Goal: Task Accomplishment & Management: Complete application form

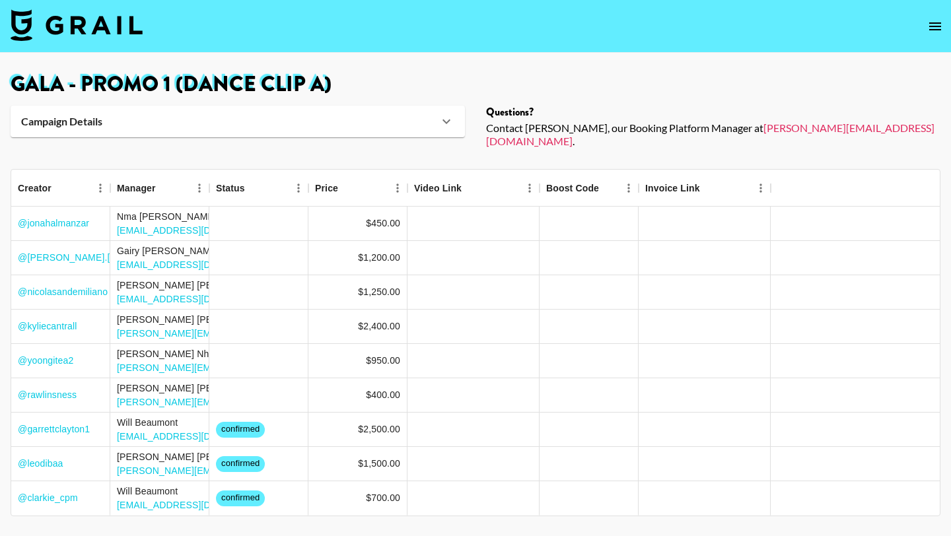
click at [934, 21] on icon "open drawer" at bounding box center [935, 26] width 16 height 16
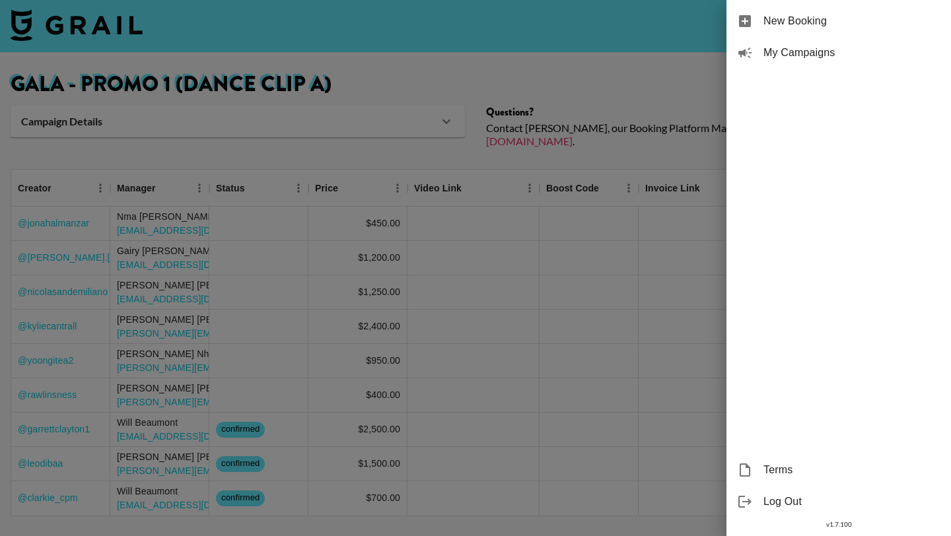
click at [778, 19] on span "New Booking" at bounding box center [851, 21] width 177 height 16
select select "Song"
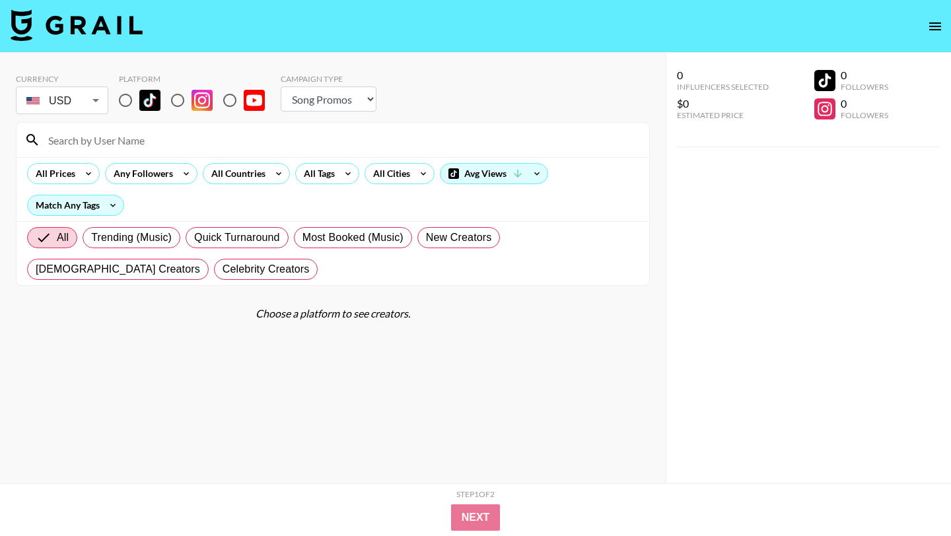
click at [933, 30] on icon "open drawer" at bounding box center [935, 26] width 16 height 16
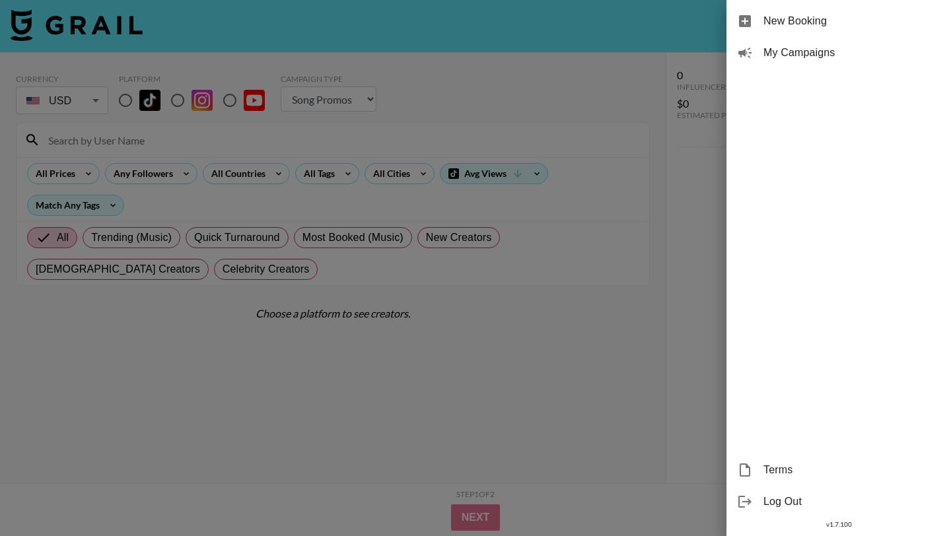
click at [784, 53] on span "My Campaigns" at bounding box center [851, 53] width 177 height 16
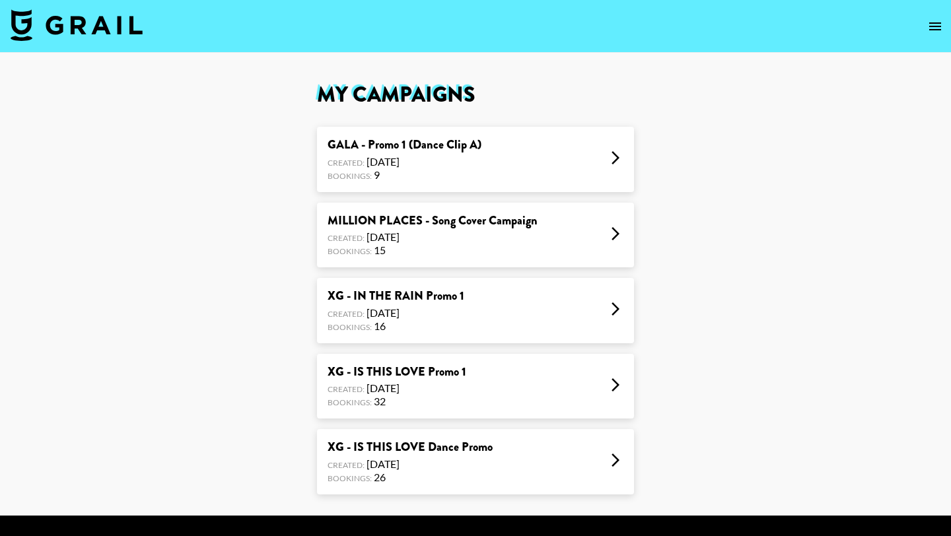
click at [488, 154] on div "GALA - Promo 1 (Dance Clip A) Created: Sep 17, 2025 Bookings: 9" at bounding box center [475, 159] width 317 height 65
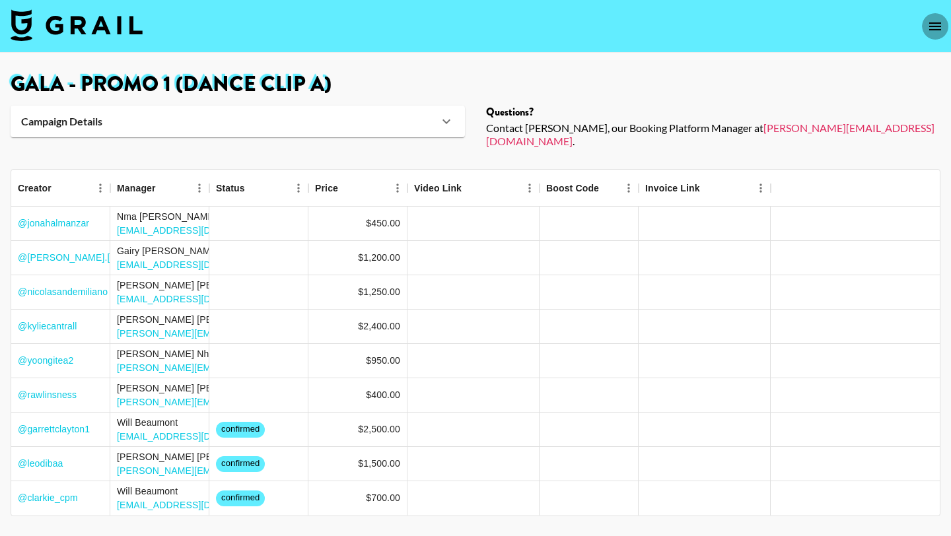
click at [935, 29] on icon "open drawer" at bounding box center [935, 26] width 12 height 8
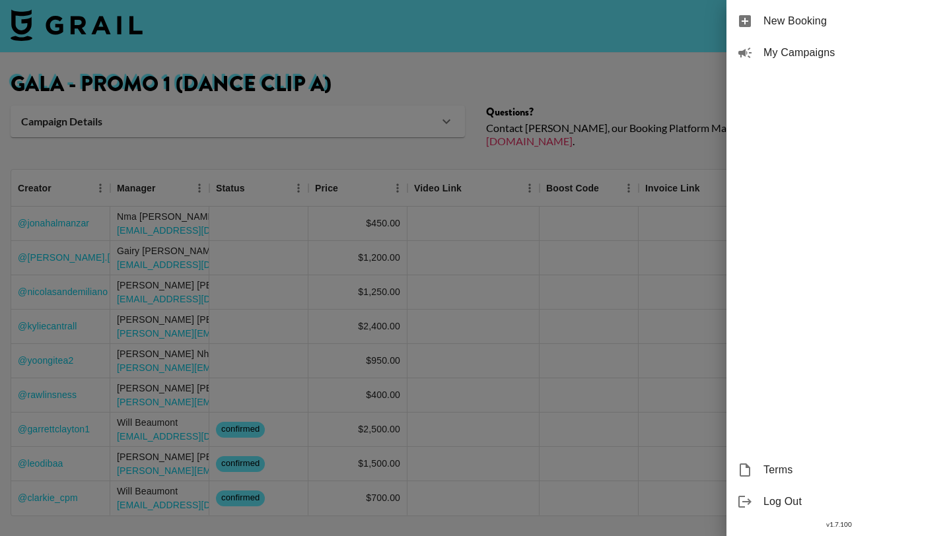
click at [819, 22] on span "New Booking" at bounding box center [851, 21] width 177 height 16
select select "Song"
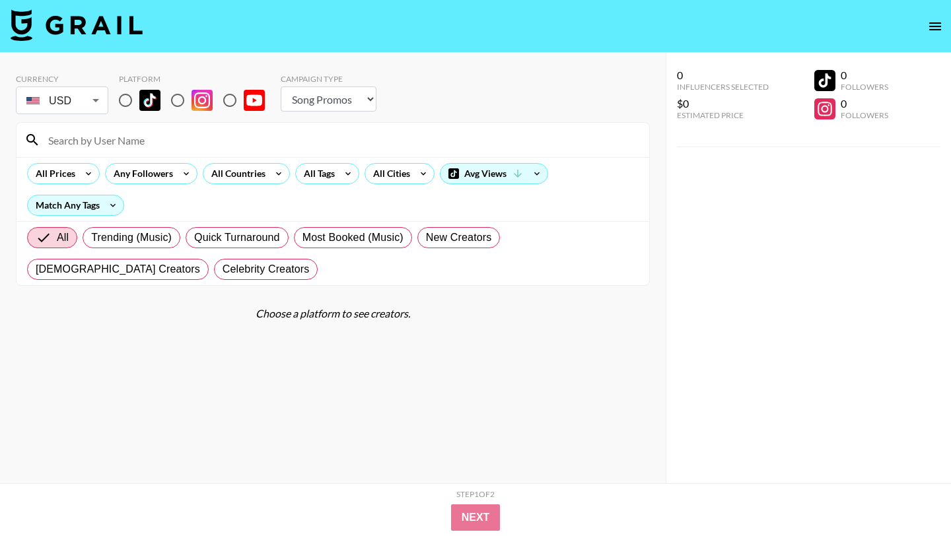
click at [175, 129] on input at bounding box center [340, 139] width 601 height 21
click at [121, 102] on input "radio" at bounding box center [126, 100] width 28 height 28
radio input "true"
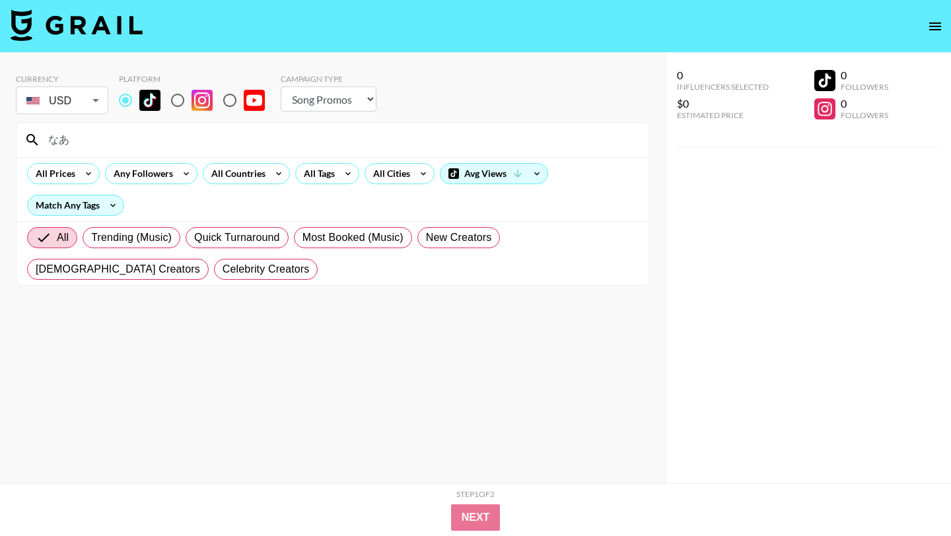
type input "な"
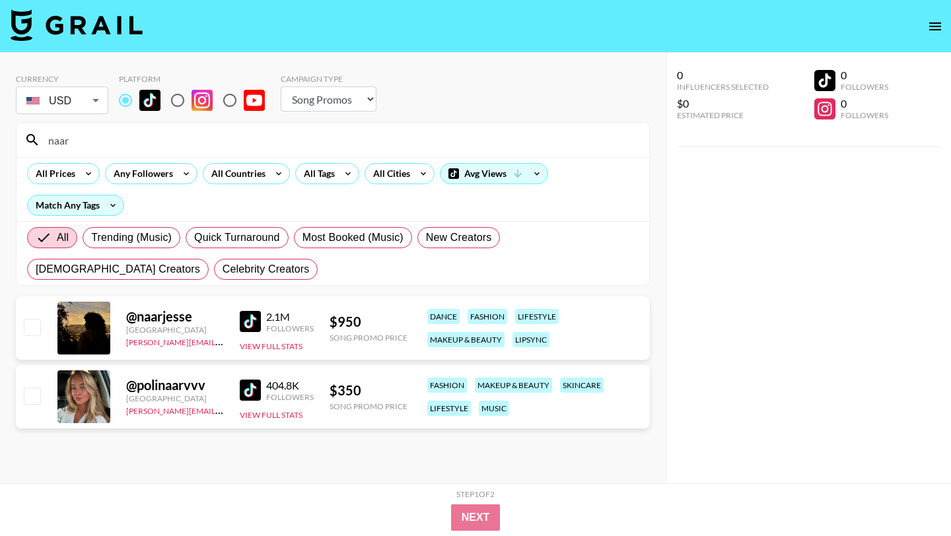
type input "naar"
click at [36, 331] on input "checkbox" at bounding box center [32, 327] width 16 height 16
checkbox input "true"
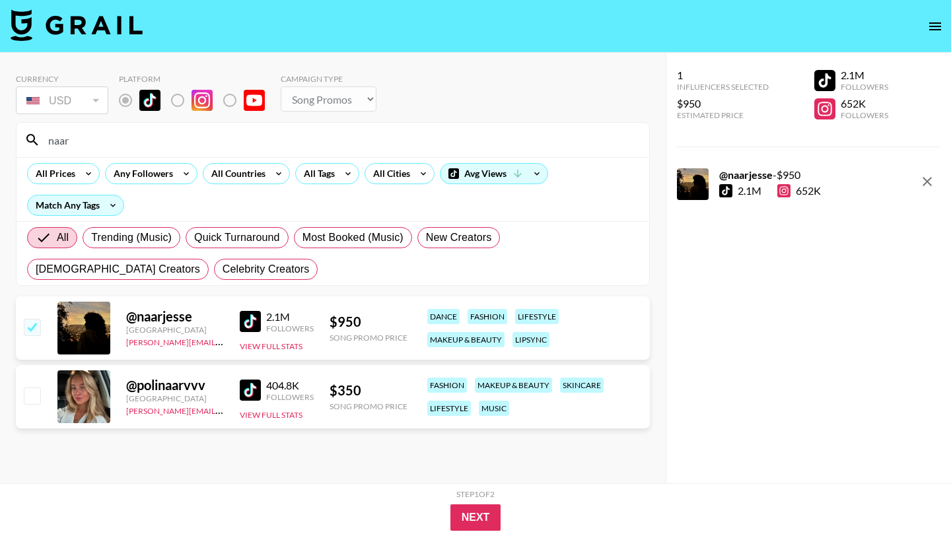
click at [106, 145] on input "naar" at bounding box center [340, 139] width 601 height 21
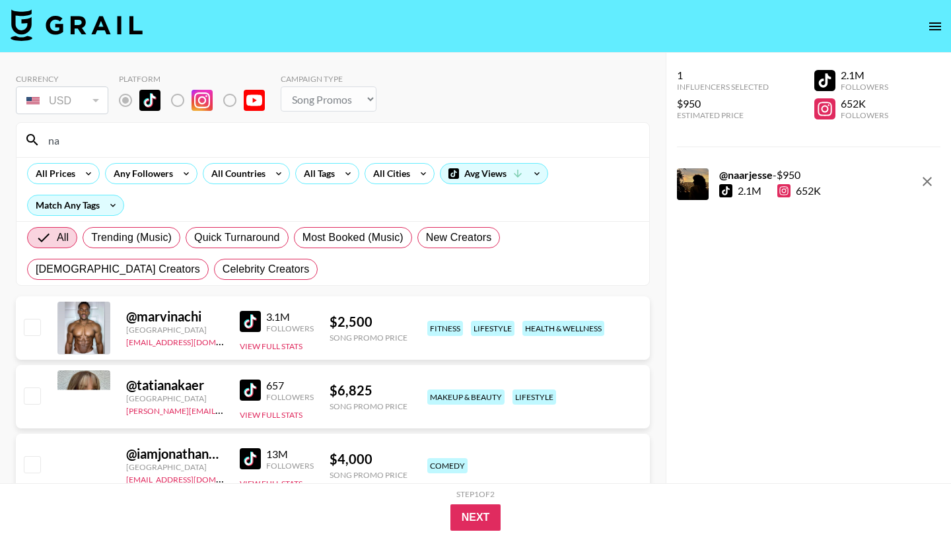
type input "n"
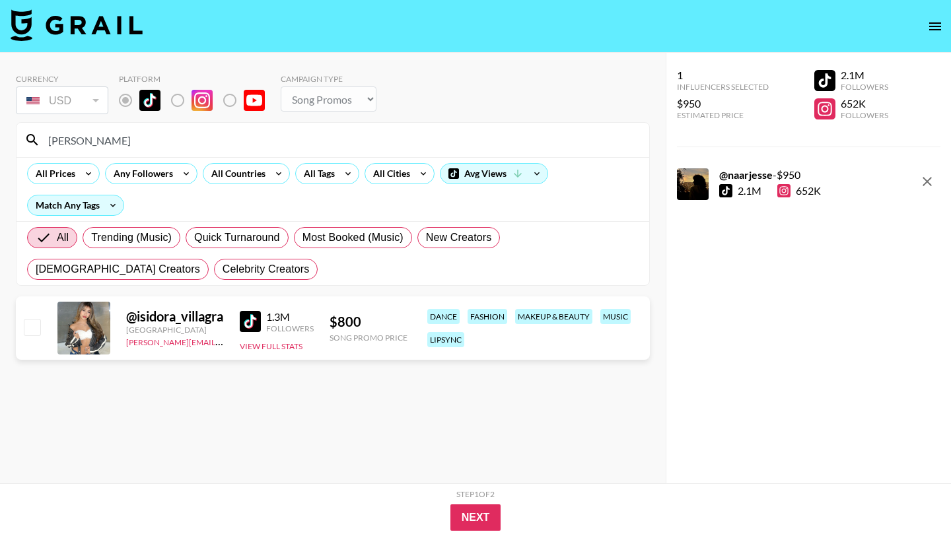
type input "isidora"
click at [32, 329] on input "checkbox" at bounding box center [32, 327] width 16 height 16
checkbox input "true"
drag, startPoint x: 90, startPoint y: 145, endPoint x: 48, endPoint y: 147, distance: 43.0
click at [48, 147] on input "isidora" at bounding box center [340, 139] width 601 height 21
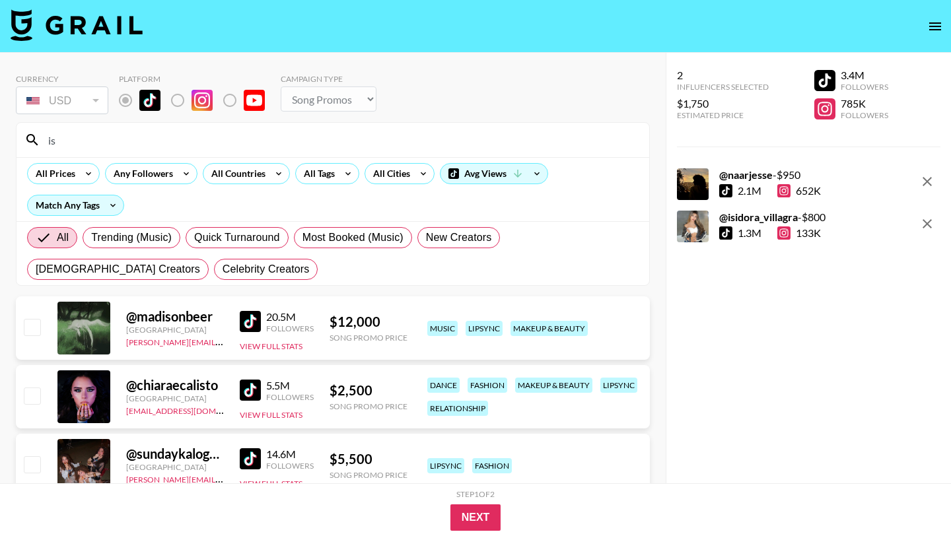
type input "i"
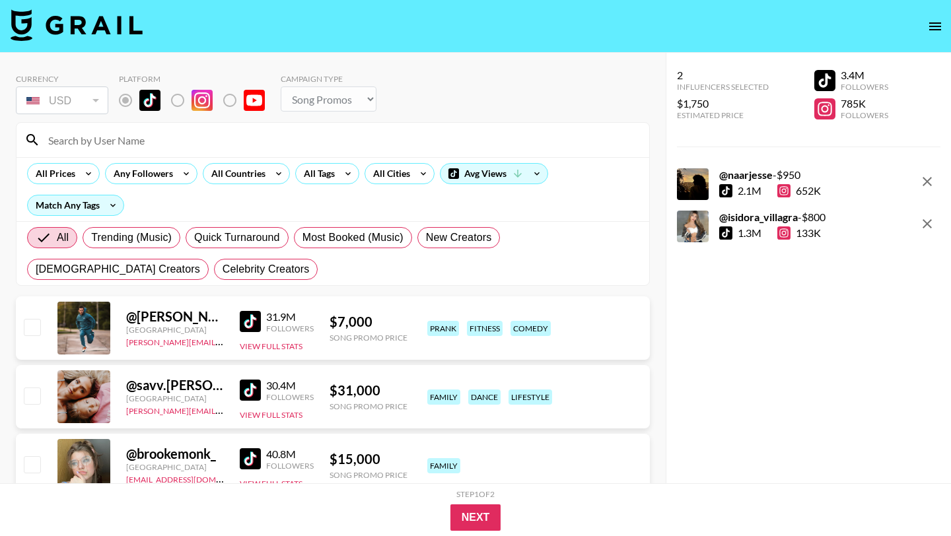
click at [397, 217] on div "All Prices Any Followers All Countries All Tags All Cities Avg Views Match Any …" at bounding box center [333, 189] width 632 height 64
click at [338, 180] on div "All Tags" at bounding box center [327, 173] width 64 height 21
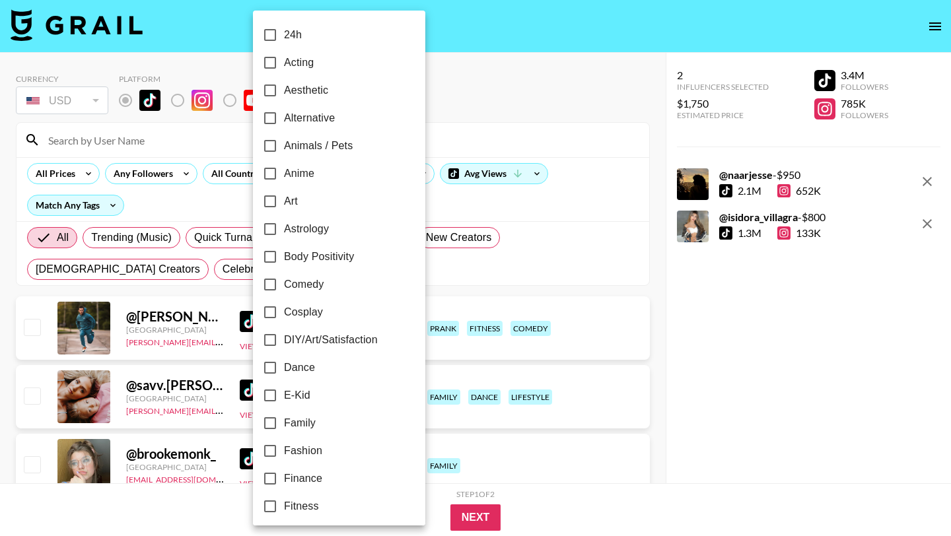
click at [308, 372] on span "Dance" at bounding box center [299, 368] width 31 height 16
click at [284, 372] on input "Dance" at bounding box center [270, 368] width 28 height 28
checkbox input "true"
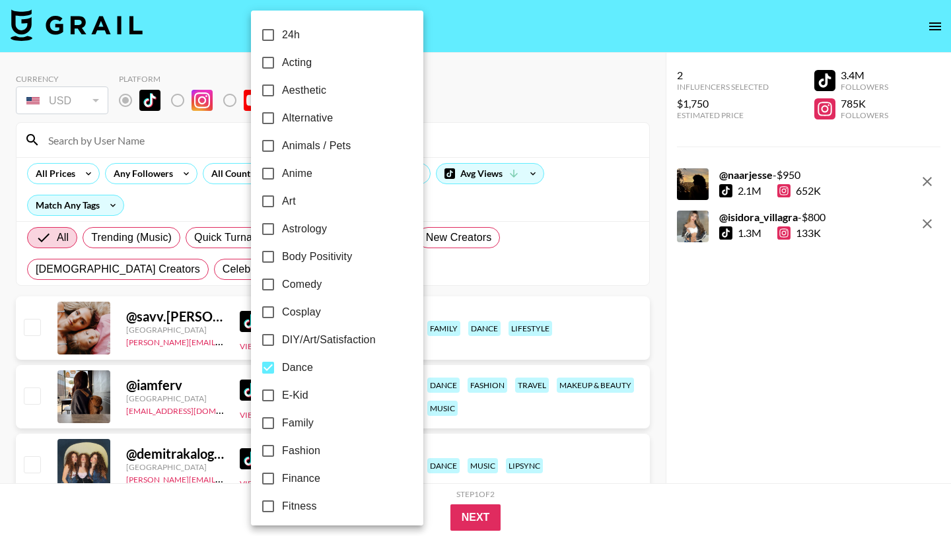
click at [490, 193] on div at bounding box center [475, 268] width 951 height 536
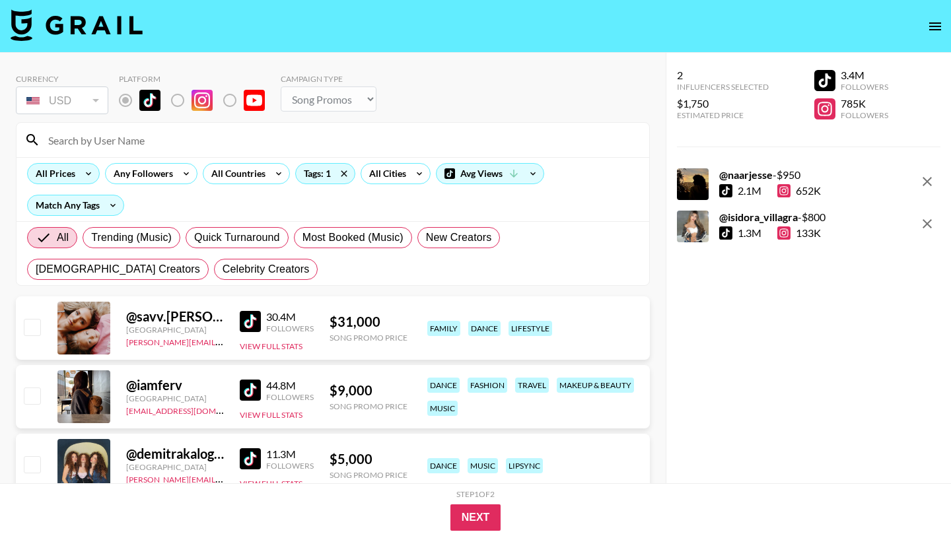
click at [86, 172] on icon at bounding box center [88, 174] width 21 height 20
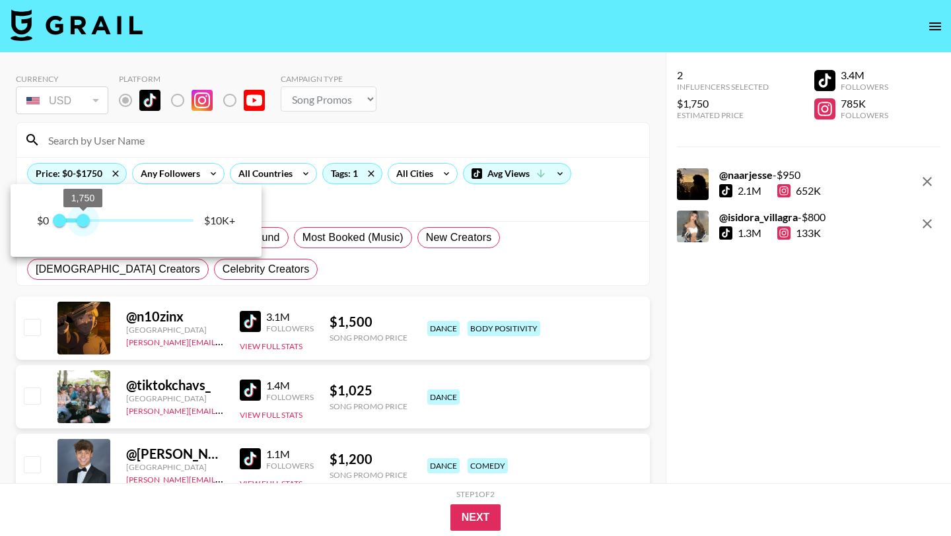
type input "1500"
drag, startPoint x: 193, startPoint y: 220, endPoint x: 81, endPoint y: 221, distance: 112.2
click at [81, 220] on span "1,500" at bounding box center [79, 220] width 13 height 13
click at [352, 195] on div at bounding box center [475, 268] width 951 height 536
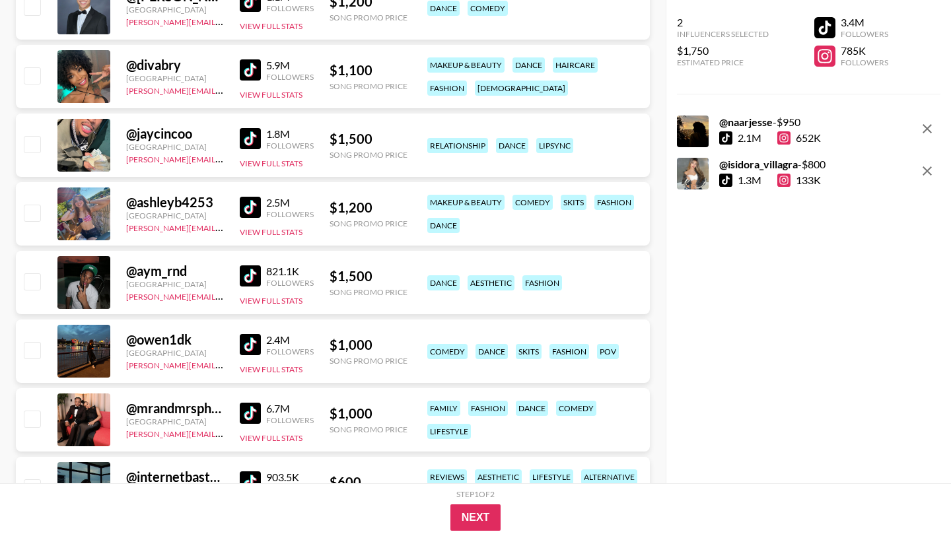
scroll to position [593, 0]
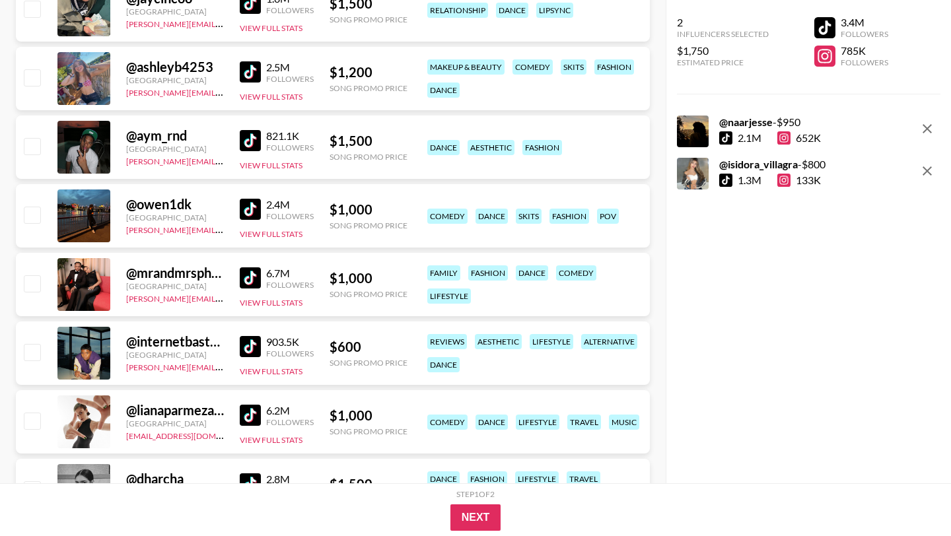
click at [252, 418] on img at bounding box center [250, 415] width 21 height 21
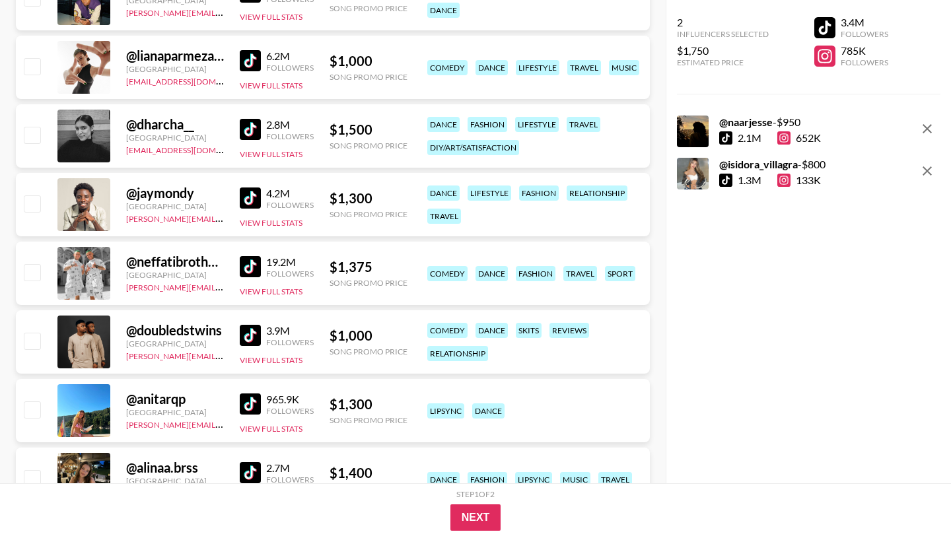
scroll to position [1057, 0]
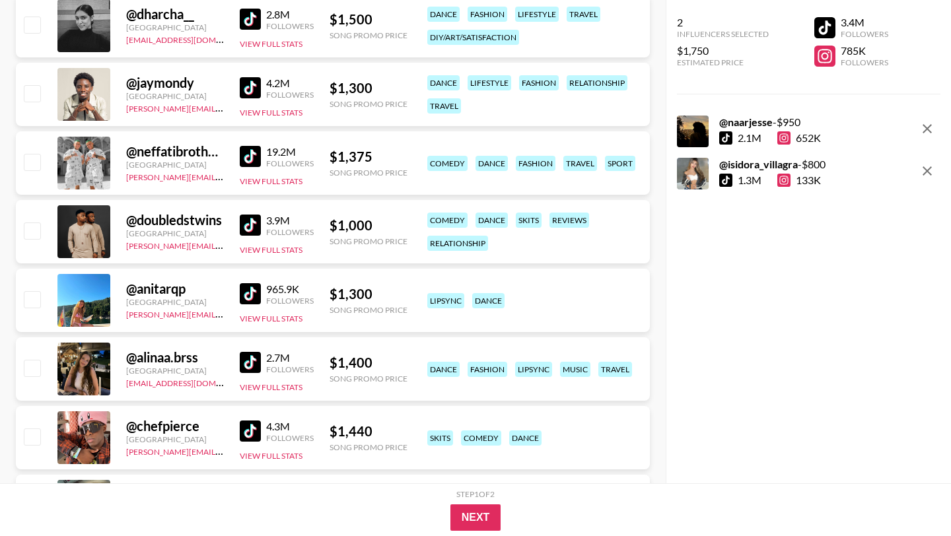
click at [251, 366] on img at bounding box center [250, 362] width 21 height 21
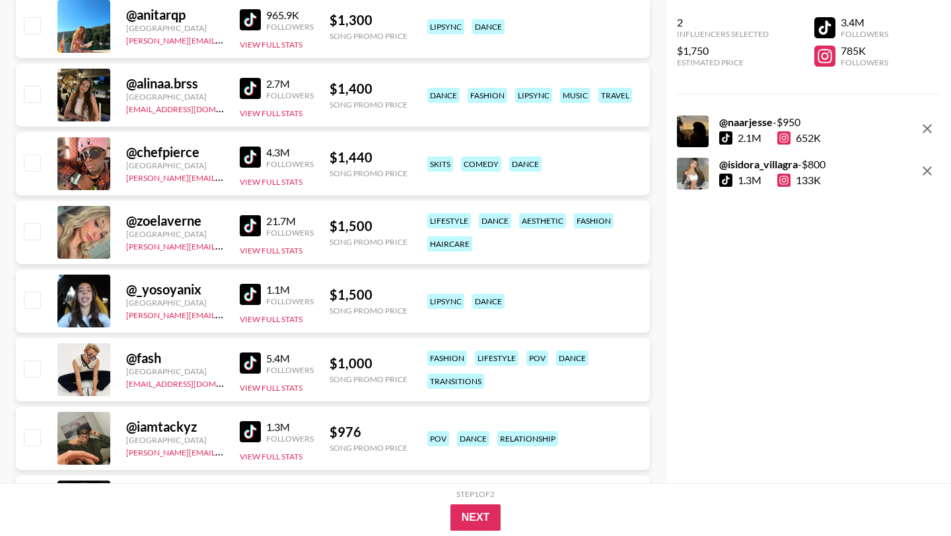
scroll to position [1398, 0]
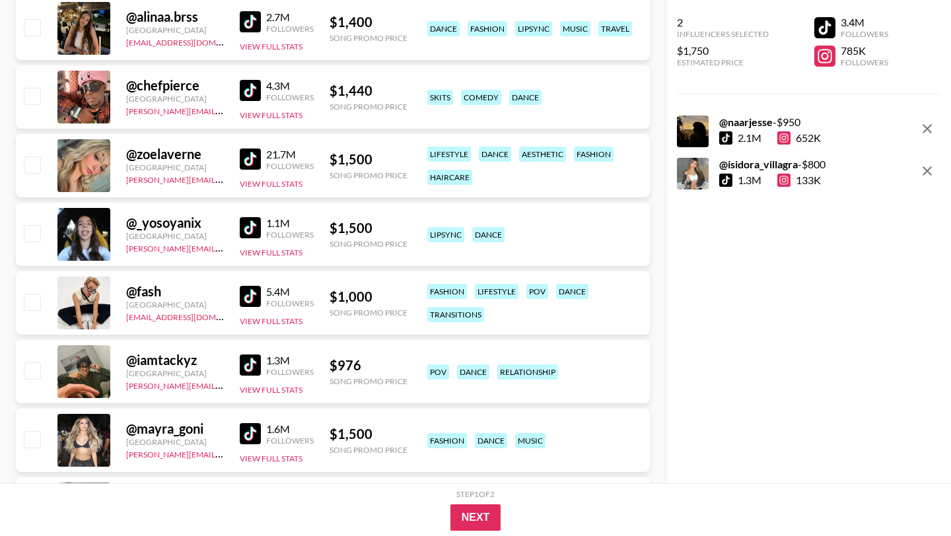
click at [245, 430] on img at bounding box center [250, 433] width 21 height 21
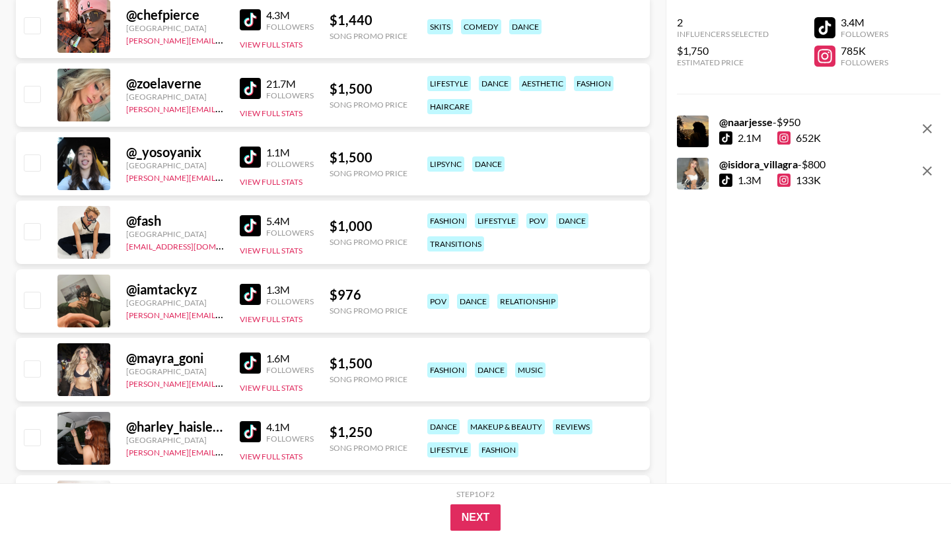
click at [250, 224] on img at bounding box center [250, 225] width 21 height 21
click at [251, 160] on img at bounding box center [250, 157] width 21 height 21
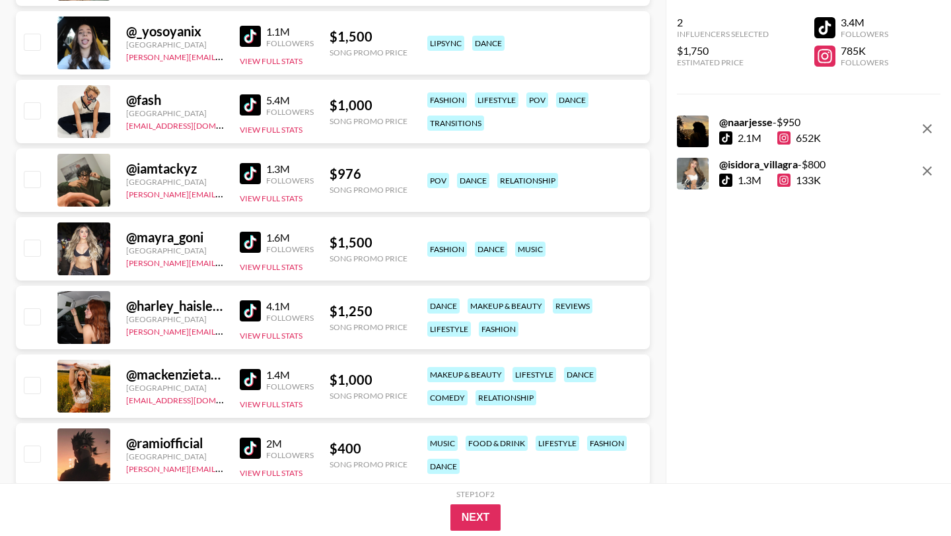
click at [243, 314] on img at bounding box center [250, 310] width 21 height 21
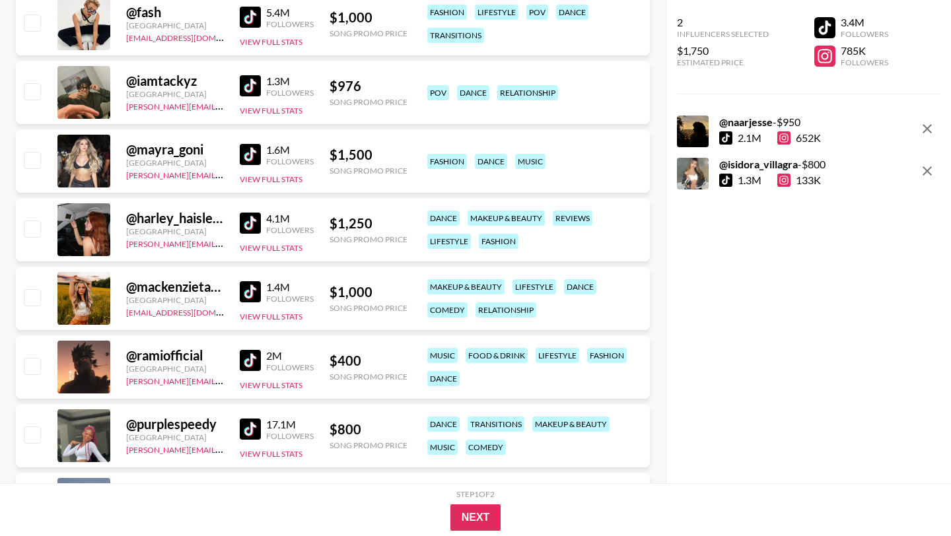
scroll to position [1678, 0]
click at [244, 295] on img at bounding box center [250, 291] width 21 height 21
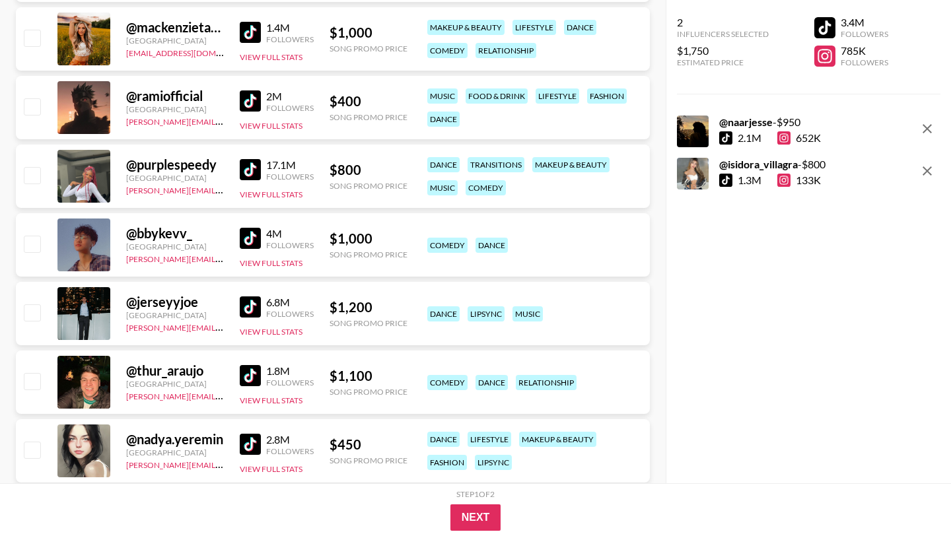
scroll to position [2161, 0]
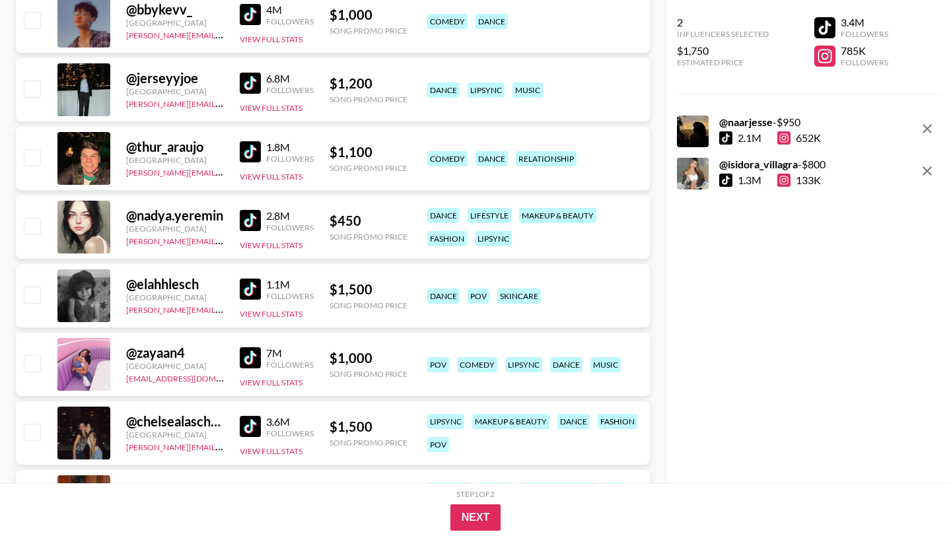
click at [242, 290] on img at bounding box center [250, 289] width 21 height 21
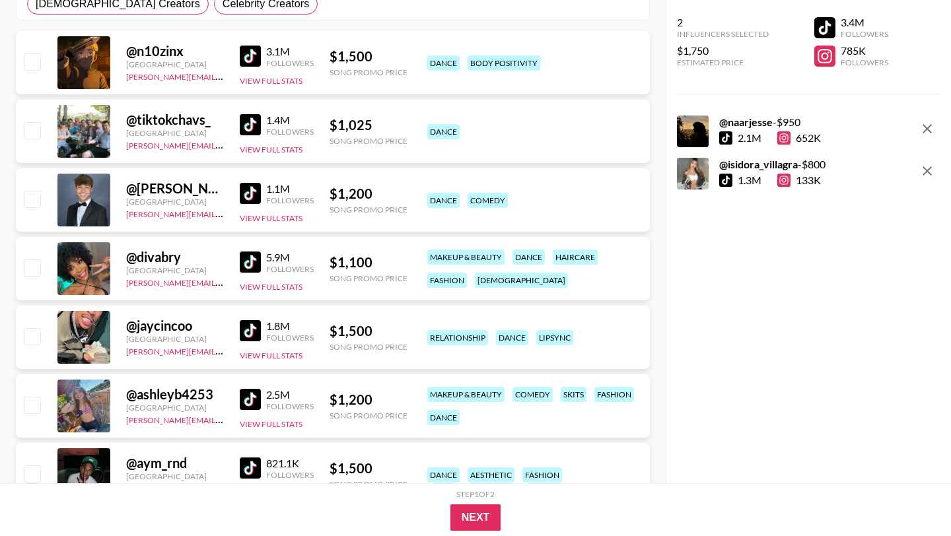
scroll to position [0, 0]
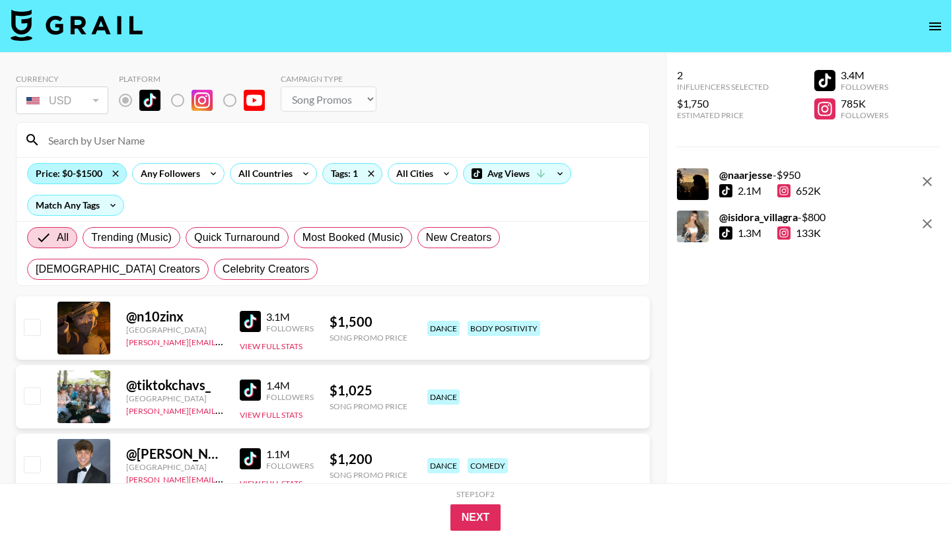
click at [90, 171] on div "Price: $0-$1500" at bounding box center [77, 174] width 98 height 20
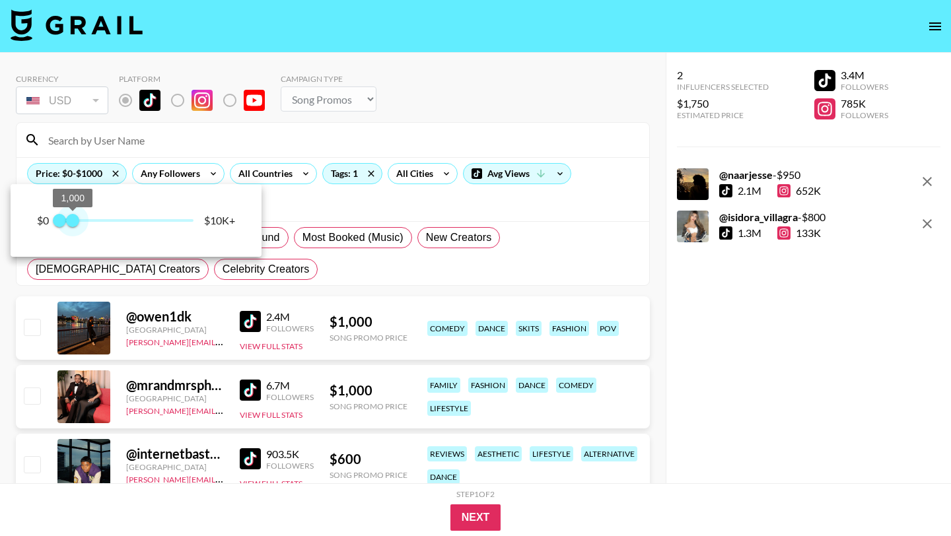
type input "750"
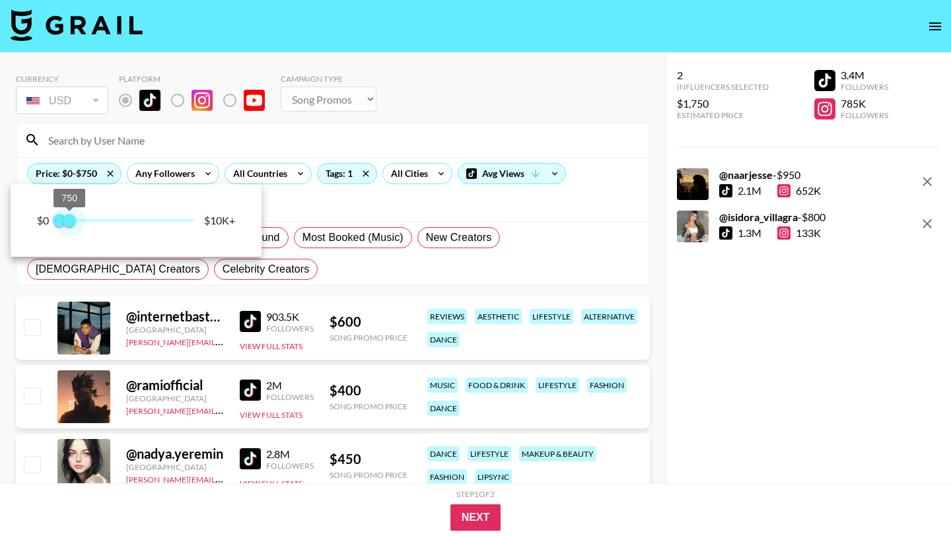
drag, startPoint x: 79, startPoint y: 226, endPoint x: 71, endPoint y: 225, distance: 7.3
click at [71, 225] on span "750" at bounding box center [69, 220] width 13 height 13
click at [352, 268] on div at bounding box center [475, 268] width 951 height 536
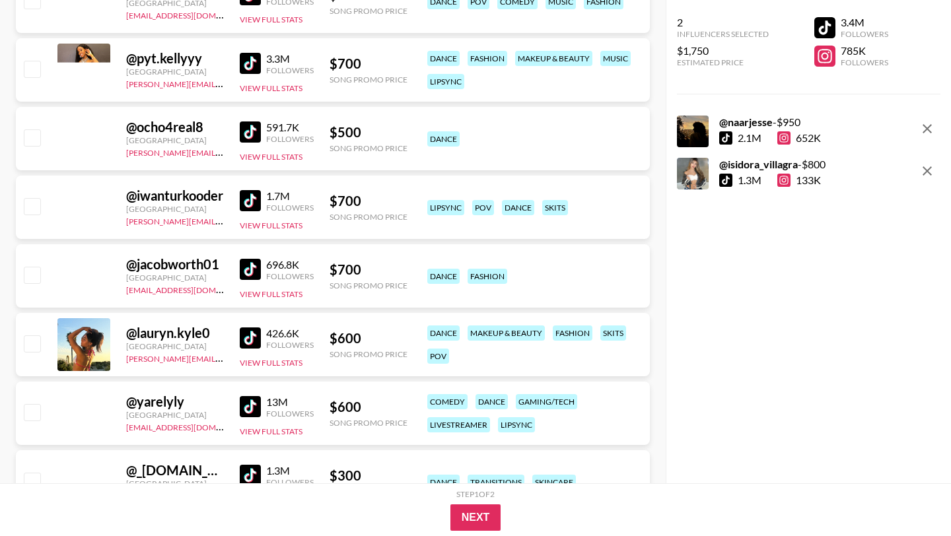
scroll to position [2439, 0]
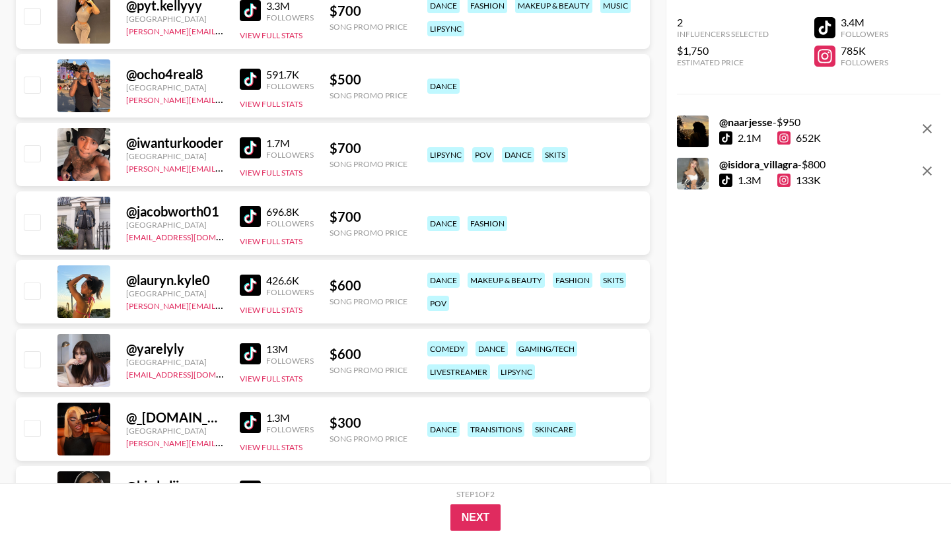
click at [253, 284] on img at bounding box center [250, 285] width 21 height 21
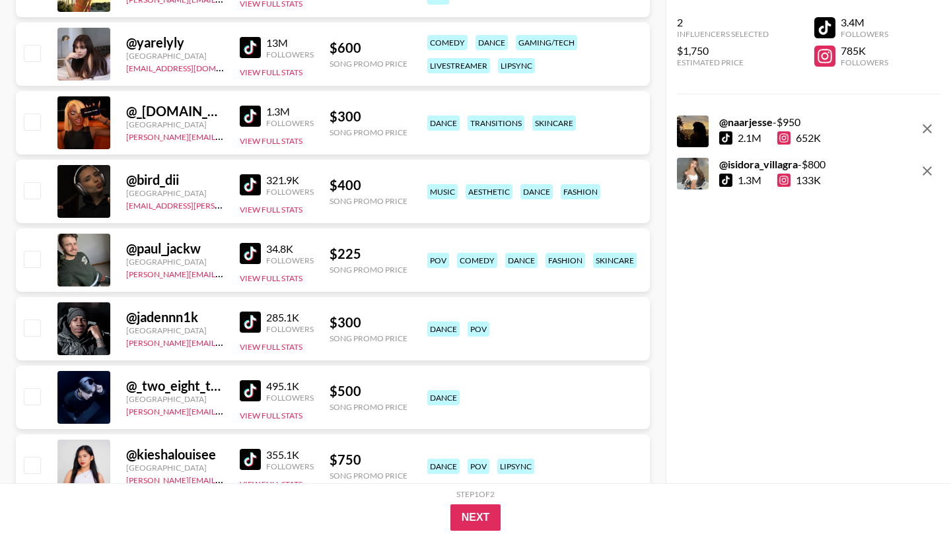
scroll to position [2873, 0]
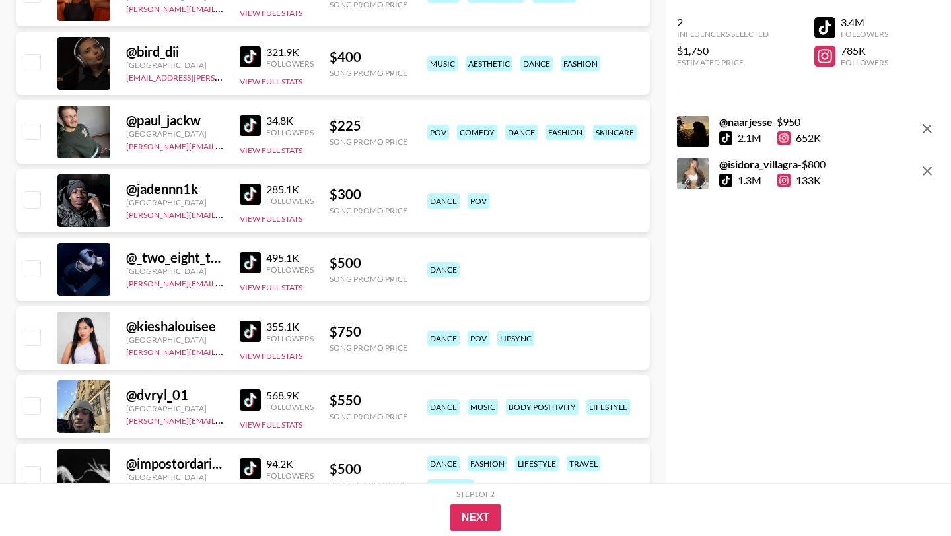
click at [244, 333] on img at bounding box center [250, 331] width 21 height 21
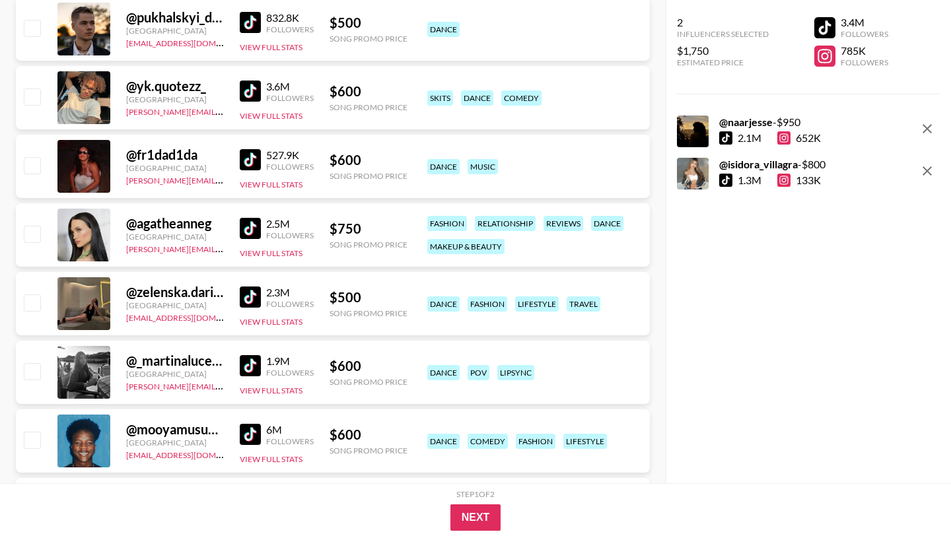
scroll to position [0, 0]
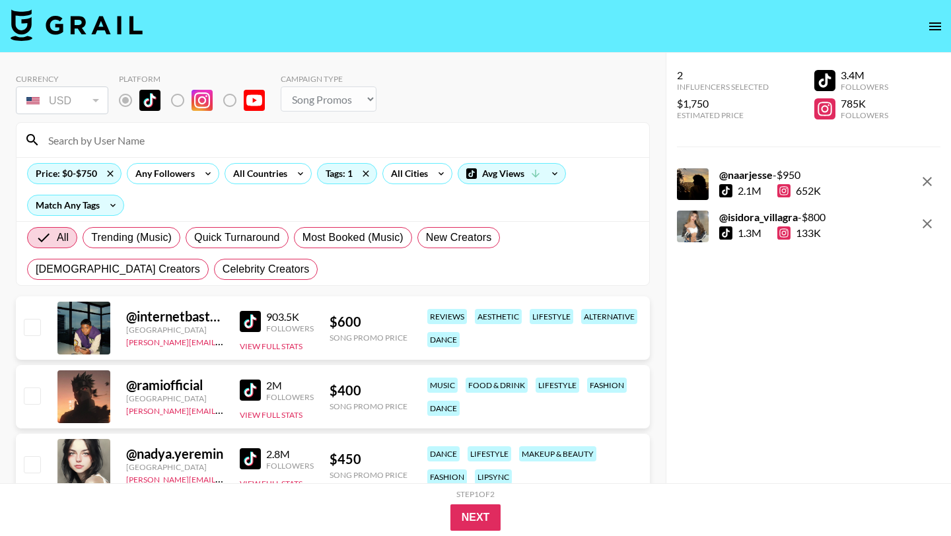
click at [160, 142] on input at bounding box center [340, 139] width 601 height 21
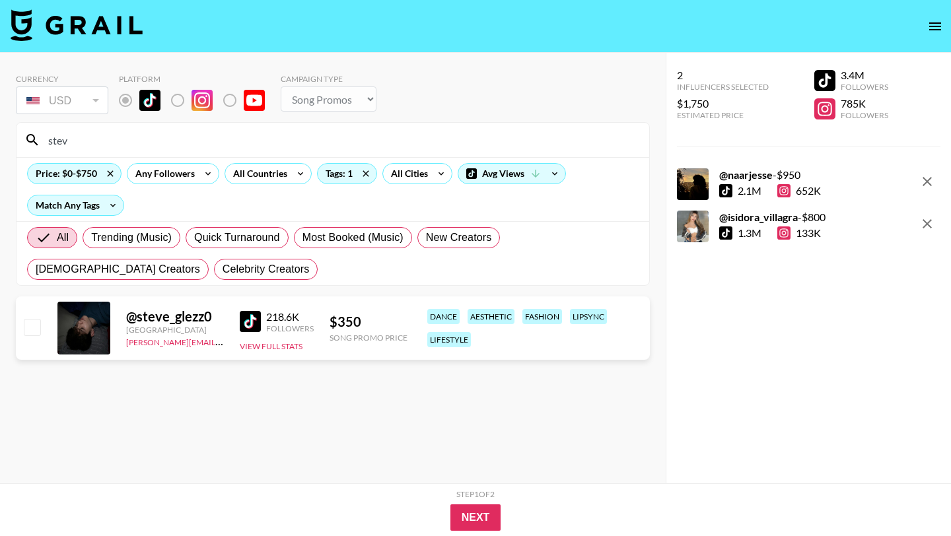
type input "stev"
click at [39, 326] on input "checkbox" at bounding box center [32, 327] width 16 height 16
checkbox input "true"
drag, startPoint x: 90, startPoint y: 142, endPoint x: 19, endPoint y: 141, distance: 71.3
click at [18, 141] on div "stev" at bounding box center [333, 140] width 632 height 34
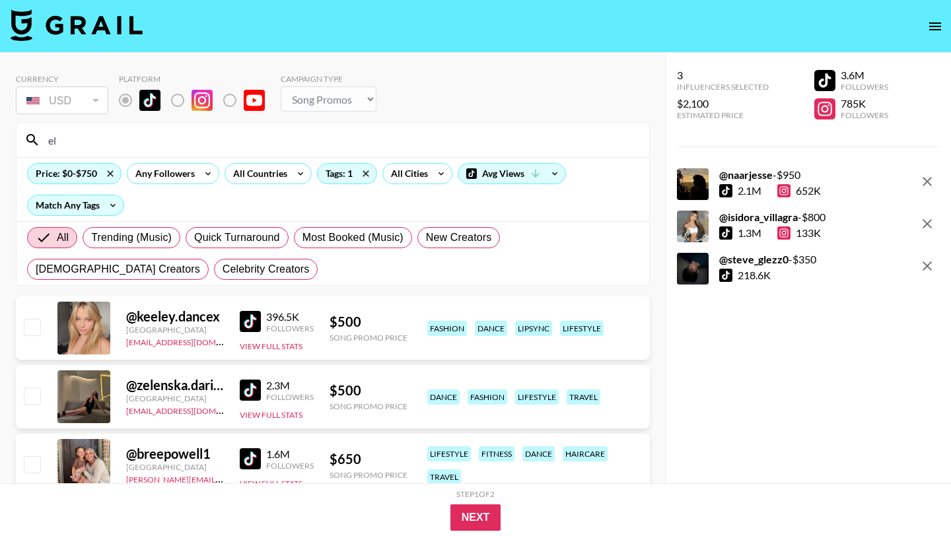
type input "e"
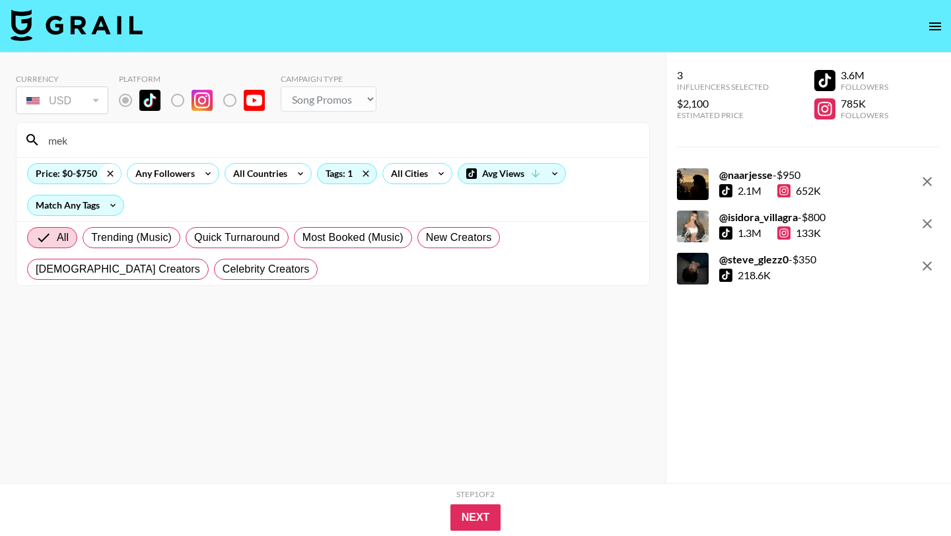
click at [111, 175] on icon at bounding box center [110, 173] width 6 height 6
click at [108, 142] on input "mek" at bounding box center [340, 139] width 601 height 21
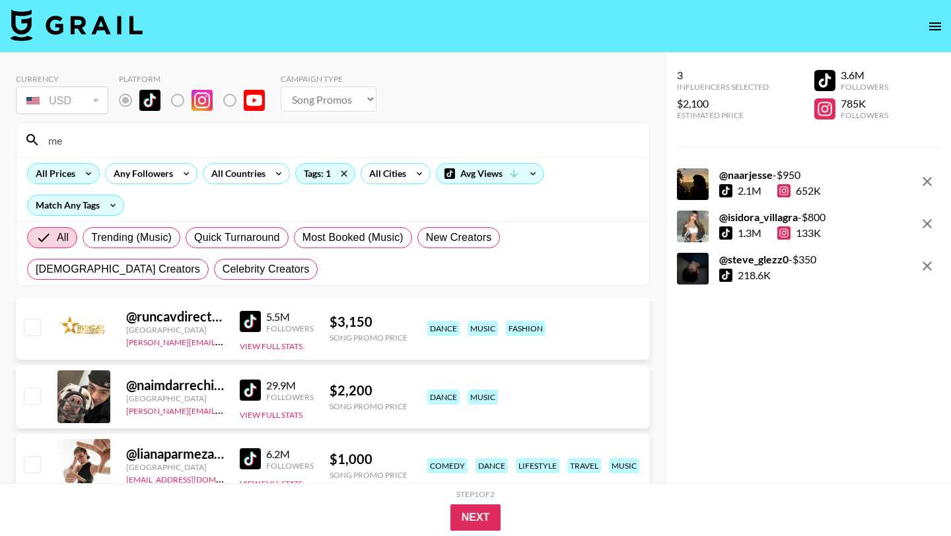
type input "m"
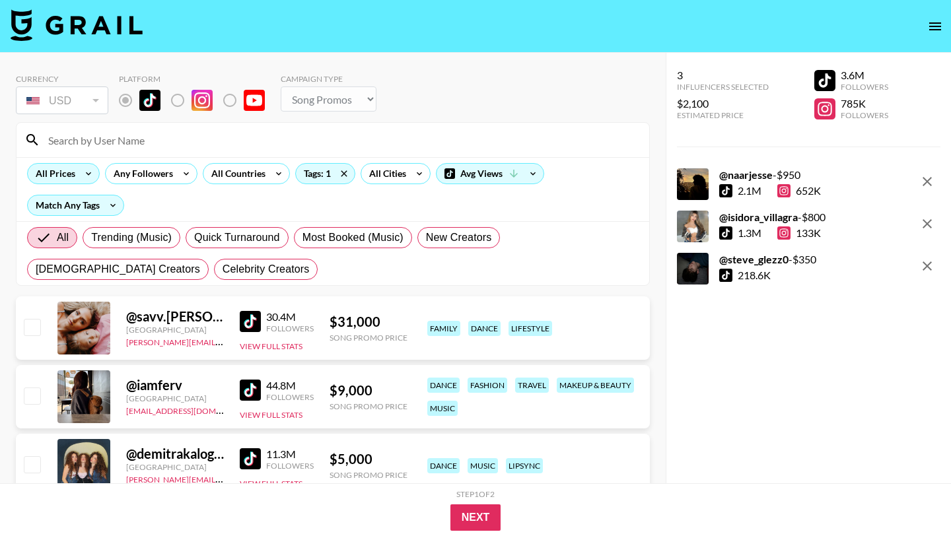
click at [261, 199] on div "All Prices Any Followers All Countries Tags: 1 All Cities Avg Views Match Any T…" at bounding box center [333, 189] width 632 height 64
click at [177, 142] on input at bounding box center [340, 139] width 601 height 21
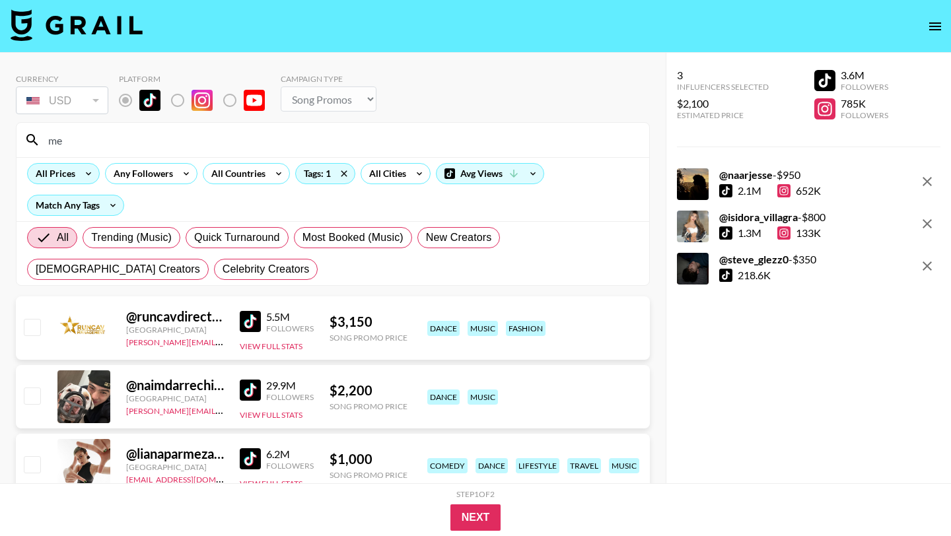
type input "m"
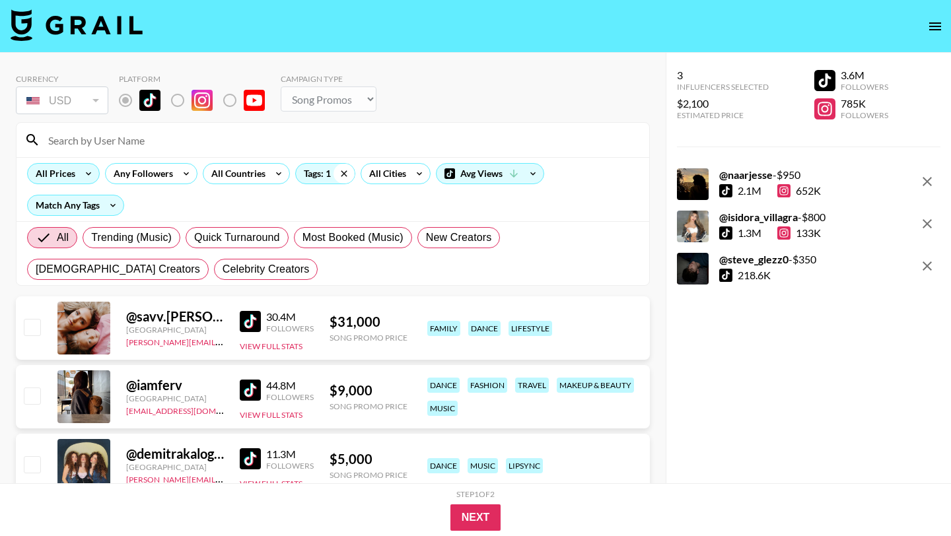
click at [340, 172] on icon at bounding box center [343, 174] width 21 height 20
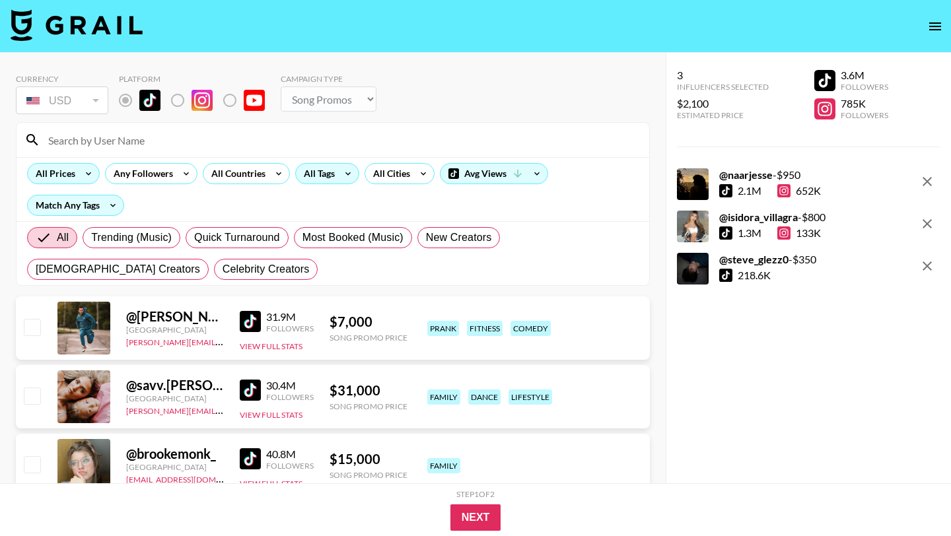
click at [169, 141] on input at bounding box center [340, 139] width 601 height 21
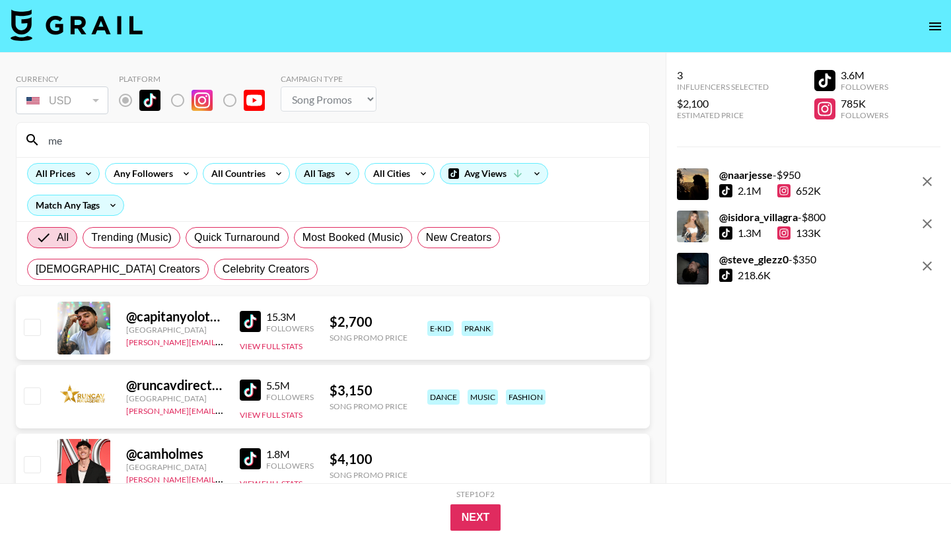
type input "m"
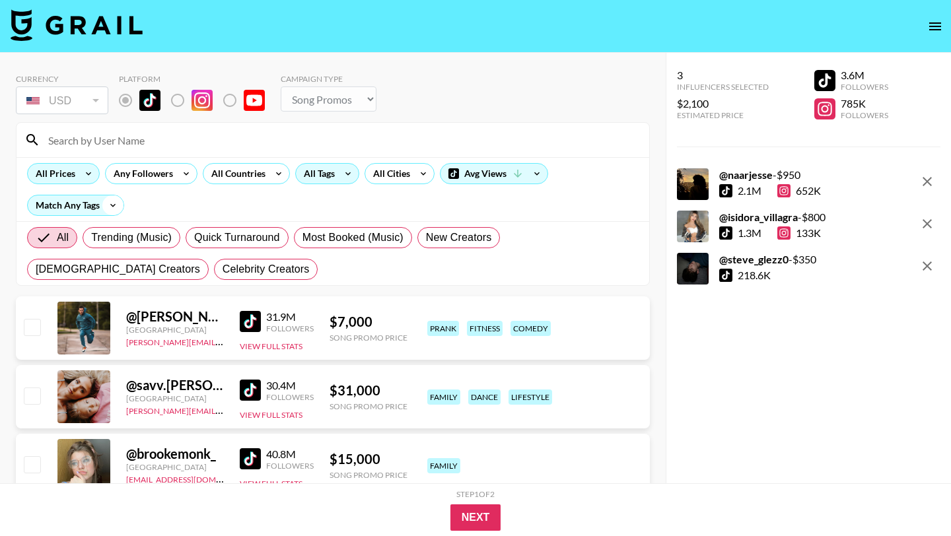
click at [110, 203] on icon at bounding box center [112, 205] width 21 height 20
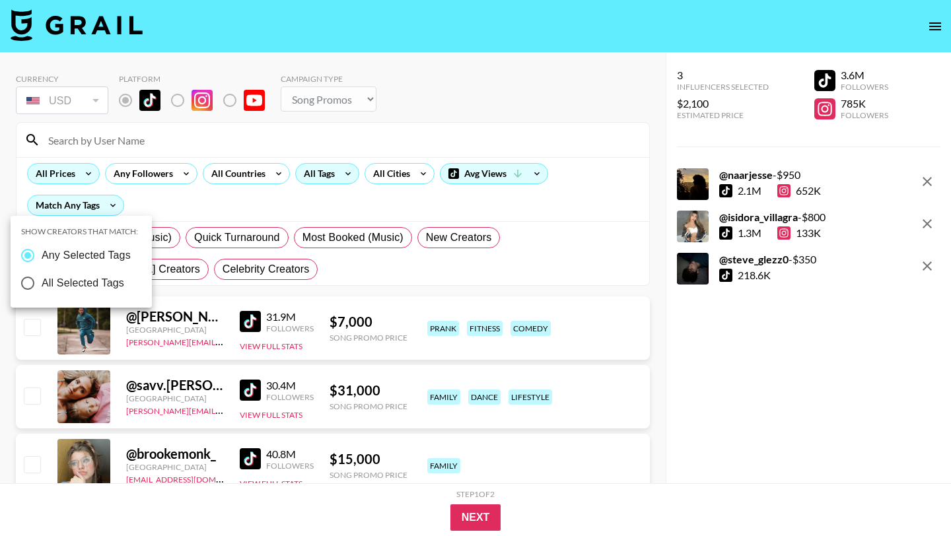
click at [206, 205] on div at bounding box center [475, 268] width 951 height 536
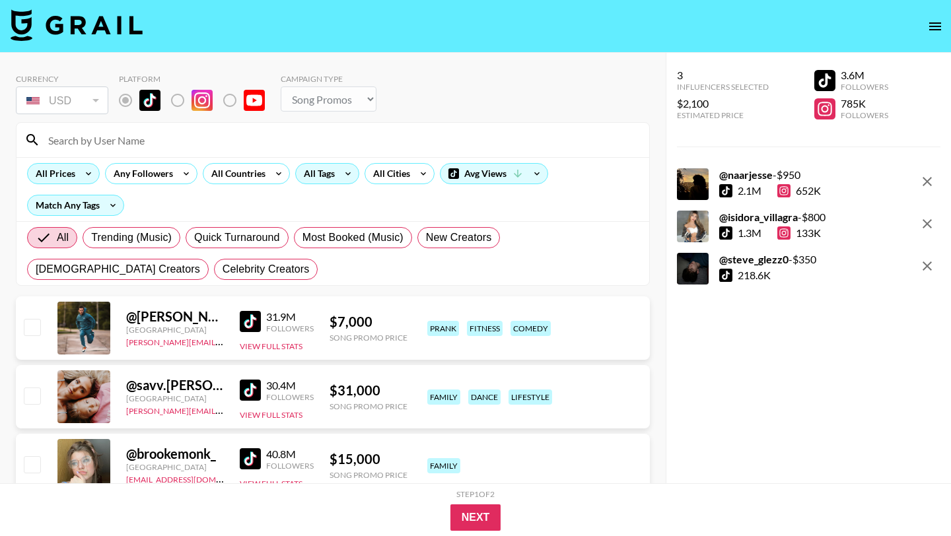
click at [225, 139] on input at bounding box center [340, 139] width 601 height 21
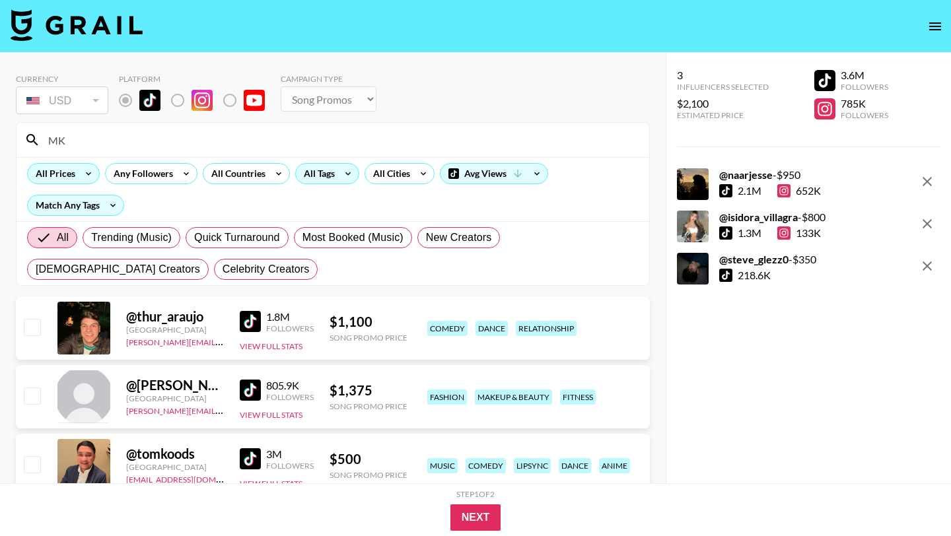
type input "M"
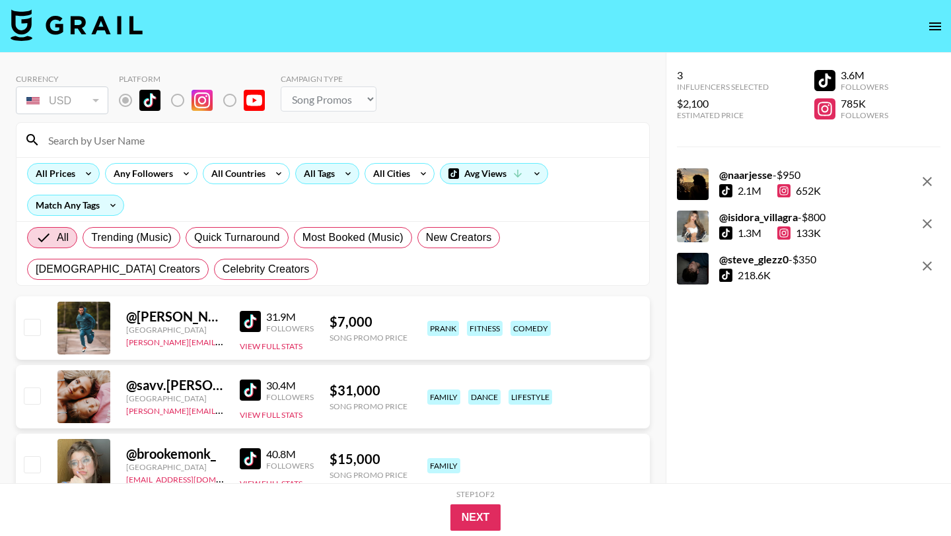
click at [458, 114] on div "Currency USD USD ​ Platform Campaign Type Choose Type... Song Promos Brand Prom…" at bounding box center [333, 95] width 634 height 43
click at [417, 137] on input at bounding box center [340, 139] width 601 height 21
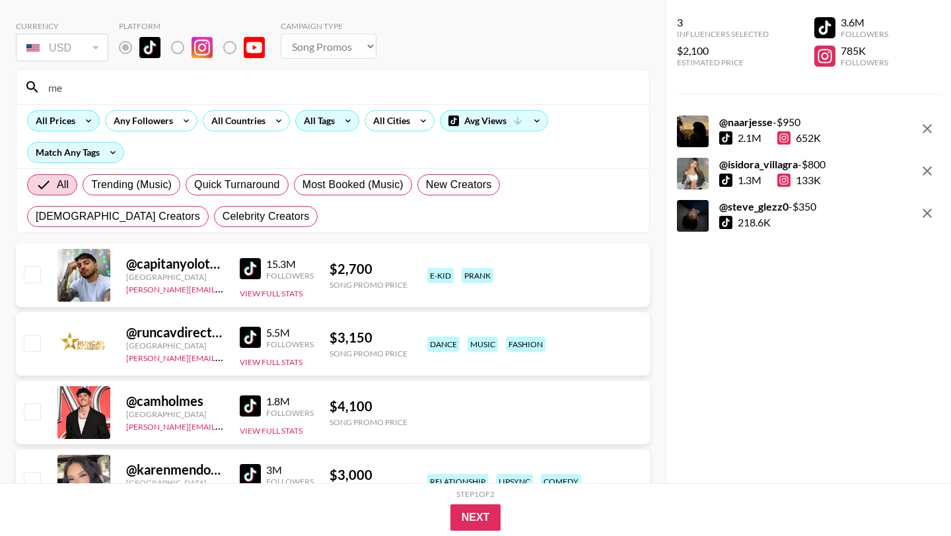
scroll to position [133, 0]
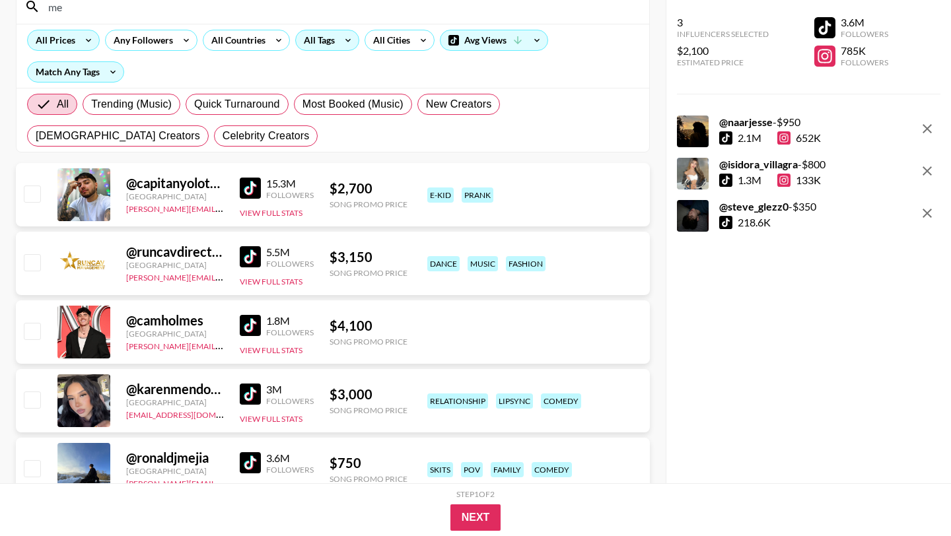
type input "m"
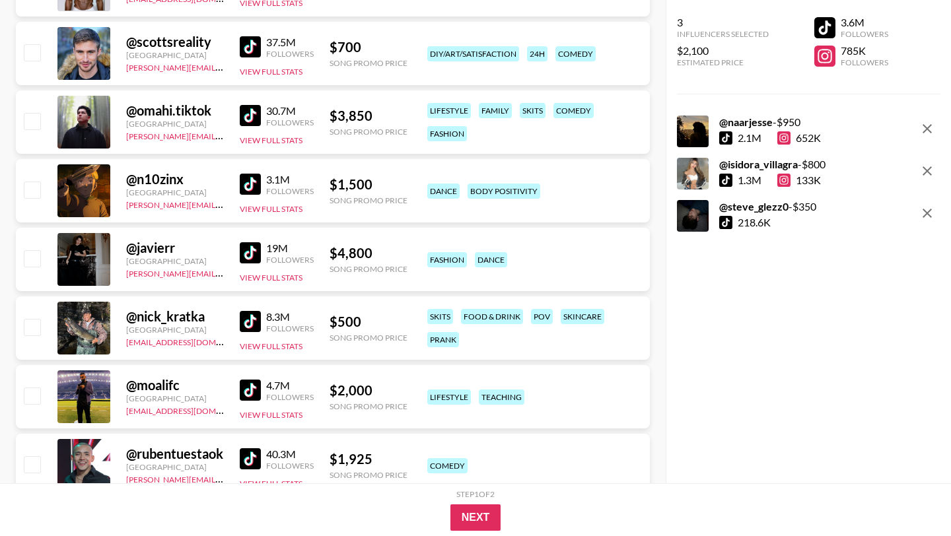
scroll to position [1030, 0]
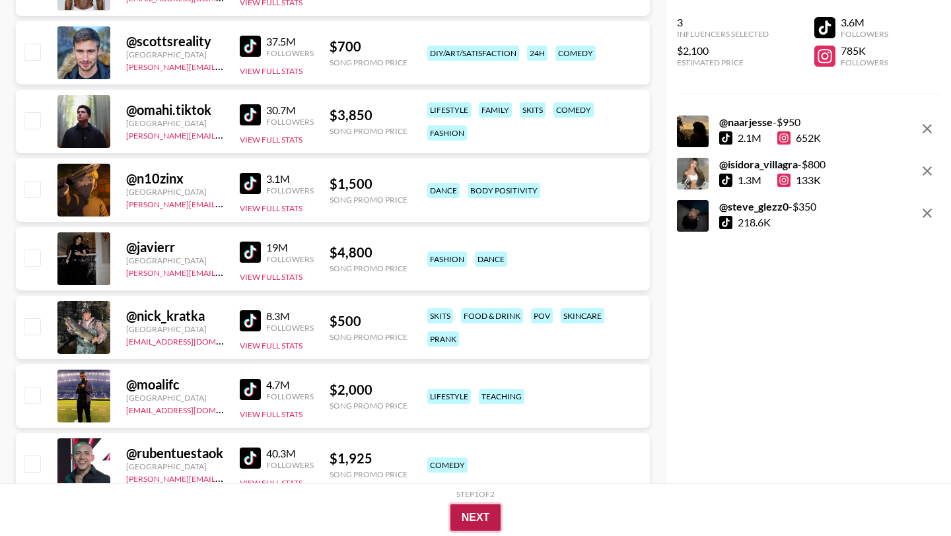
click at [475, 512] on button "Next" at bounding box center [475, 517] width 51 height 26
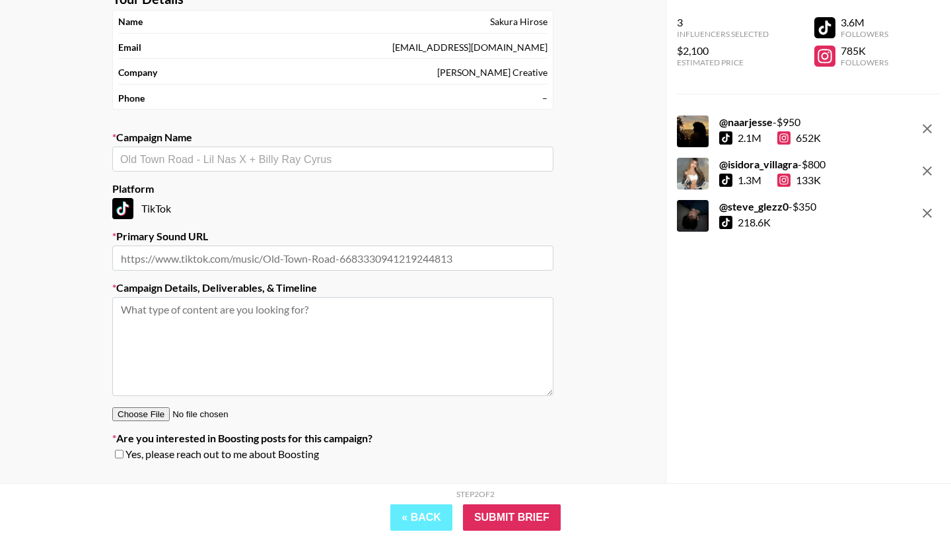
scroll to position [30, 0]
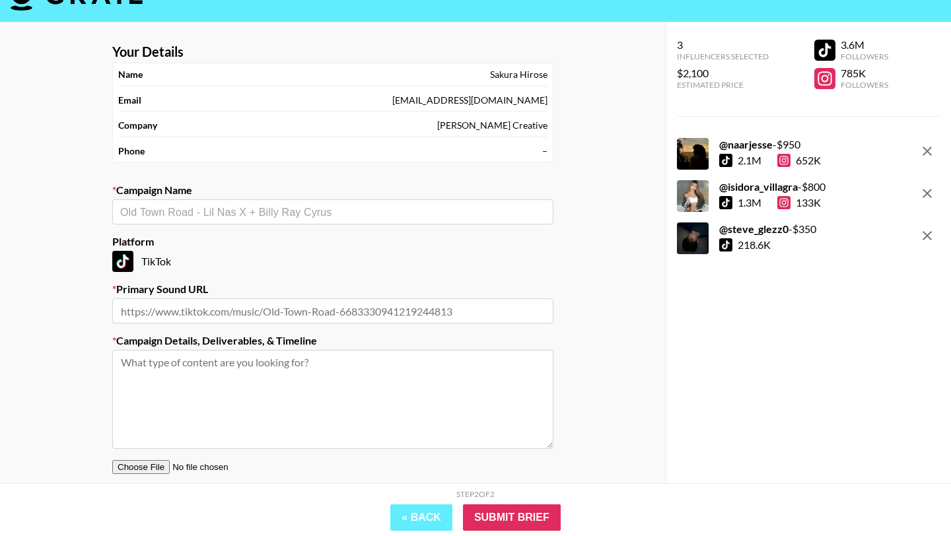
click at [258, 214] on input "text" at bounding box center [332, 212] width 425 height 15
paste input "Campaign Name: GALA - Promo 1 (Outro)"
drag, startPoint x: 207, startPoint y: 211, endPoint x: 117, endPoint y: 207, distance: 89.9
click at [117, 207] on div "Campaign Name: GALA - Promo 1 (Outro) ​" at bounding box center [332, 211] width 441 height 25
click at [155, 238] on li "Add New Campaign: "GALA - Promo 1 (Outro)"" at bounding box center [332, 240] width 441 height 21
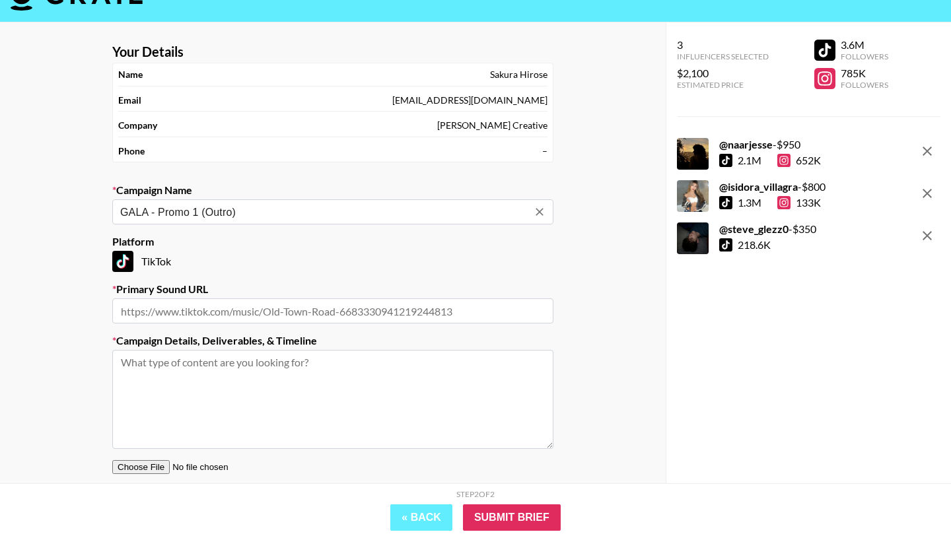
type input "GALA - Promo 1 (Outro)"
click at [238, 311] on input "text" at bounding box center [332, 310] width 441 height 25
paste input "[URL][DOMAIN_NAME]"
type input "[URL][DOMAIN_NAME]"
click at [203, 388] on textarea at bounding box center [332, 399] width 441 height 99
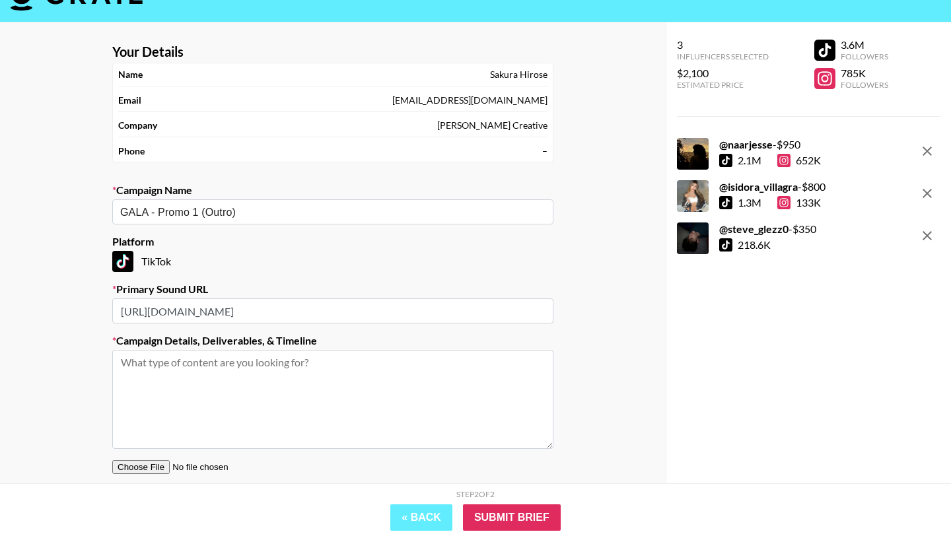
paste textarea "Content Type: Dance Cover of GALA’s outro (please receive the reference video f…"
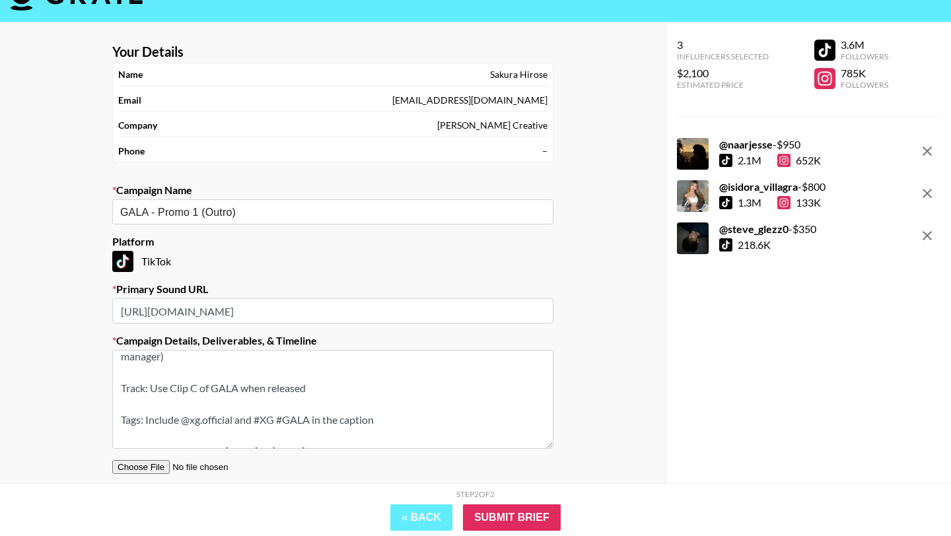
click at [315, 416] on textarea "Content Type: Dance Cover of GALA’s outro (please receive the reference video f…" at bounding box center [332, 399] width 441 height 99
paste textarea "#XG_GALA"
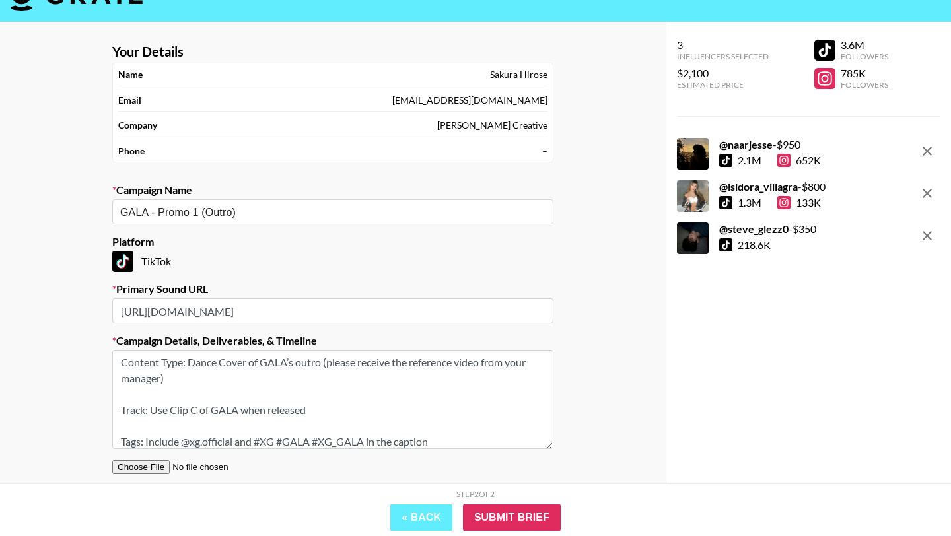
scroll to position [15, 0]
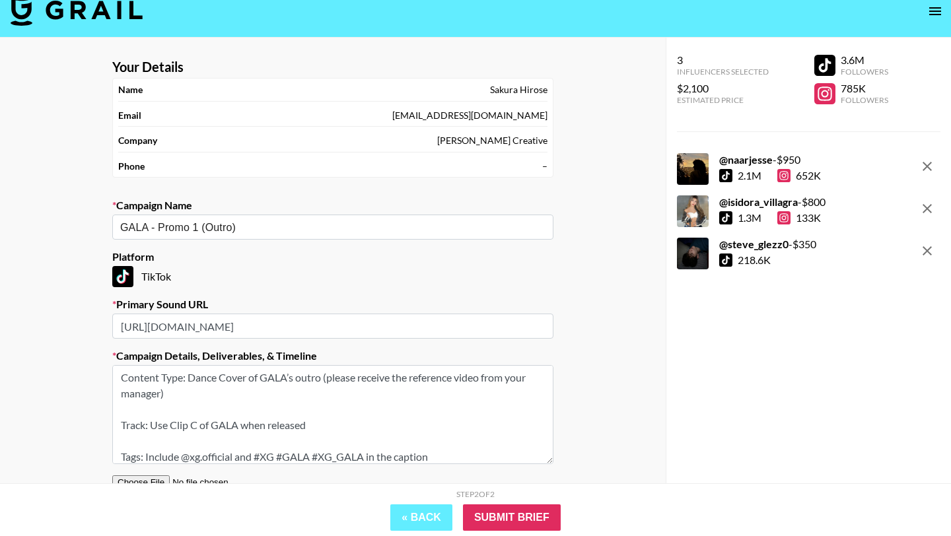
click at [151, 405] on textarea "Content Type: Dance Cover of GALA’s outro (please receive the reference video f…" at bounding box center [332, 414] width 441 height 99
paste textarea "*Since this song is not released yet, if the artist agrees to join this project…"
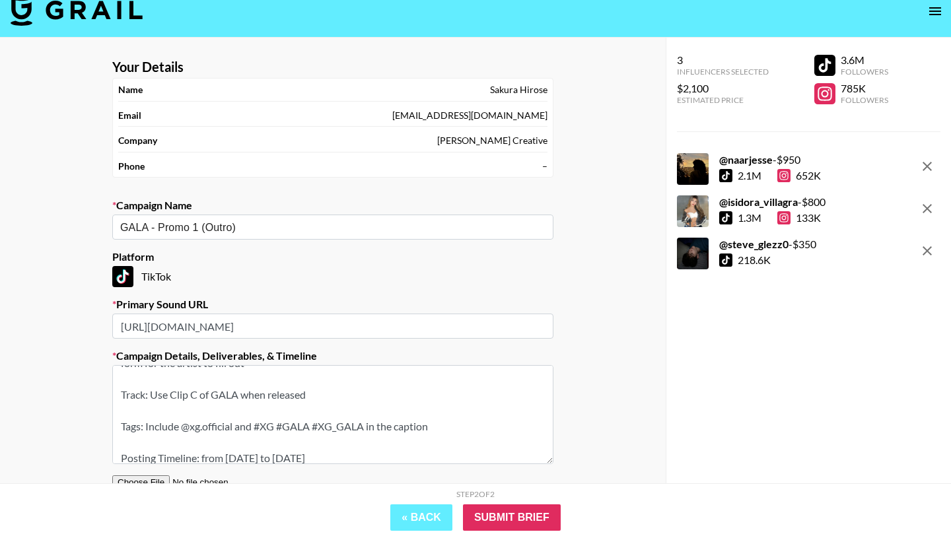
scroll to position [69, 0]
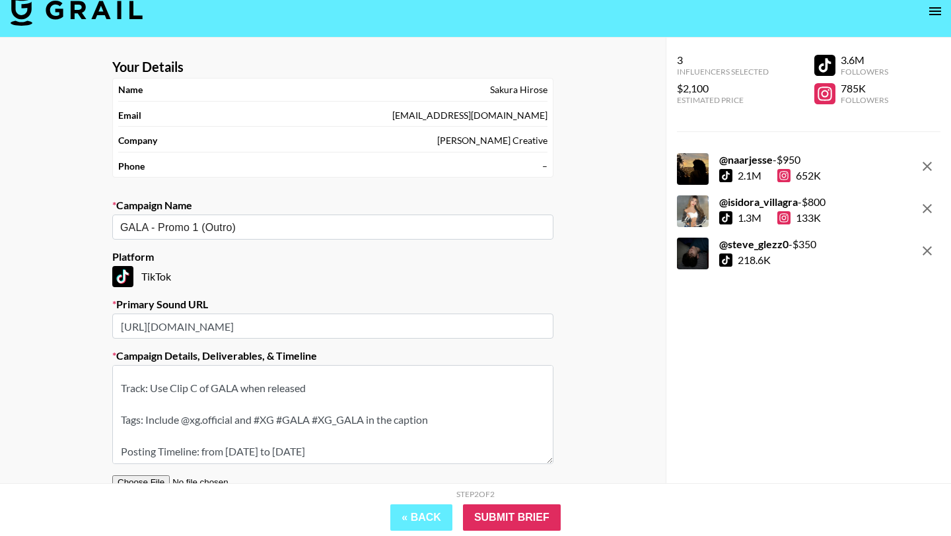
click at [133, 397] on textarea "Content Type: Dance Cover of GALA’s outro (please receive the reference video f…" at bounding box center [332, 414] width 441 height 99
paste textarea "*The link in the [GEOGRAPHIC_DATA] URL is not the actual sound link so please b…"
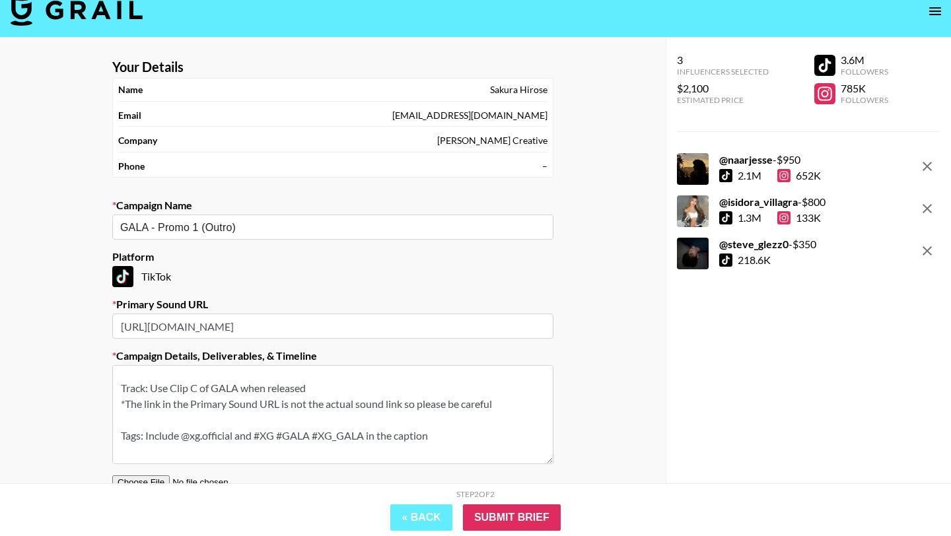
scroll to position [84, 0]
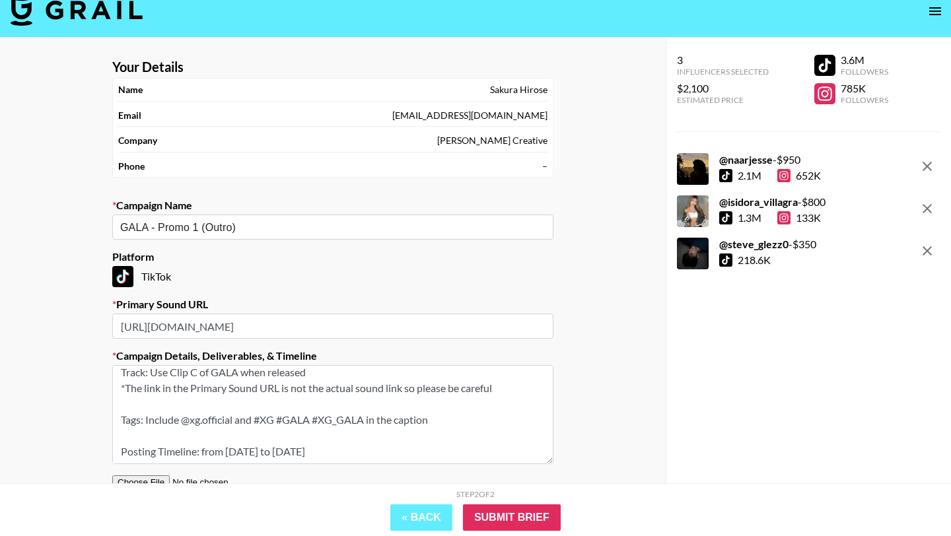
click at [333, 452] on textarea "Content Type: Dance Cover of GALA’s outro (please receive the reference video f…" at bounding box center [332, 414] width 441 height 99
paste textarea "*Once the draft is ready, please send in the draft to me"
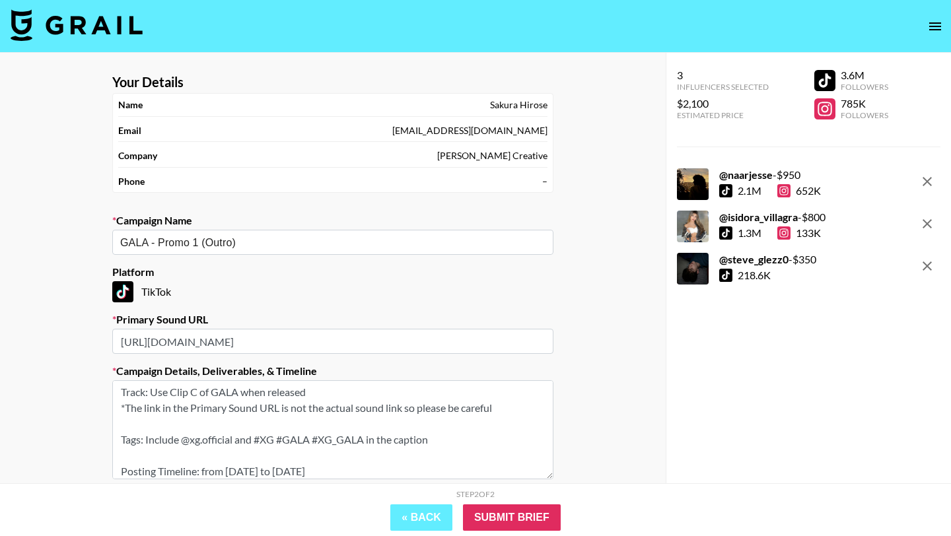
scroll to position [100, 0]
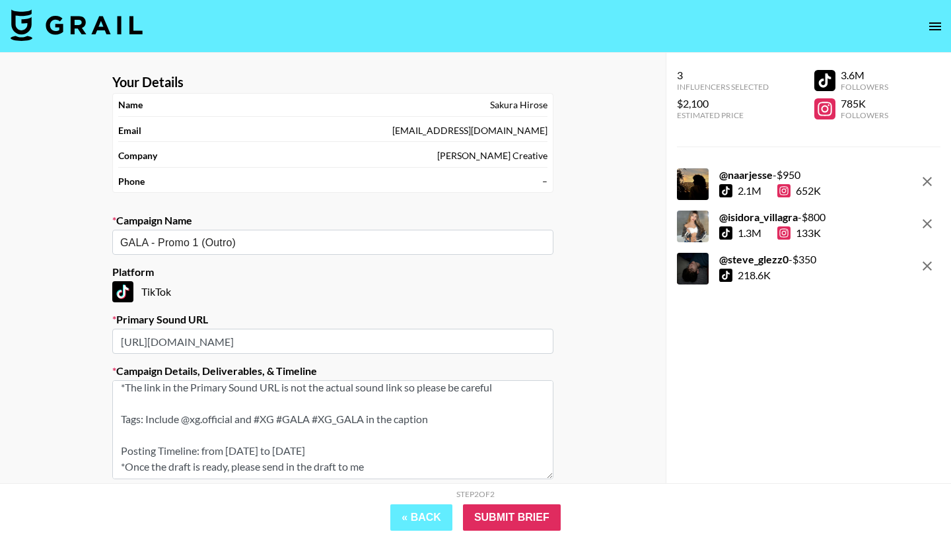
type textarea "Content Type: Dance Cover of GALA’s outro (please receive the reference video f…"
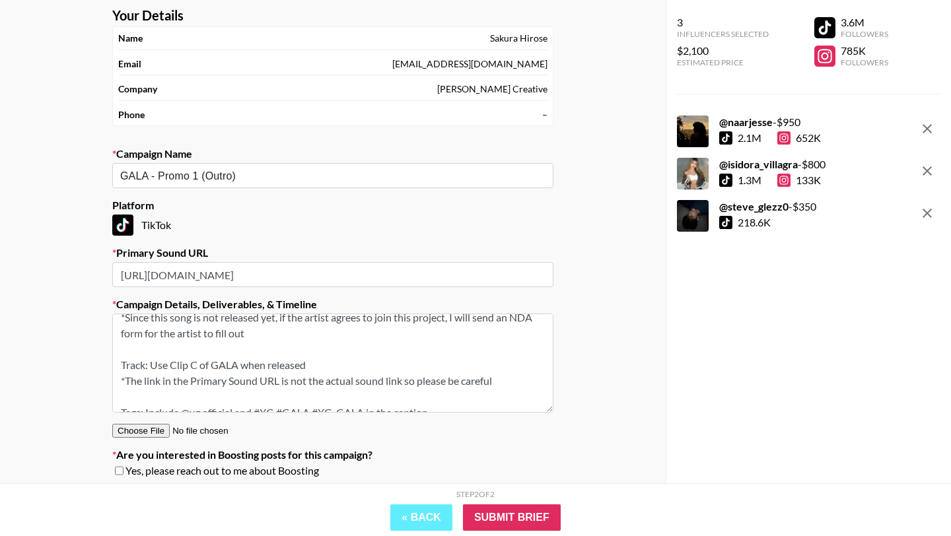
scroll to position [0, 0]
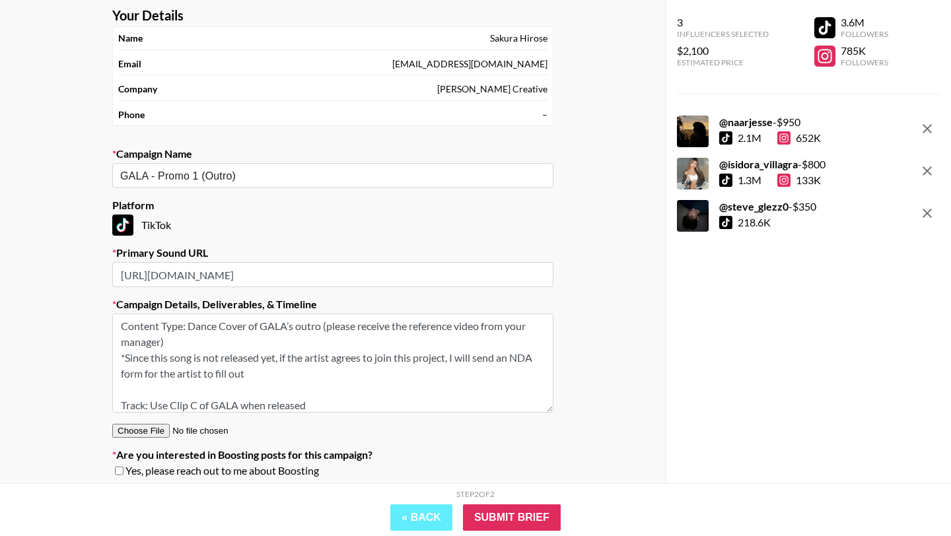
drag, startPoint x: 386, startPoint y: 401, endPoint x: 112, endPoint y: 305, distance: 290.4
click at [112, 304] on section "Your Details Name Sakura Hirose Email sakura@ralphandco.com Company Ralph Creat…" at bounding box center [333, 248] width 462 height 502
click at [405, 521] on button "« Back" at bounding box center [421, 517] width 62 height 26
select select "Song"
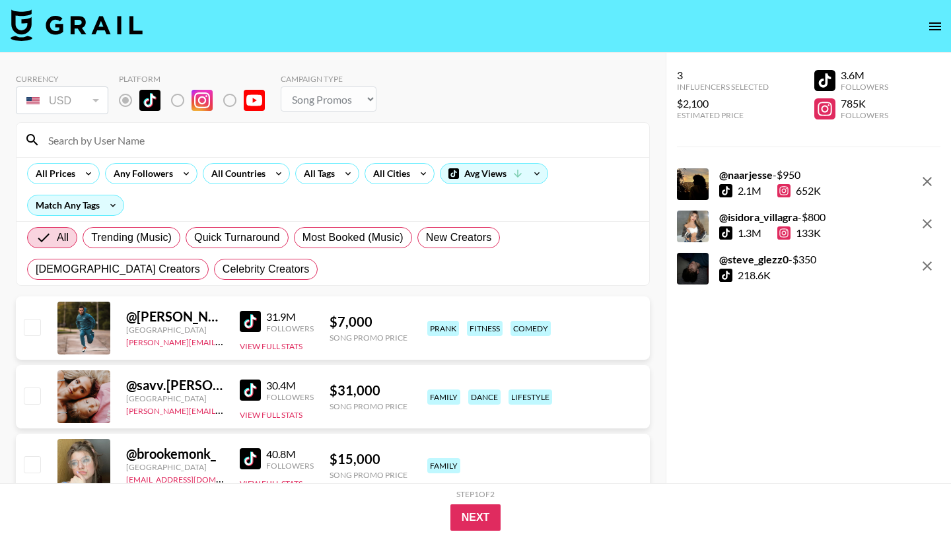
click at [191, 155] on div at bounding box center [333, 140] width 632 height 34
click at [191, 146] on input at bounding box center [340, 139] width 601 height 21
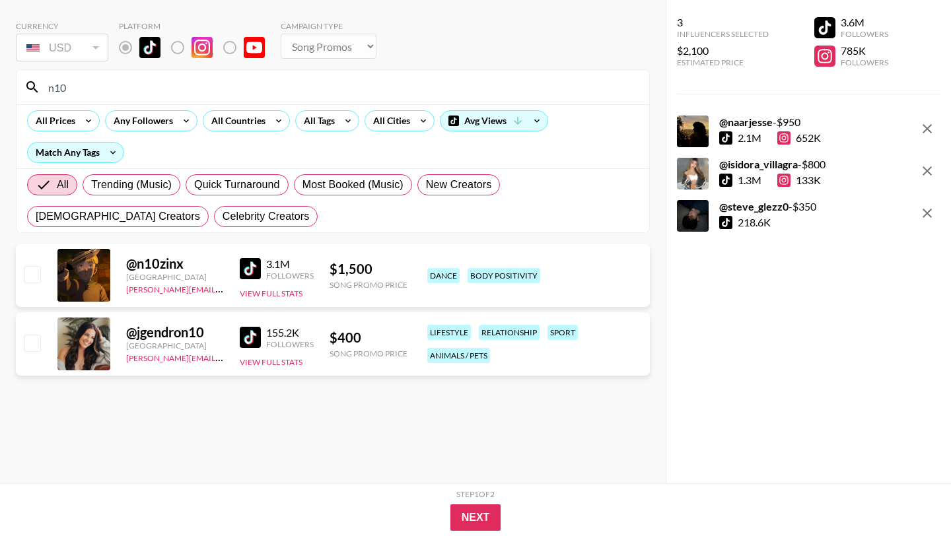
scroll to position [53, 0]
type input "n10"
click at [30, 276] on input "checkbox" at bounding box center [32, 274] width 16 height 16
checkbox input "true"
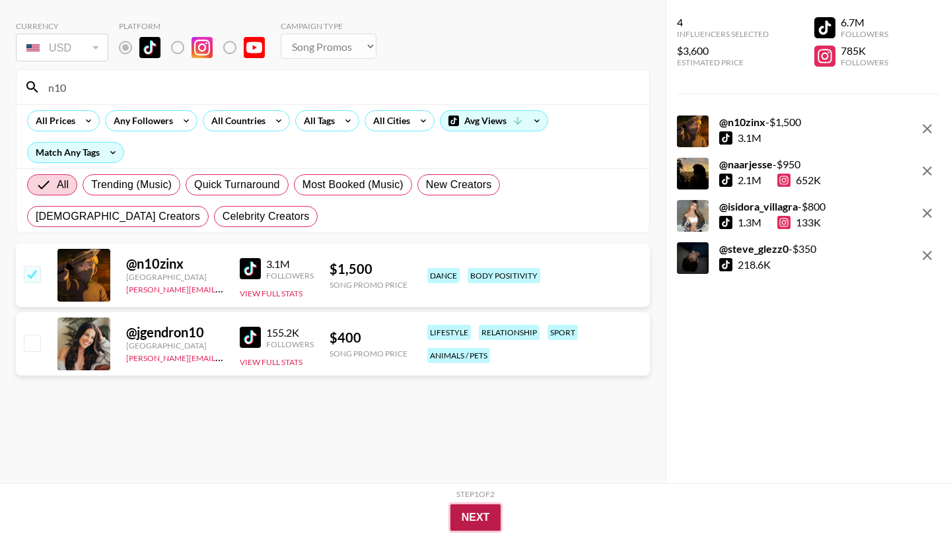
click at [471, 513] on button "Next" at bounding box center [475, 517] width 51 height 26
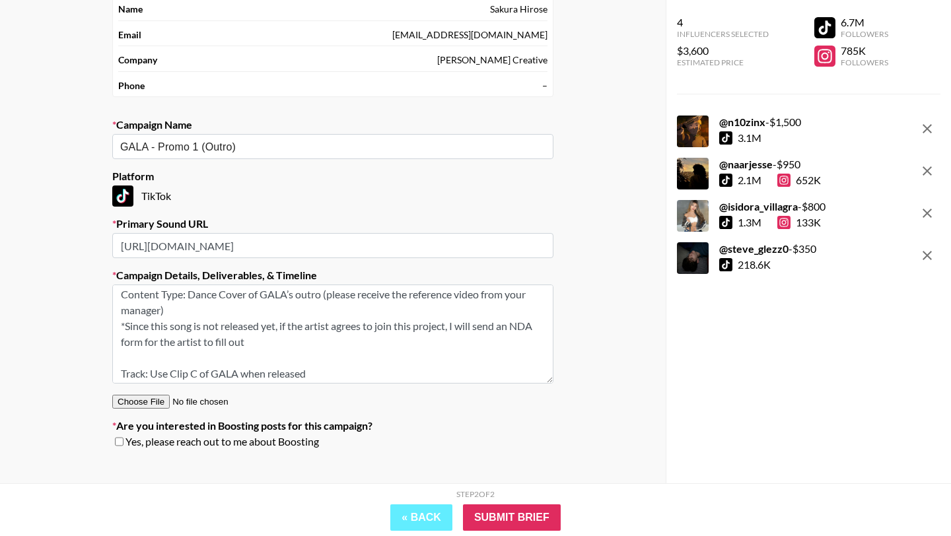
scroll to position [0, 0]
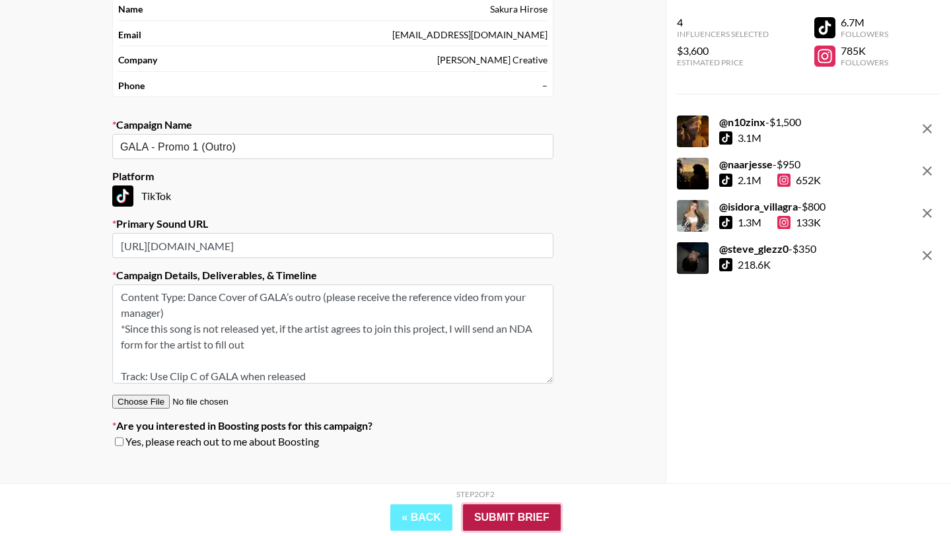
click at [514, 512] on input "Submit Brief" at bounding box center [512, 517] width 98 height 26
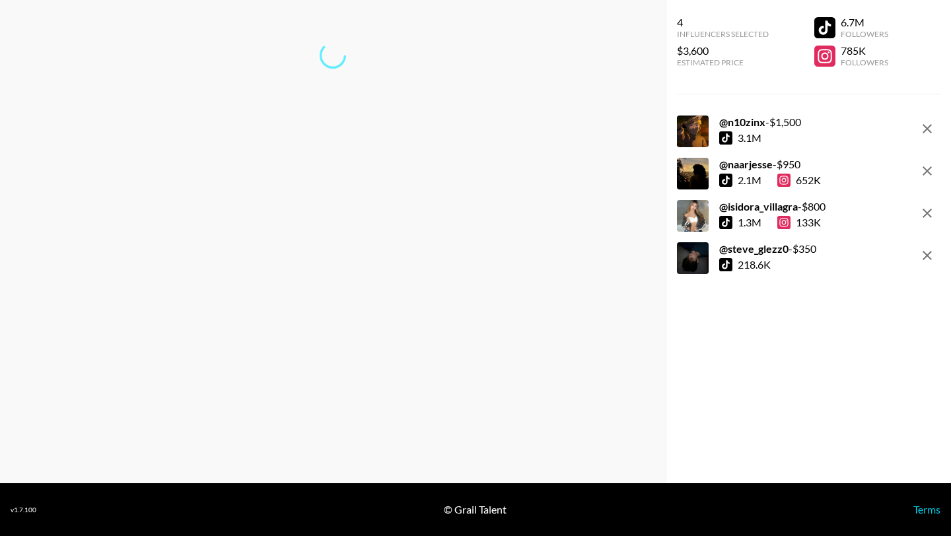
scroll to position [53, 0]
click at [352, 119] on link "Start another booking..." at bounding box center [333, 120] width 106 height 13
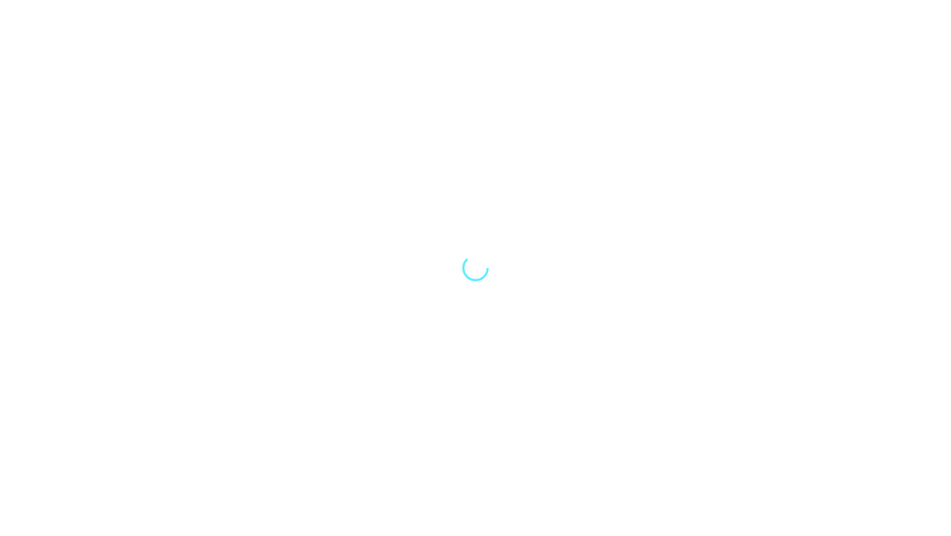
select select "Song"
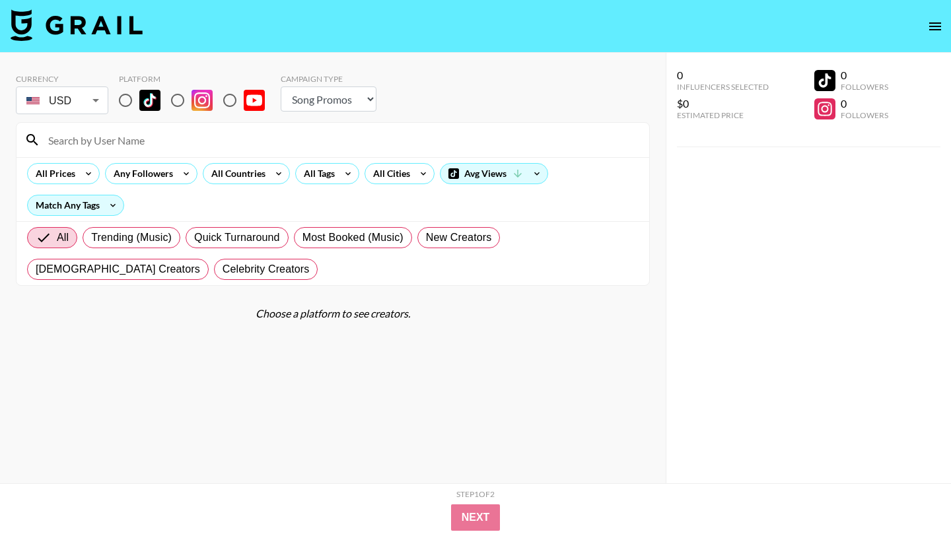
click at [220, 145] on input at bounding box center [340, 139] width 601 height 21
click at [318, 172] on div "All Tags" at bounding box center [317, 174] width 42 height 20
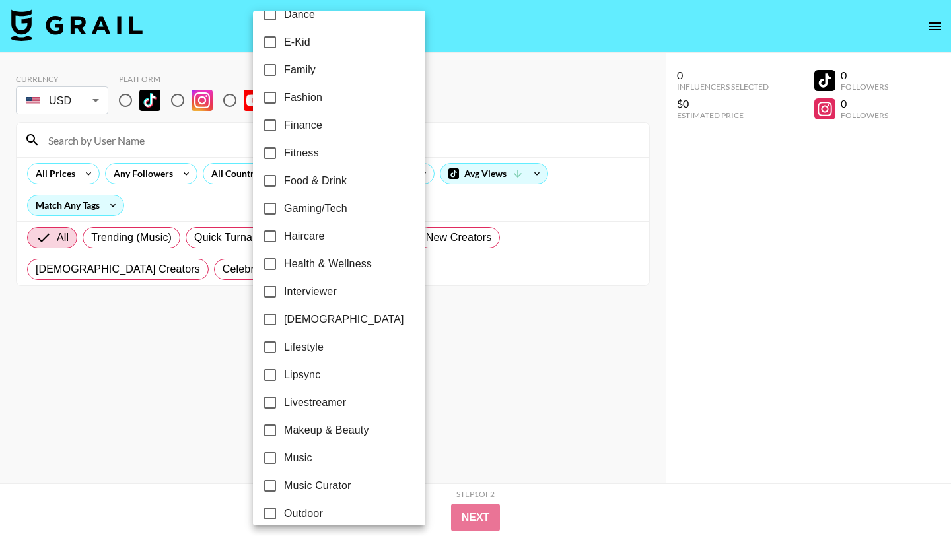
scroll to position [354, 0]
click at [278, 313] on input "[DEMOGRAPHIC_DATA]" at bounding box center [270, 319] width 28 height 28
checkbox input "true"
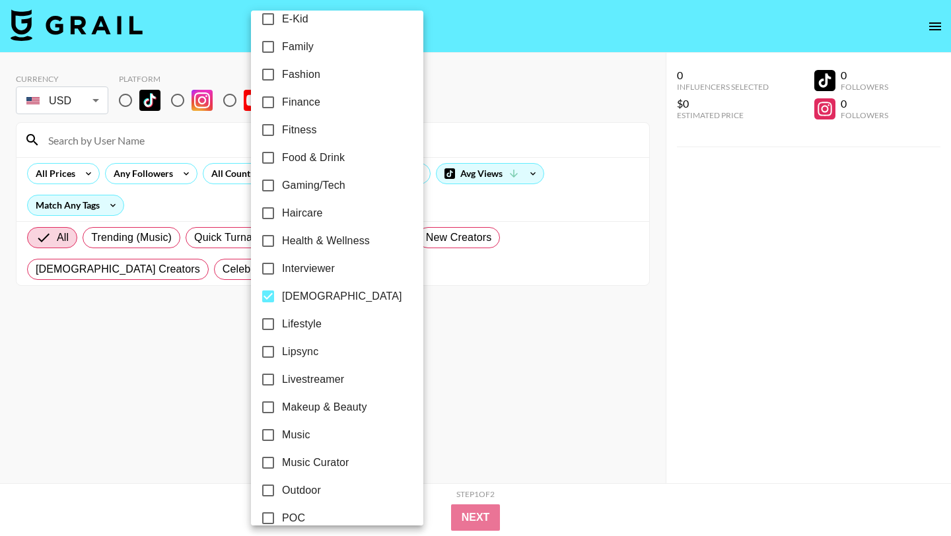
scroll to position [385, 0]
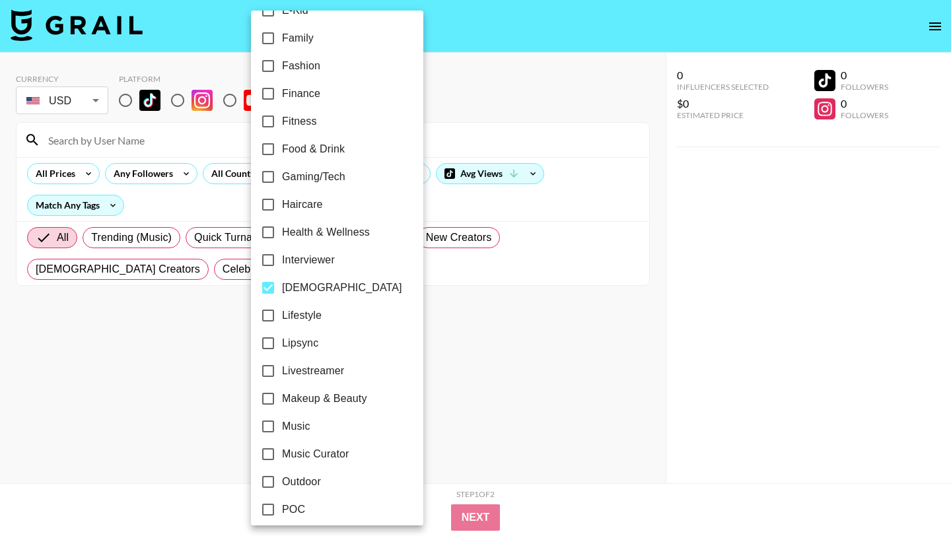
click at [268, 397] on input "Makeup & Beauty" at bounding box center [268, 399] width 28 height 28
checkbox input "true"
click at [281, 340] on input "Lipsync" at bounding box center [268, 343] width 28 height 28
checkbox input "true"
click at [488, 207] on div at bounding box center [475, 268] width 951 height 536
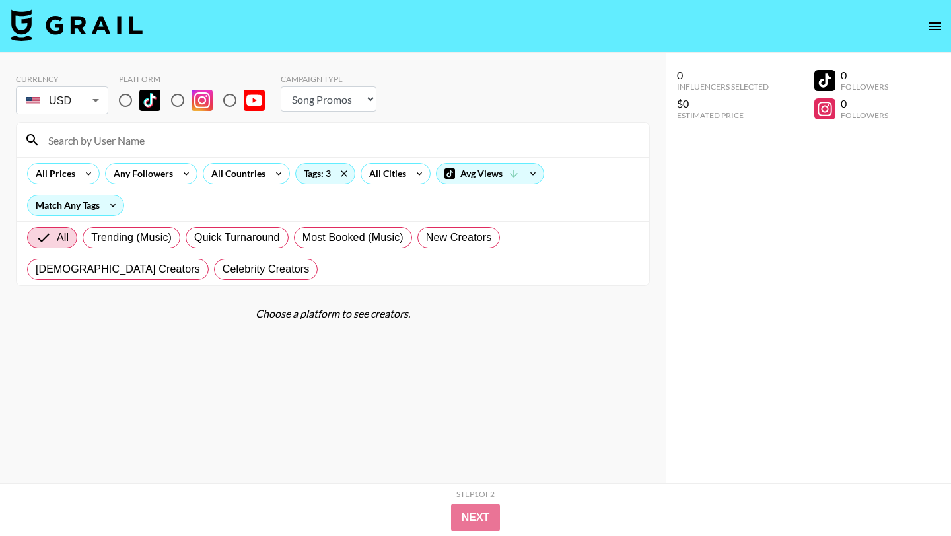
click at [125, 104] on input "radio" at bounding box center [126, 100] width 28 height 28
radio input "true"
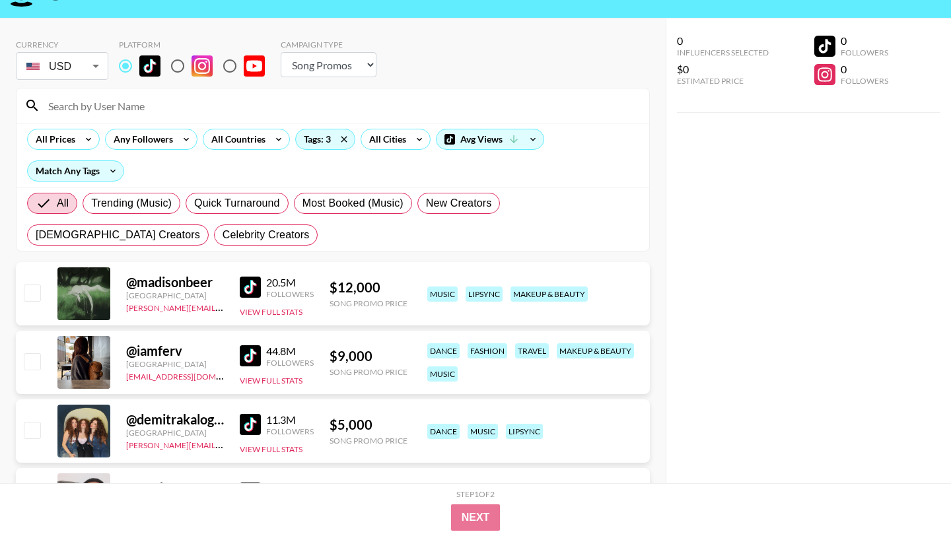
scroll to position [0, 0]
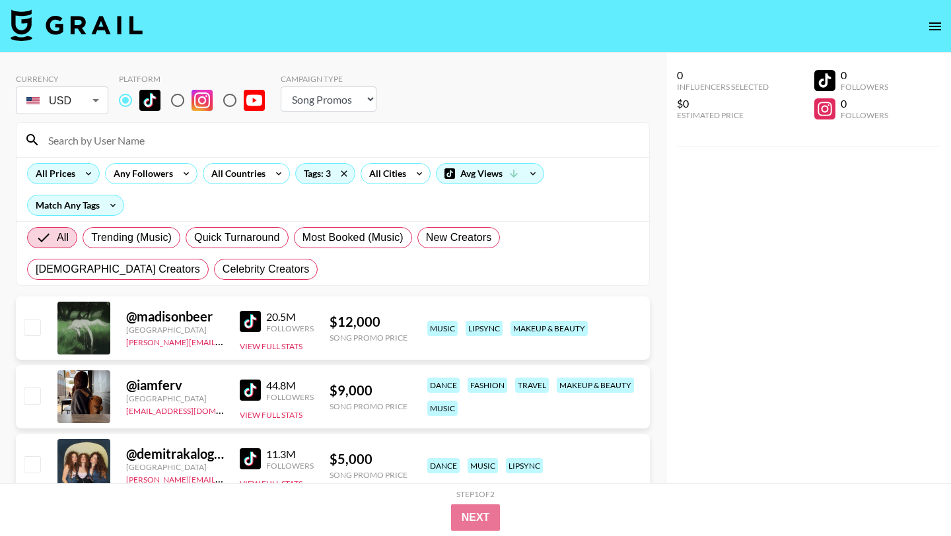
click at [68, 174] on div "All Prices" at bounding box center [53, 174] width 50 height 20
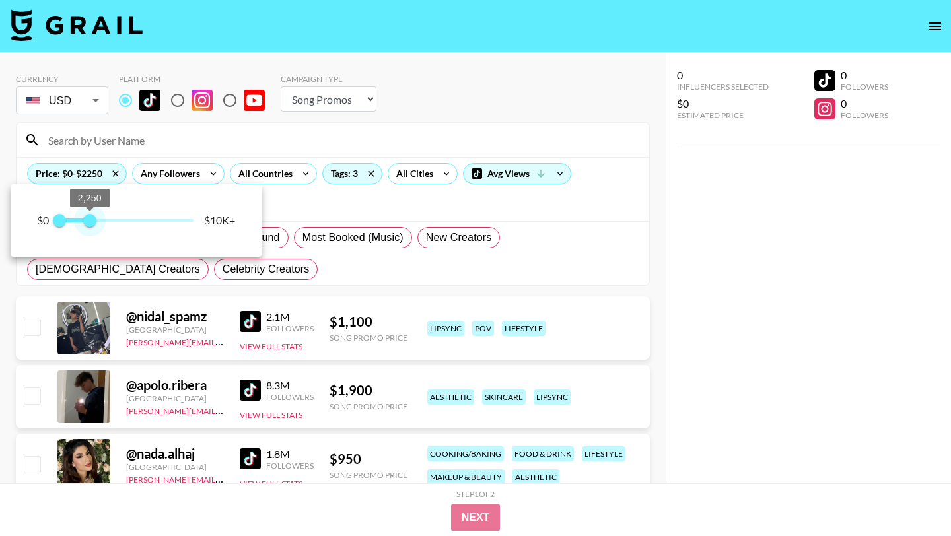
type input "1500"
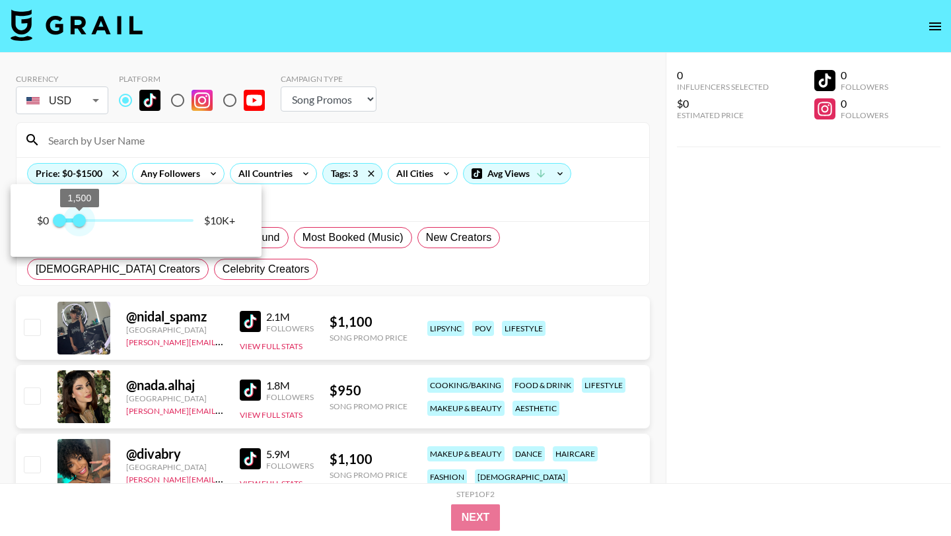
drag, startPoint x: 197, startPoint y: 215, endPoint x: 79, endPoint y: 228, distance: 118.2
click at [79, 227] on span "1,500" at bounding box center [79, 220] width 13 height 13
click at [322, 261] on div at bounding box center [475, 268] width 951 height 536
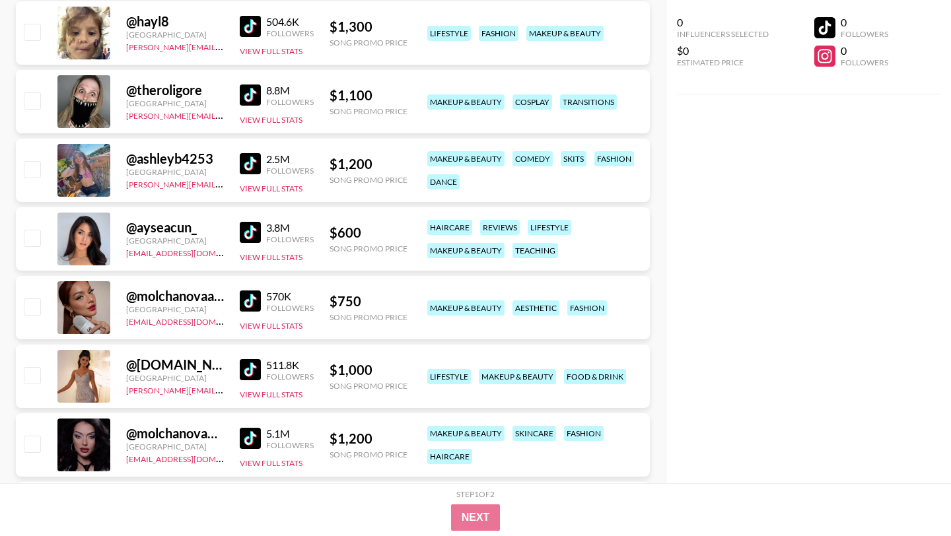
scroll to position [779, 0]
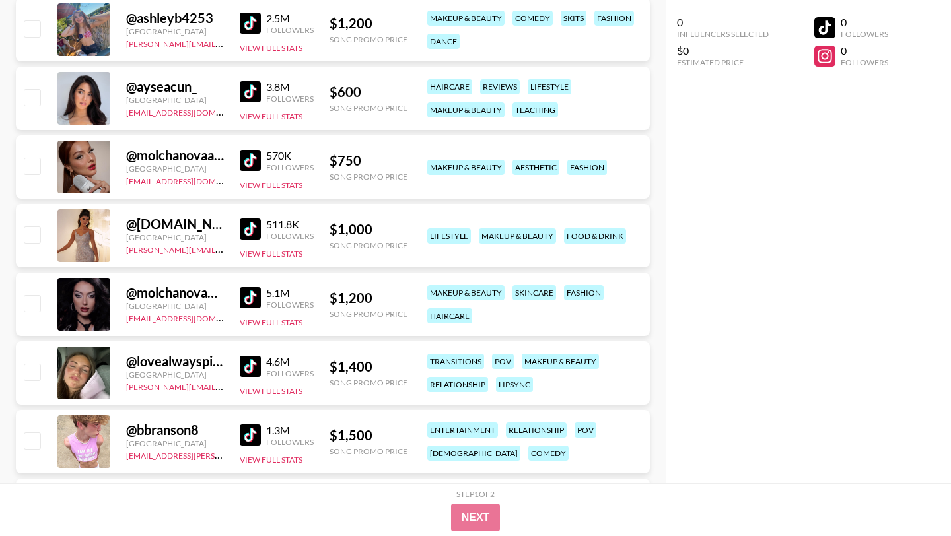
click at [248, 297] on img at bounding box center [250, 297] width 21 height 21
click at [33, 297] on input "checkbox" at bounding box center [32, 303] width 16 height 16
checkbox input "true"
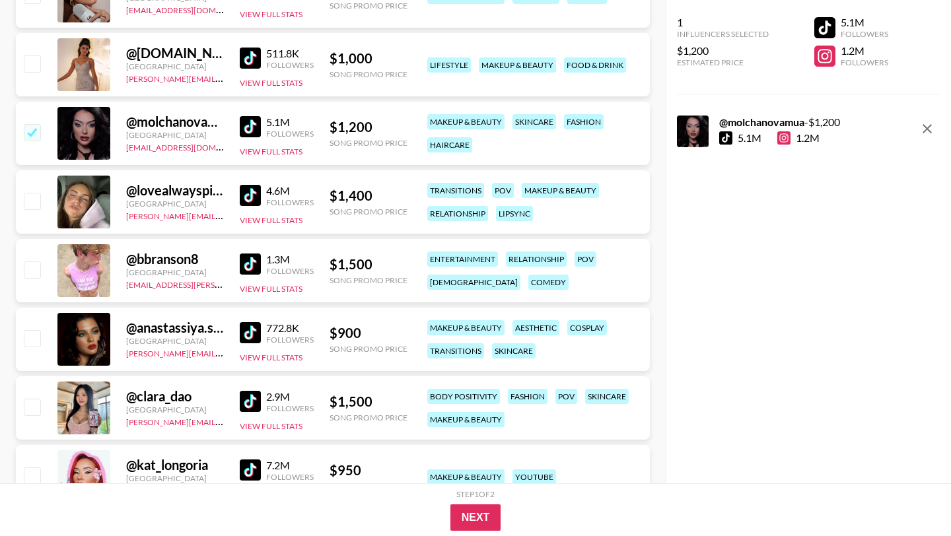
scroll to position [960, 0]
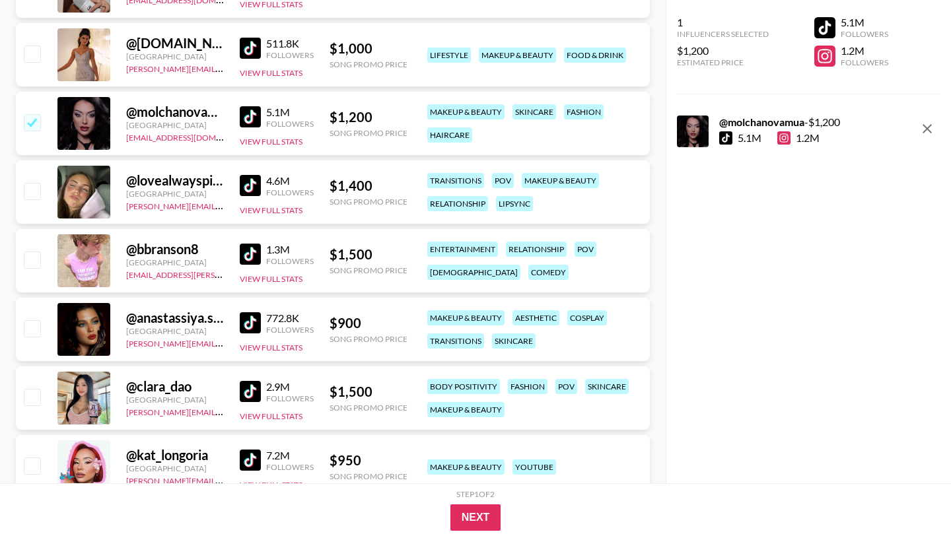
click at [246, 321] on img at bounding box center [250, 322] width 21 height 21
click at [35, 328] on input "checkbox" at bounding box center [32, 328] width 16 height 16
checkbox input "true"
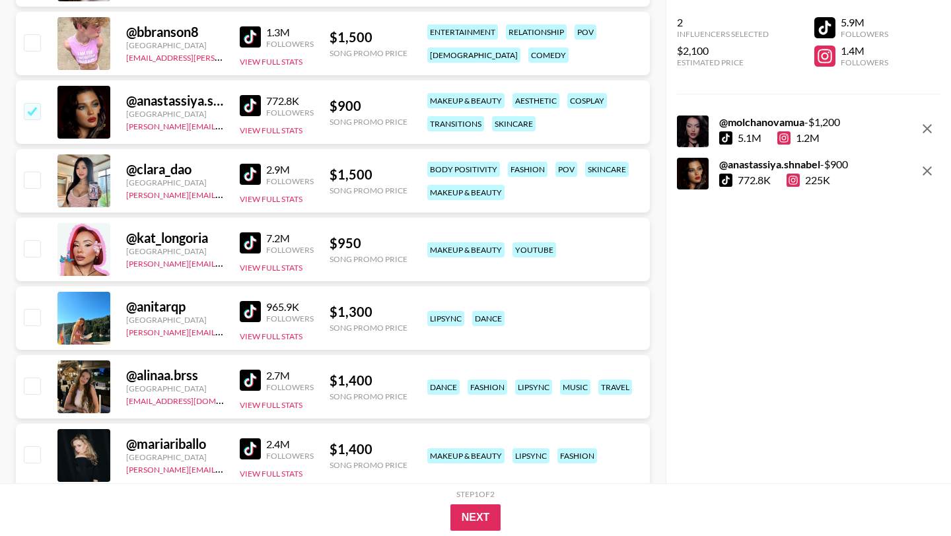
scroll to position [1176, 0]
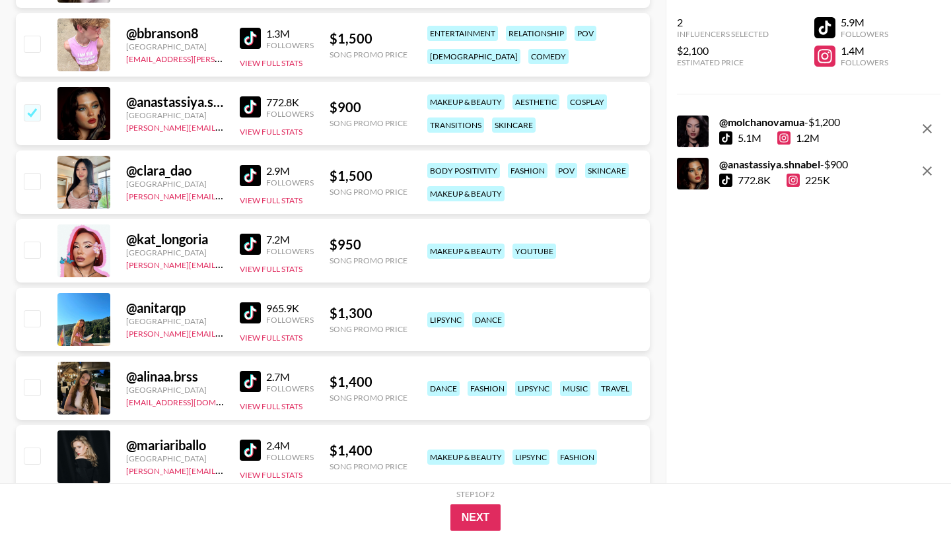
click at [250, 244] on img at bounding box center [250, 244] width 21 height 21
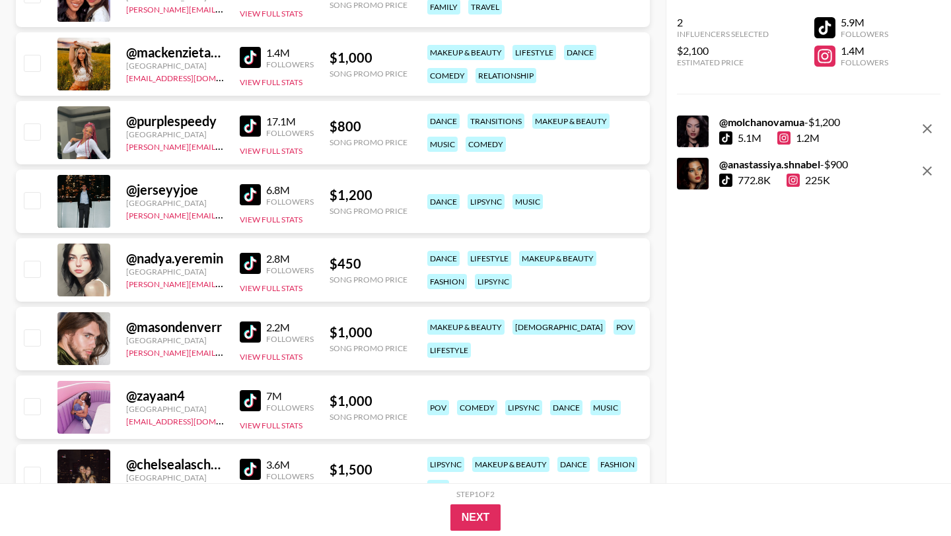
scroll to position [2578, 0]
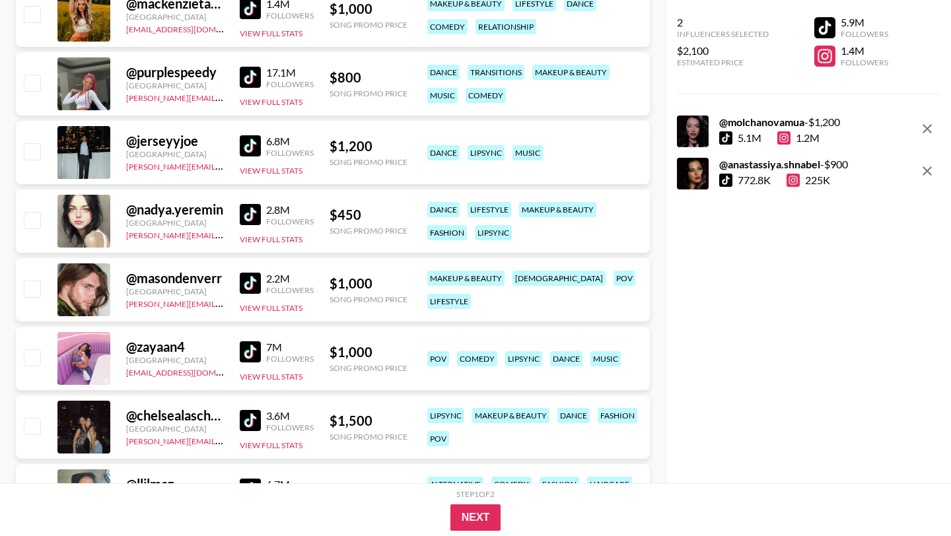
click at [250, 285] on img at bounding box center [250, 283] width 21 height 21
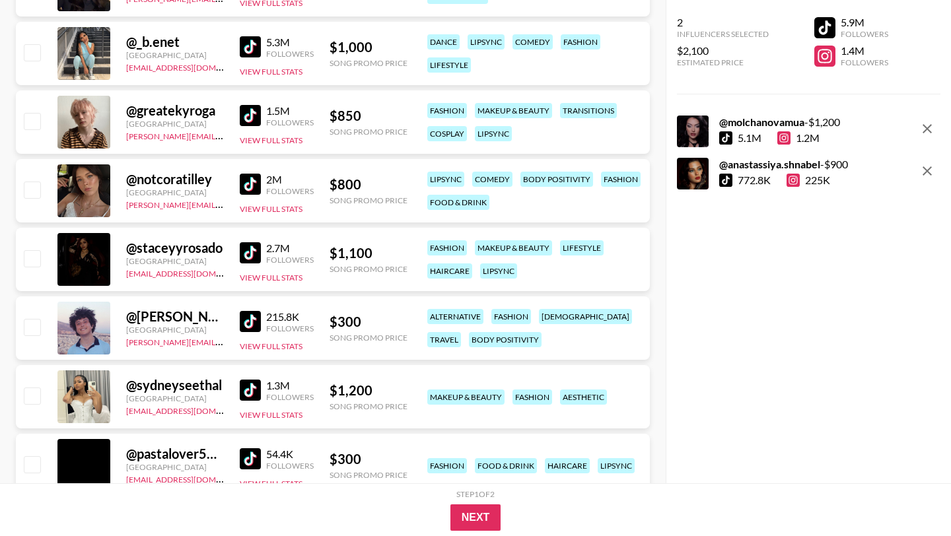
scroll to position [3297, 0]
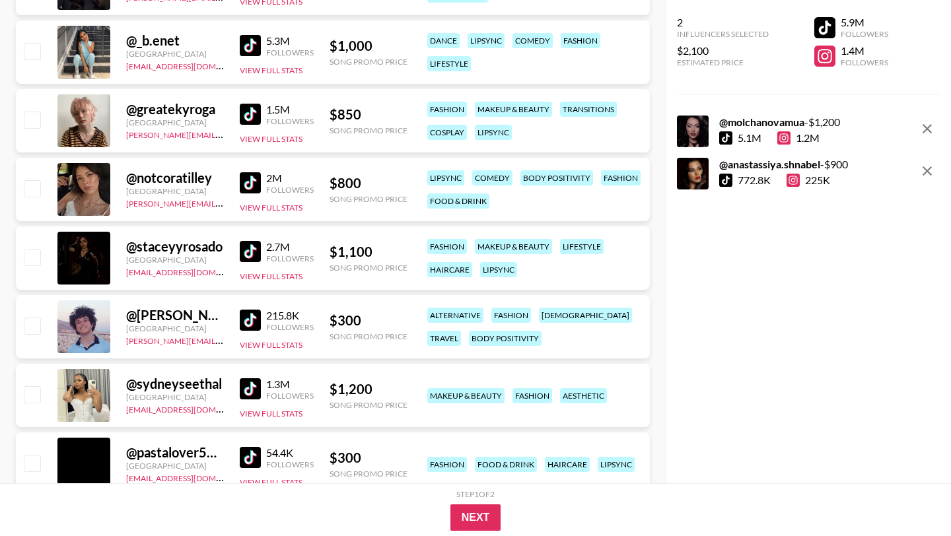
click at [250, 109] on img at bounding box center [250, 114] width 21 height 21
click at [254, 110] on img at bounding box center [250, 114] width 21 height 21
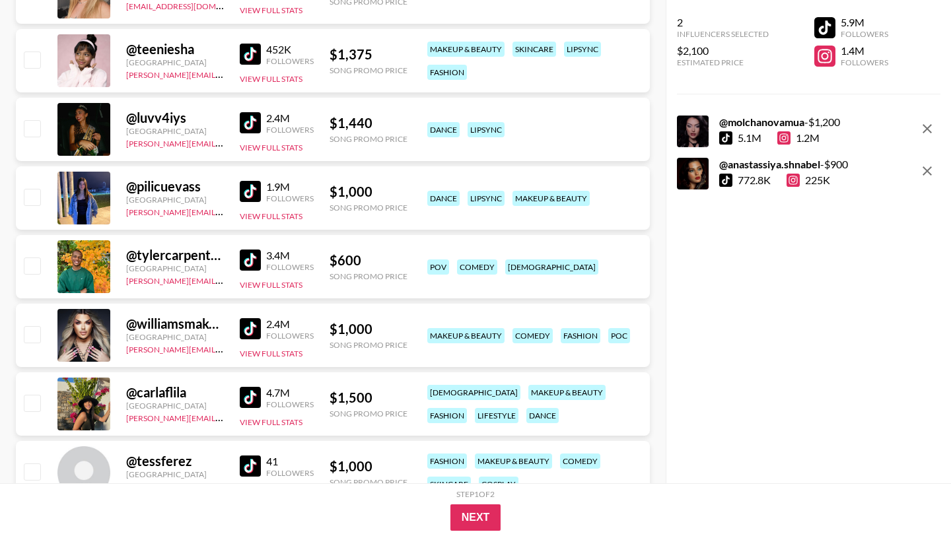
scroll to position [4112, 0]
click at [259, 398] on img at bounding box center [250, 396] width 21 height 21
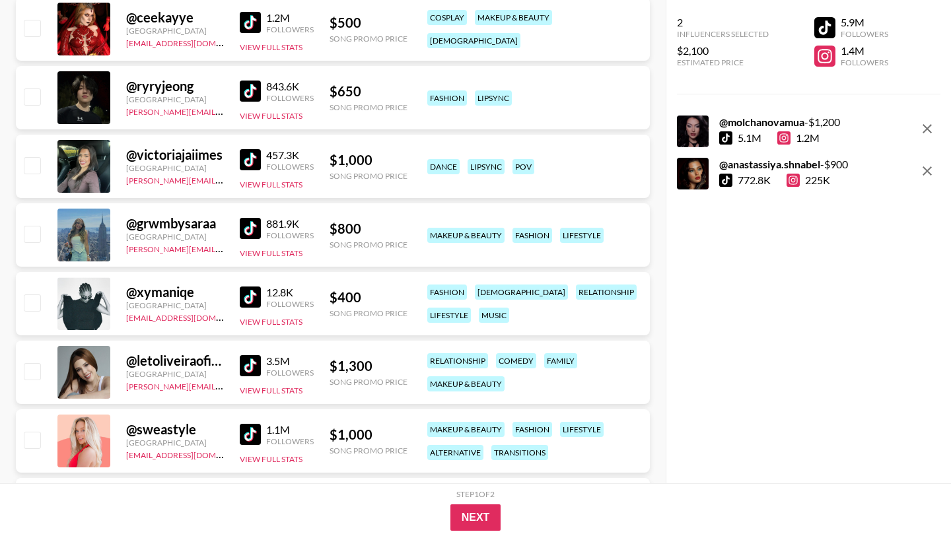
scroll to position [8606, 0]
click at [257, 296] on img at bounding box center [250, 296] width 21 height 21
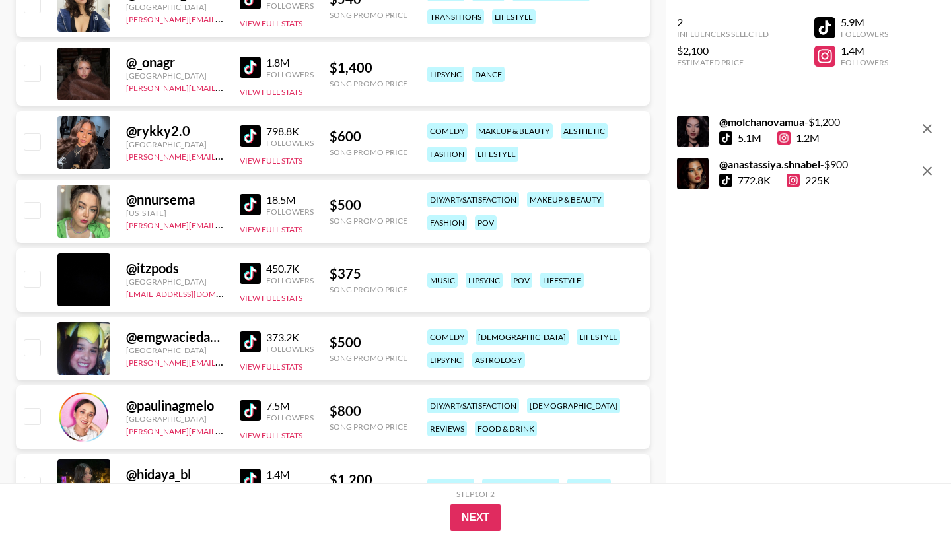
scroll to position [9672, 0]
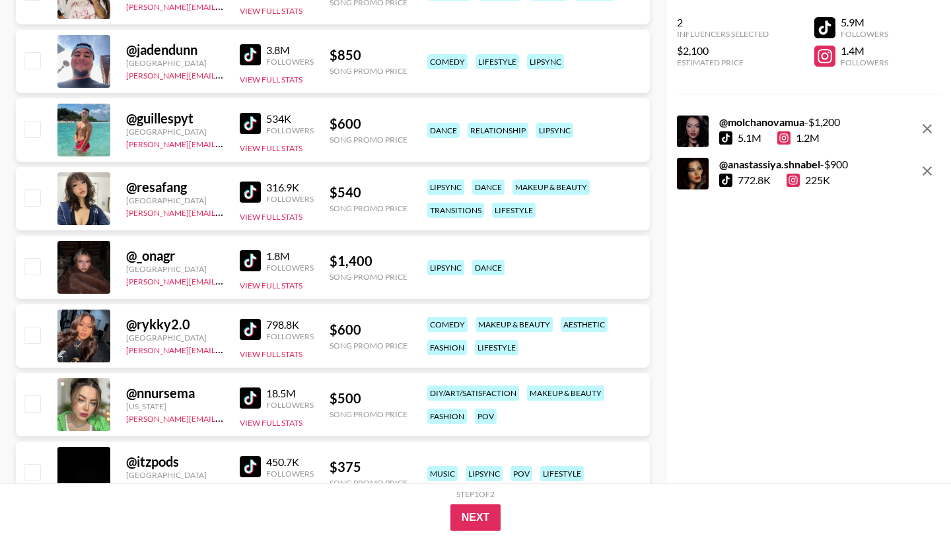
click at [246, 193] on img at bounding box center [250, 192] width 21 height 21
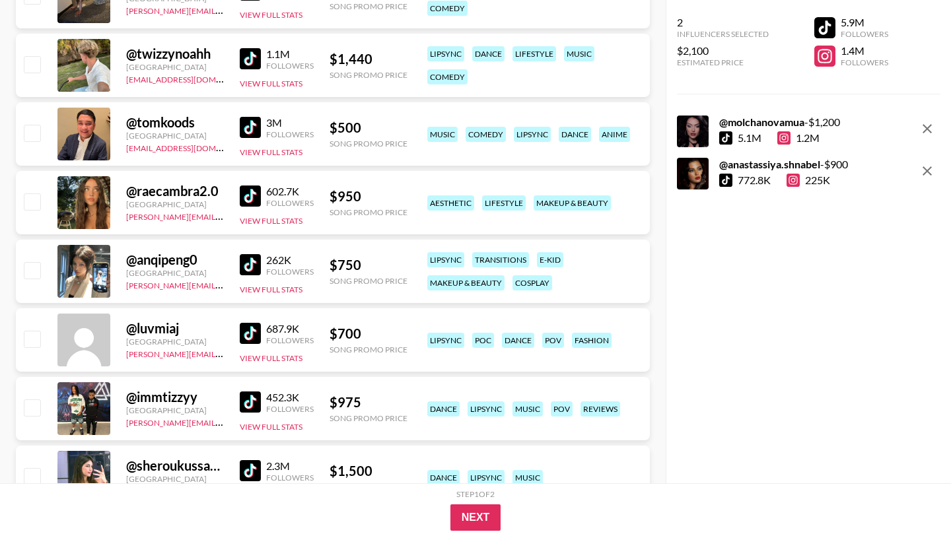
scroll to position [10562, 0]
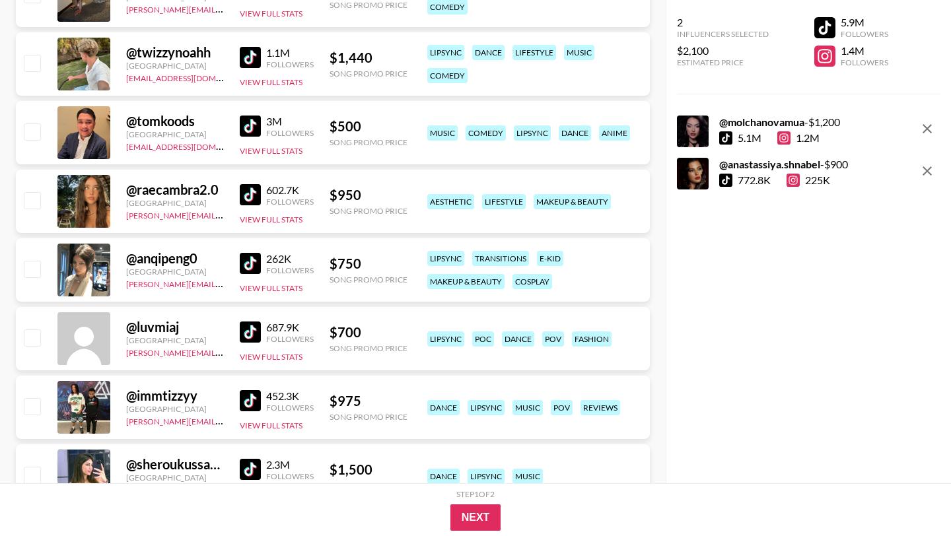
click at [251, 268] on img at bounding box center [250, 263] width 21 height 21
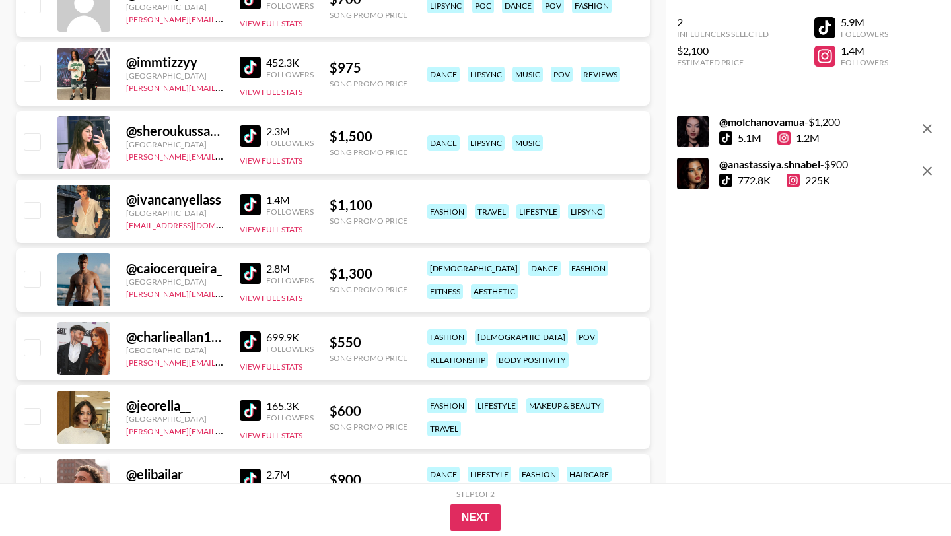
scroll to position [10897, 0]
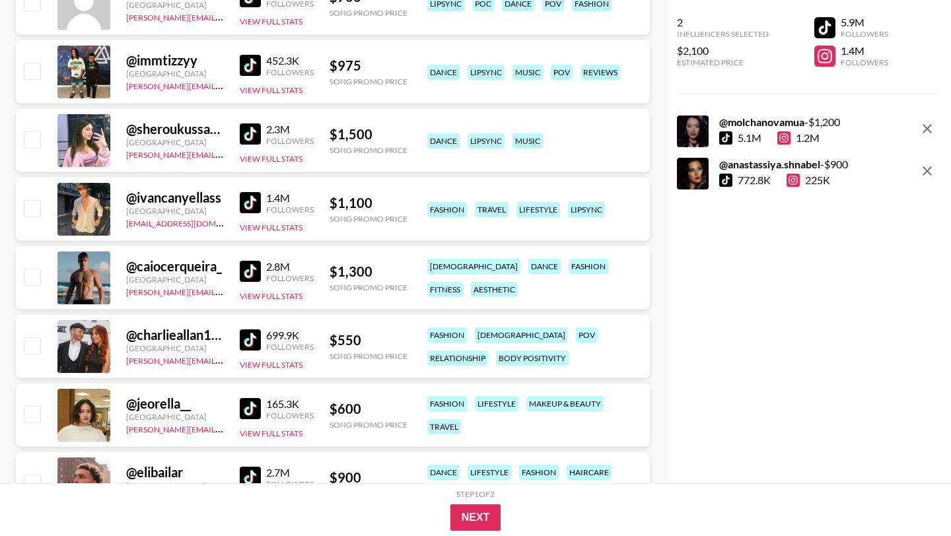
click at [250, 350] on div "699.9K Followers" at bounding box center [277, 340] width 74 height 23
click at [251, 341] on img at bounding box center [250, 339] width 21 height 21
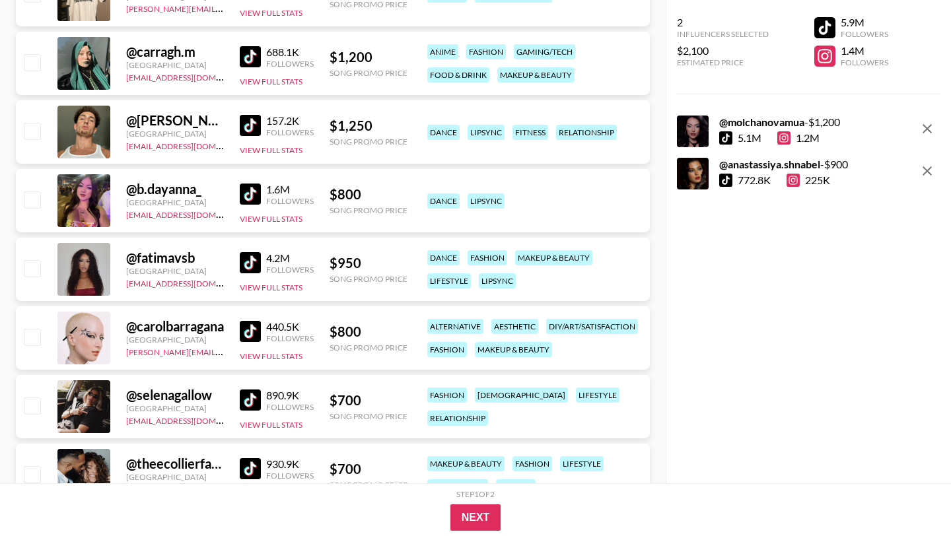
scroll to position [12102, 0]
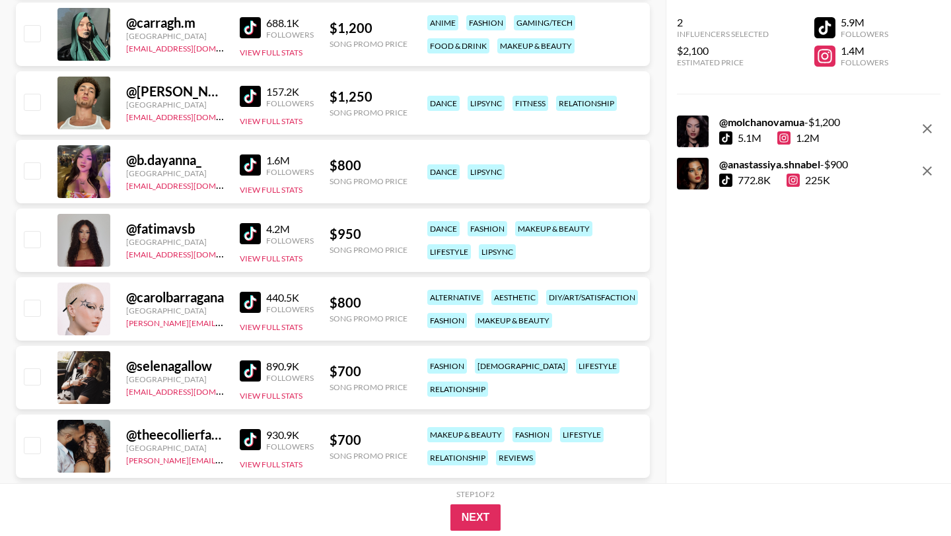
click at [241, 302] on img at bounding box center [250, 302] width 21 height 21
click at [30, 306] on input "checkbox" at bounding box center [32, 308] width 16 height 16
checkbox input "true"
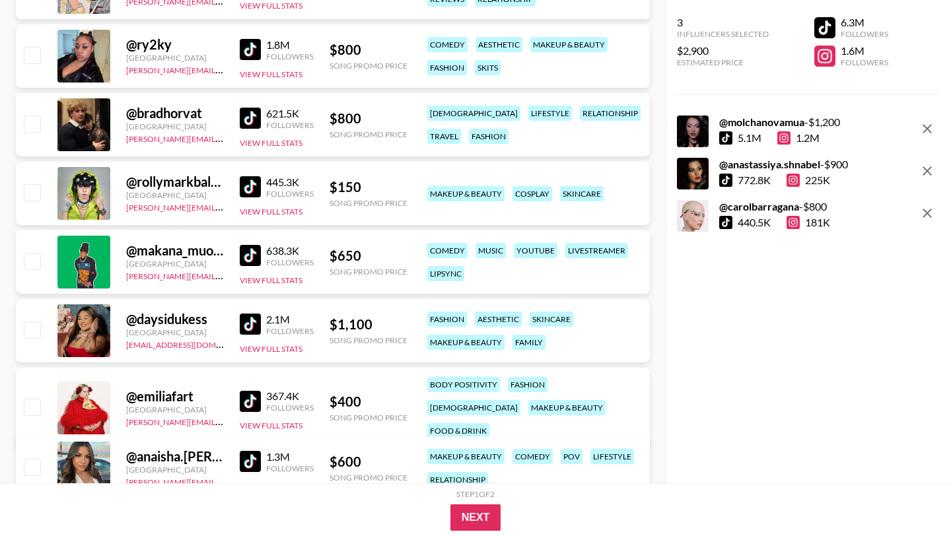
scroll to position [14071, 0]
click at [244, 187] on img at bounding box center [250, 186] width 21 height 21
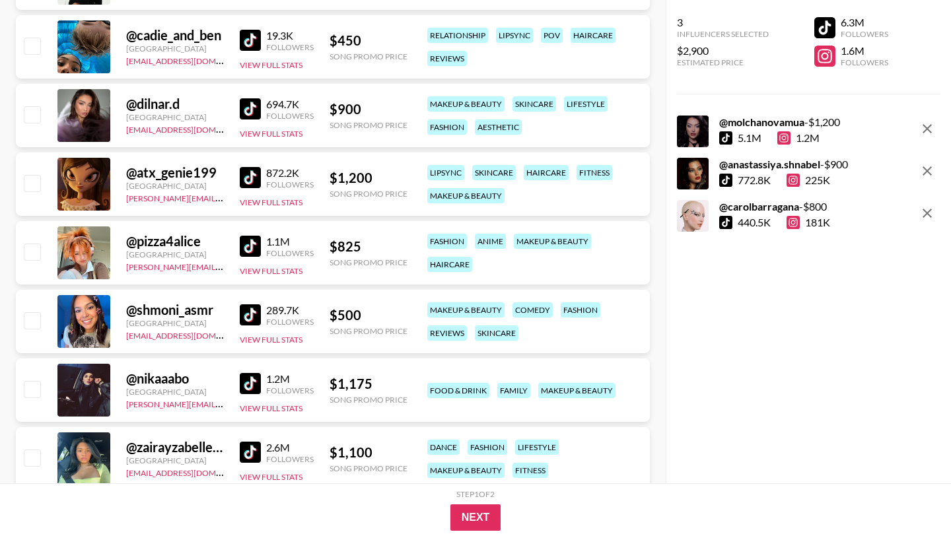
scroll to position [15592, 0]
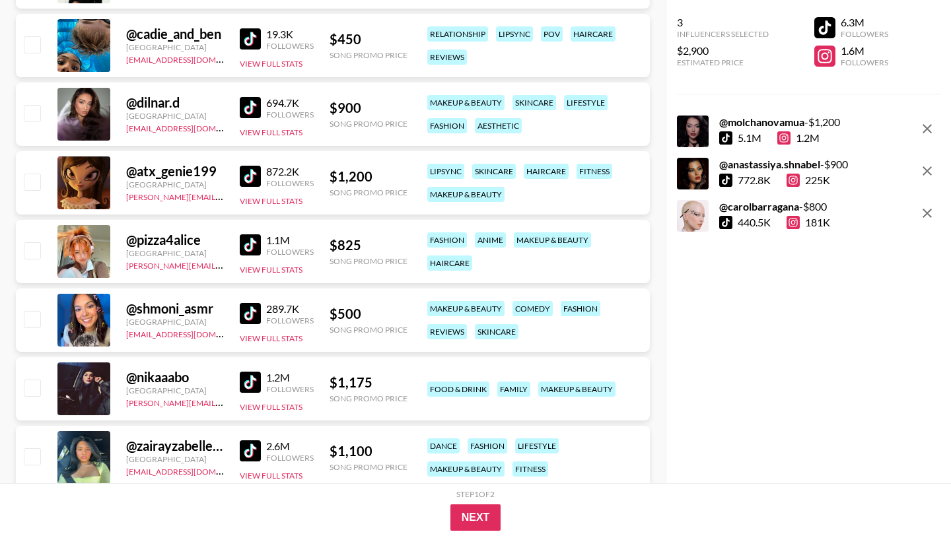
click at [244, 243] on img at bounding box center [250, 244] width 21 height 21
click at [32, 249] on input "checkbox" at bounding box center [32, 250] width 16 height 16
checkbox input "true"
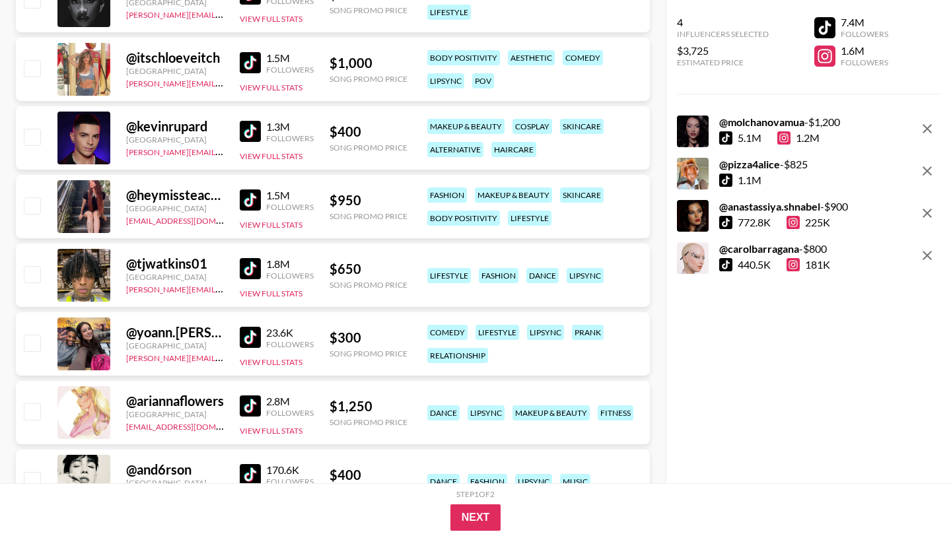
scroll to position [17245, 0]
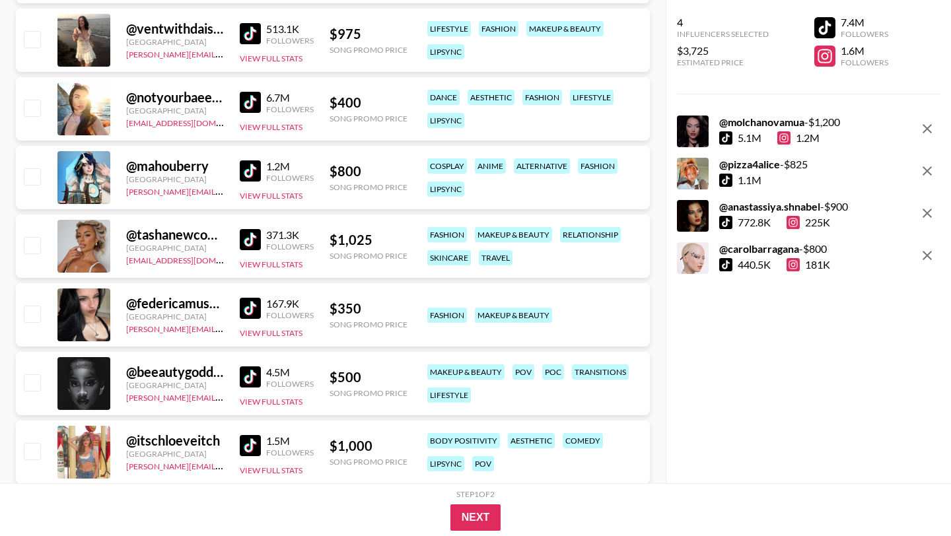
click at [250, 166] on img at bounding box center [250, 170] width 21 height 21
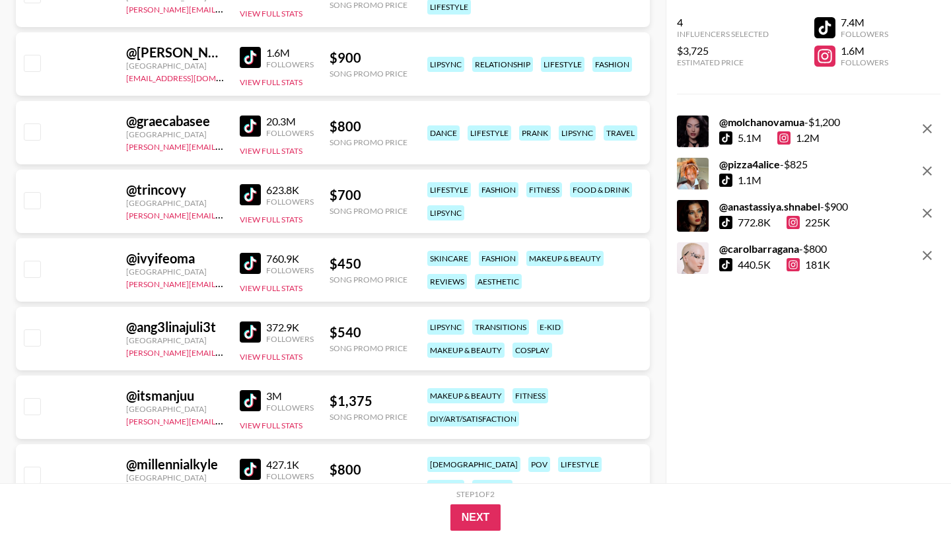
scroll to position [20344, 0]
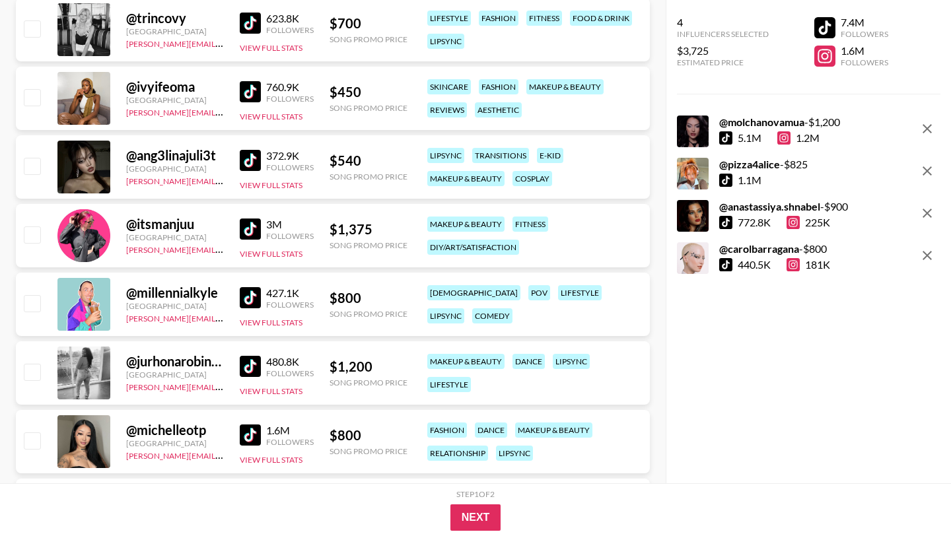
click at [246, 224] on img at bounding box center [250, 228] width 21 height 21
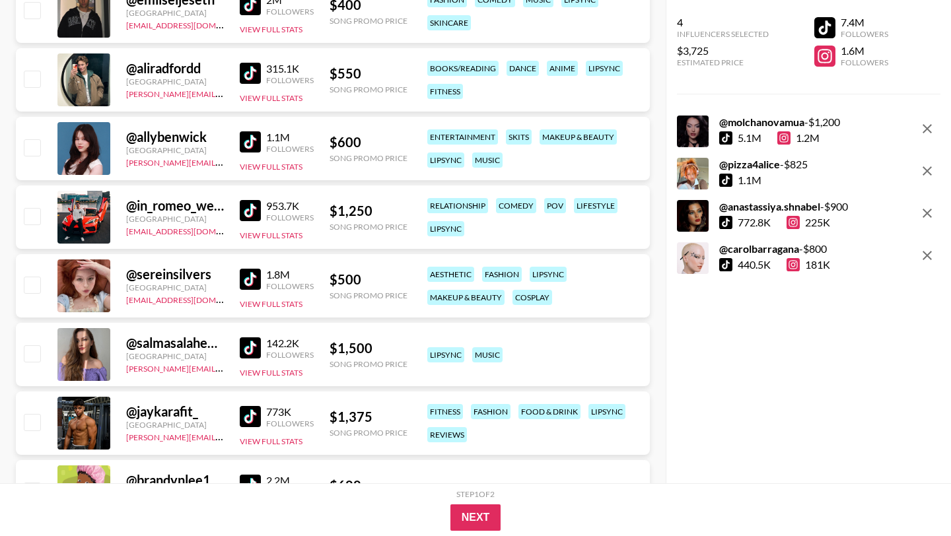
scroll to position [20979, 0]
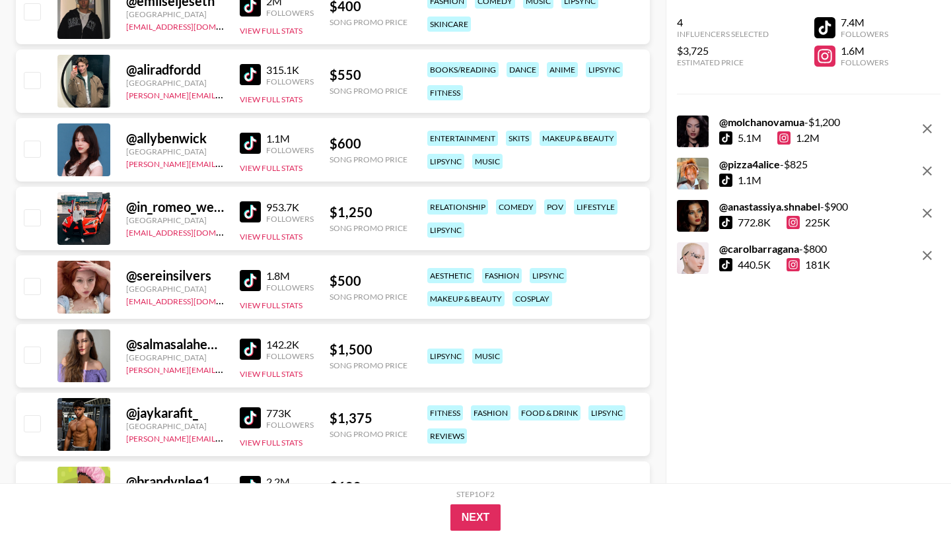
click at [253, 283] on img at bounding box center [250, 280] width 21 height 21
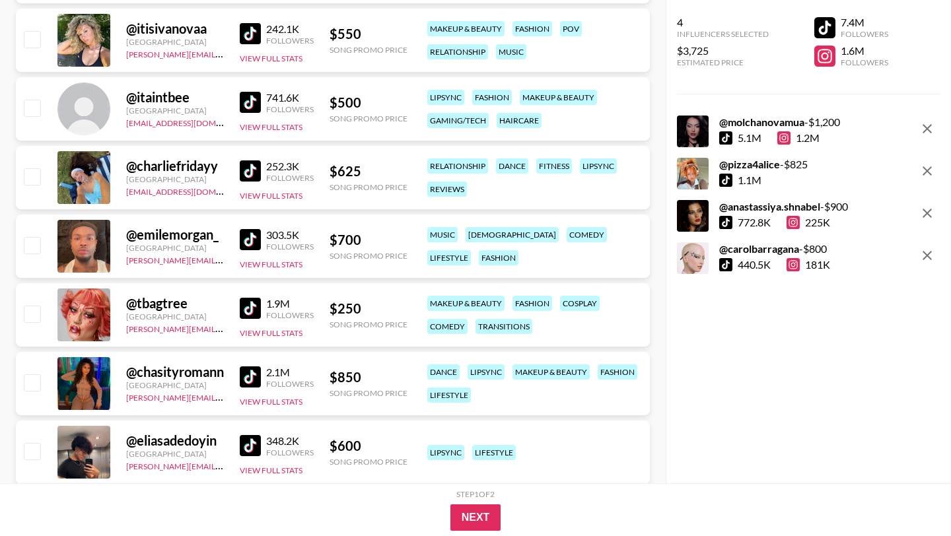
scroll to position [23008, 0]
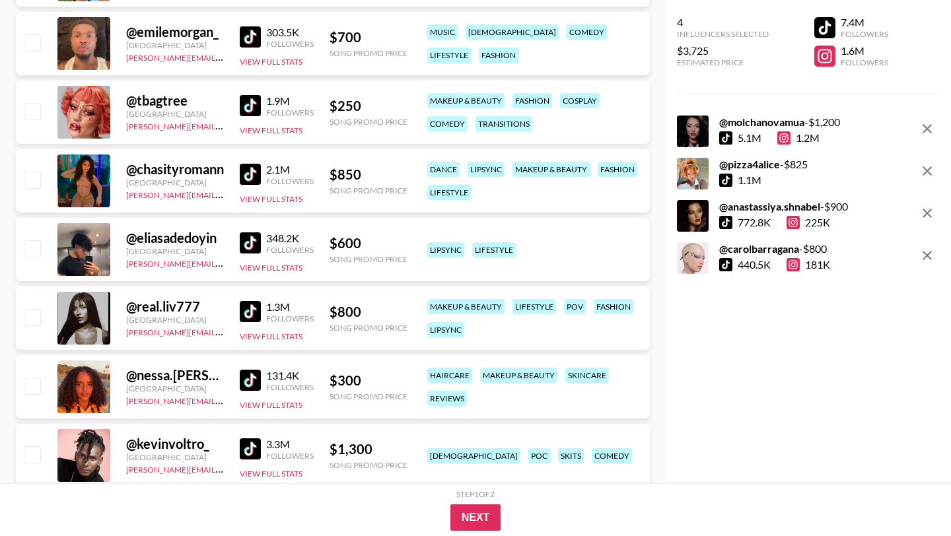
click at [250, 101] on img at bounding box center [250, 105] width 21 height 21
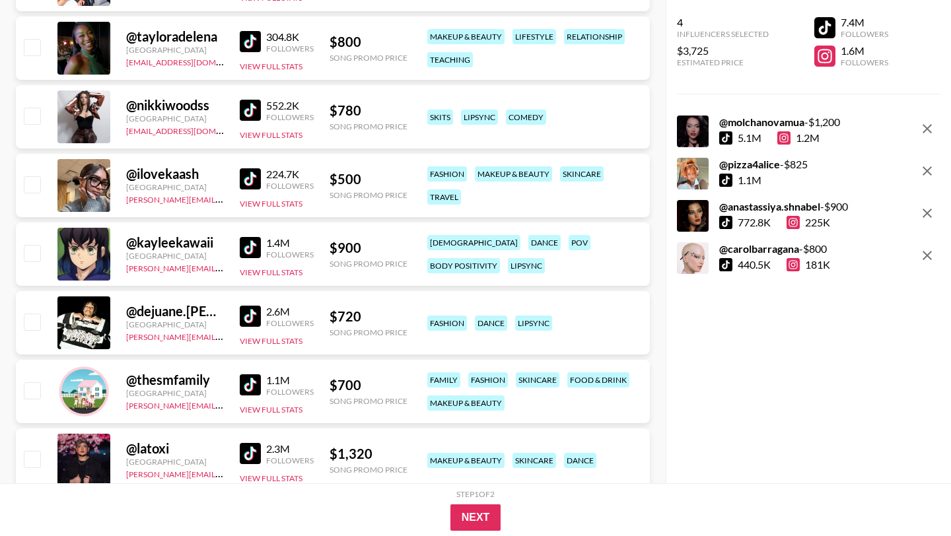
scroll to position [24063, 0]
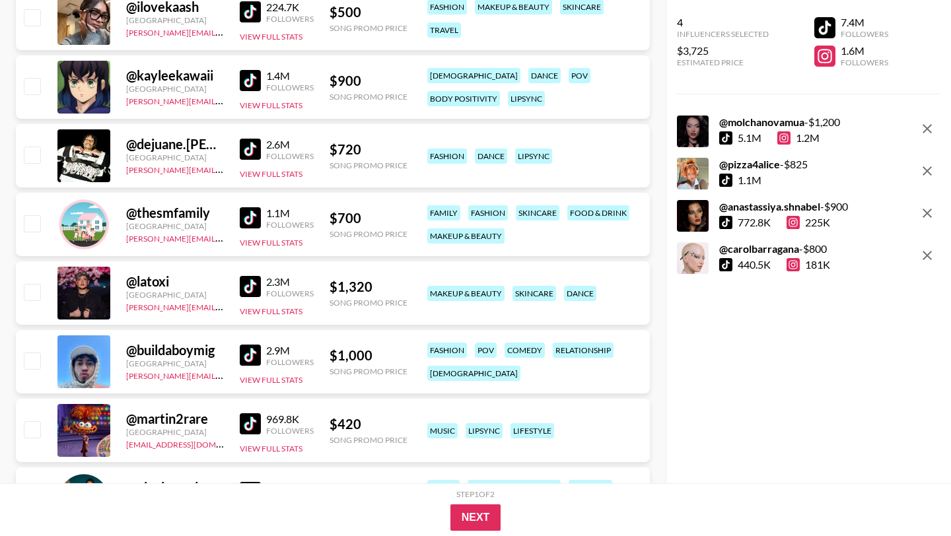
click at [255, 286] on img at bounding box center [250, 286] width 21 height 21
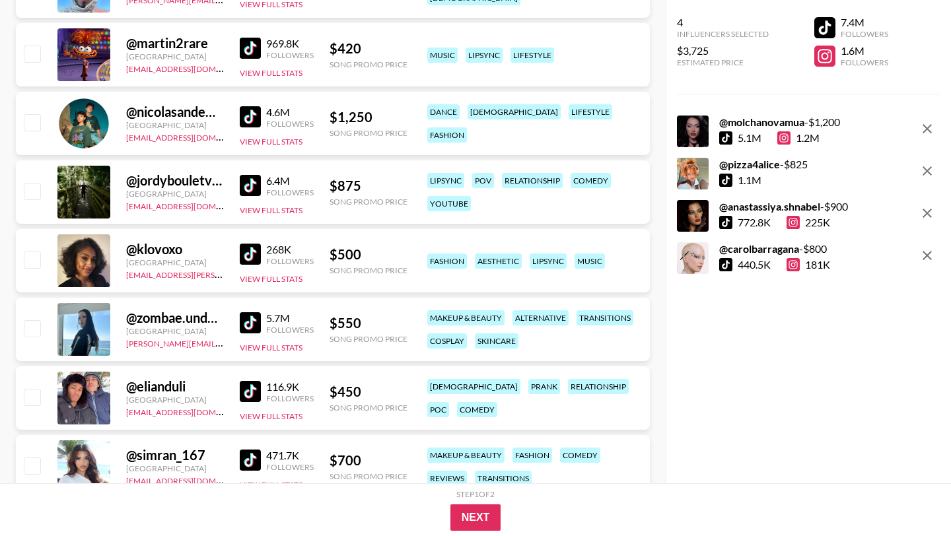
scroll to position [24456, 0]
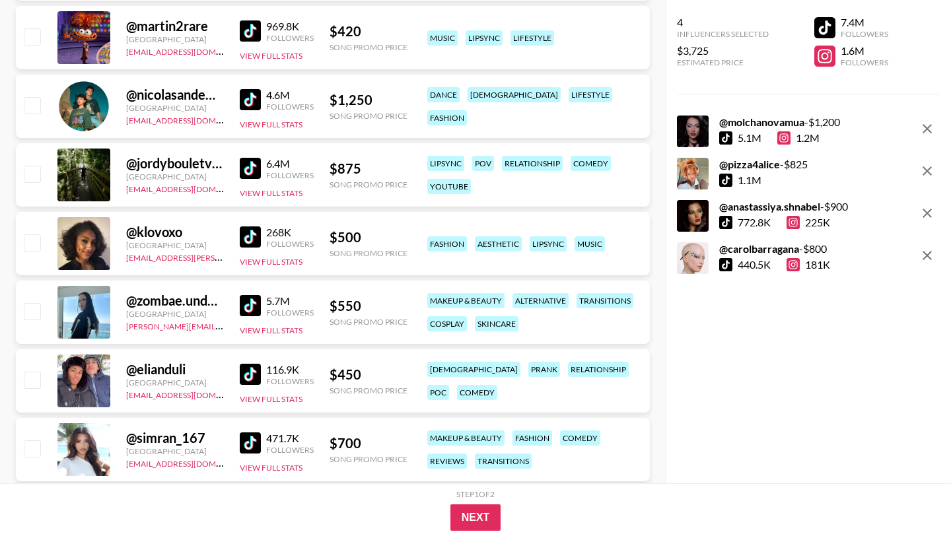
click at [253, 300] on img at bounding box center [250, 305] width 21 height 21
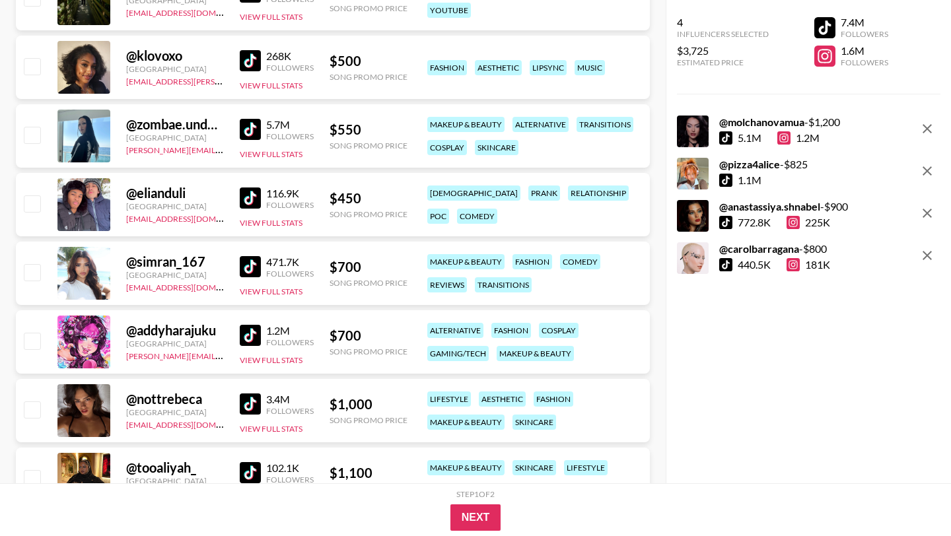
scroll to position [24709, 0]
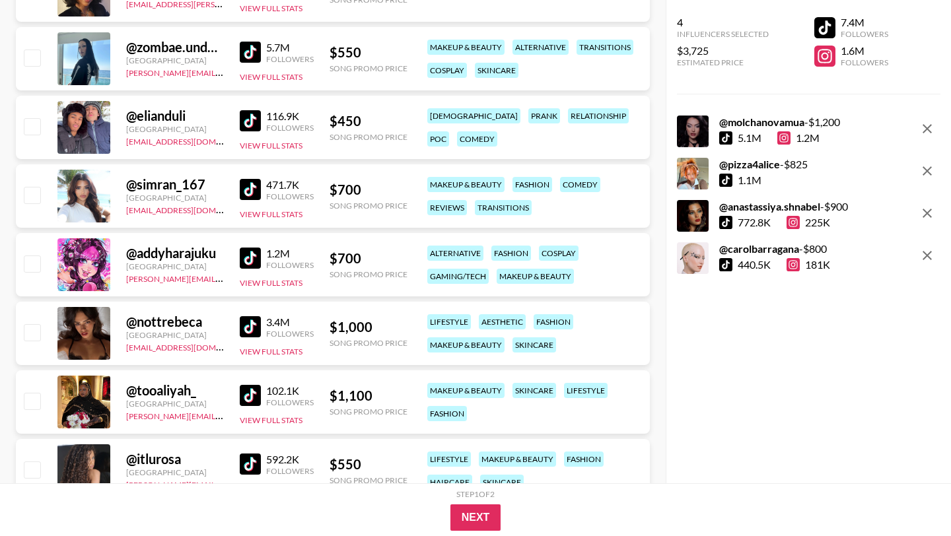
click at [257, 255] on img at bounding box center [250, 258] width 21 height 21
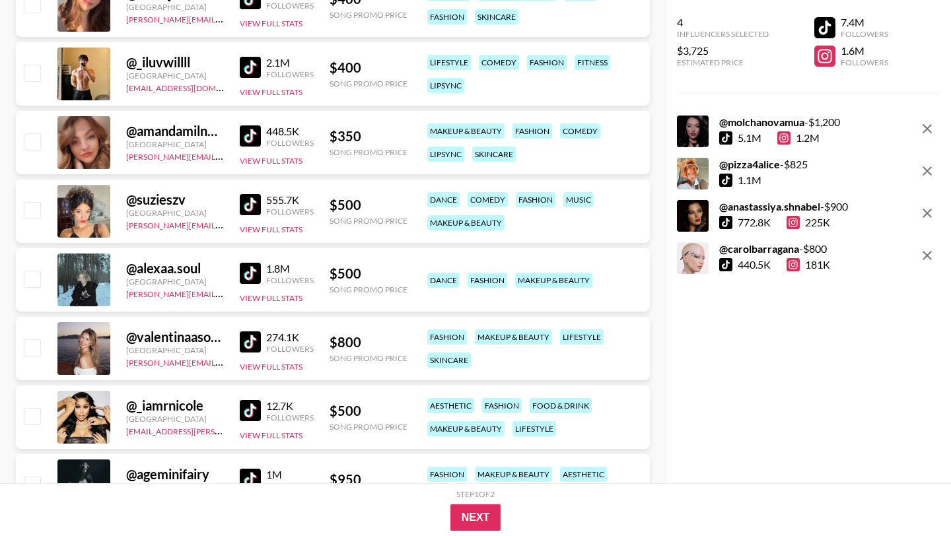
scroll to position [29099, 0]
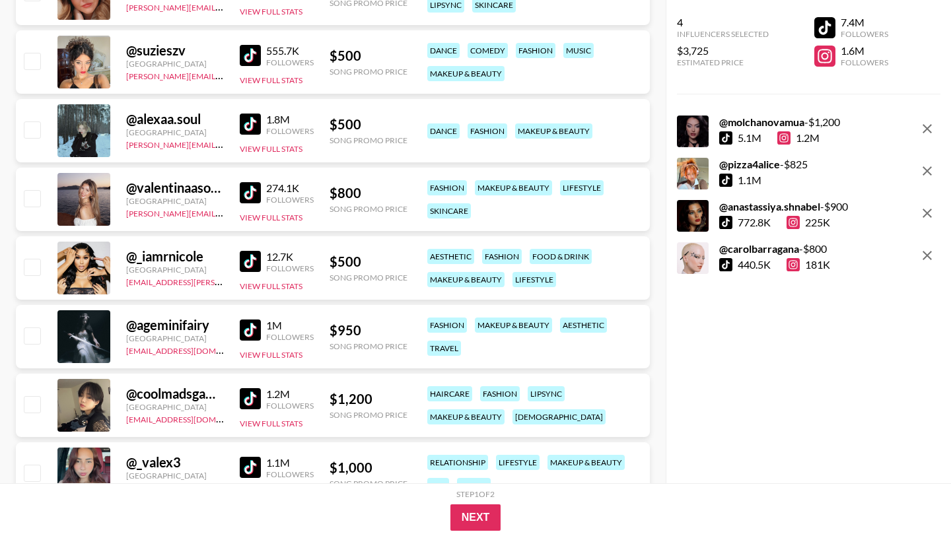
click at [251, 261] on img at bounding box center [250, 261] width 21 height 21
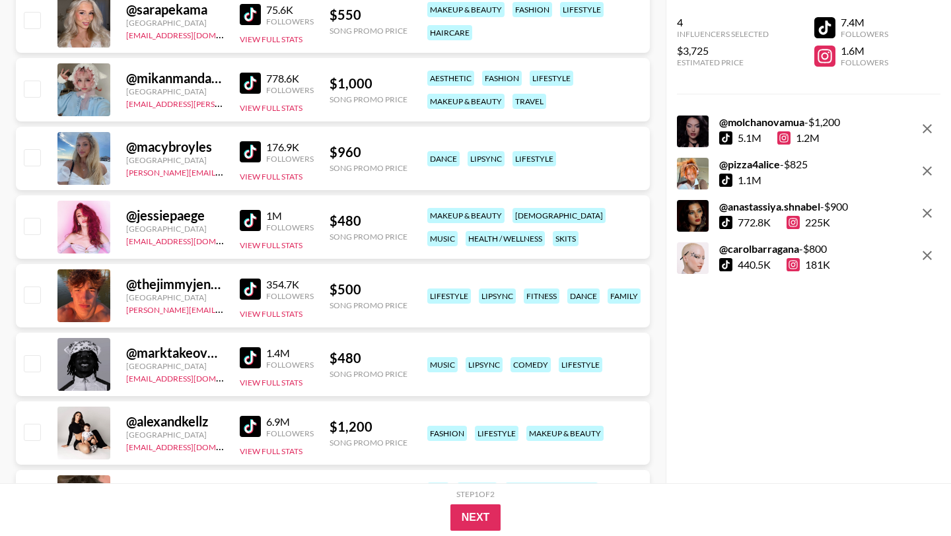
scroll to position [33123, 0]
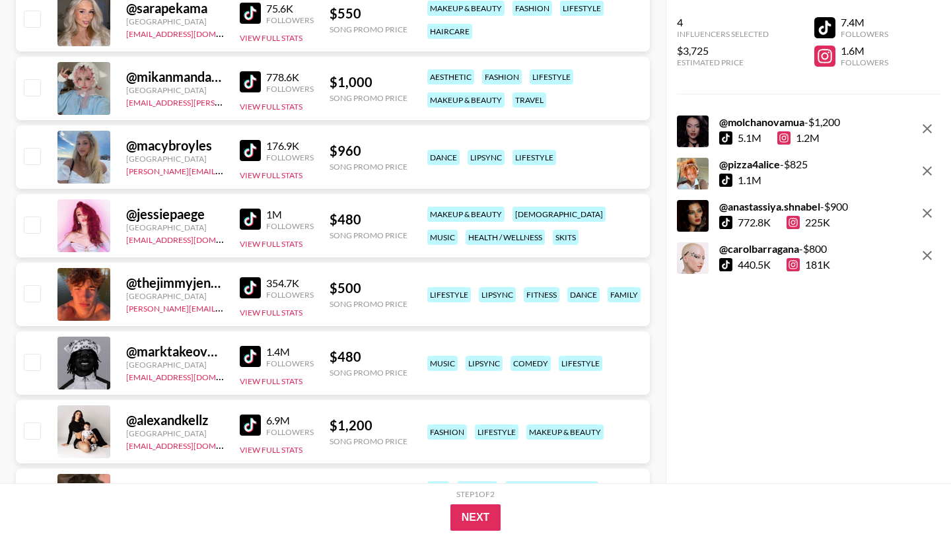
click at [249, 215] on img at bounding box center [250, 219] width 21 height 21
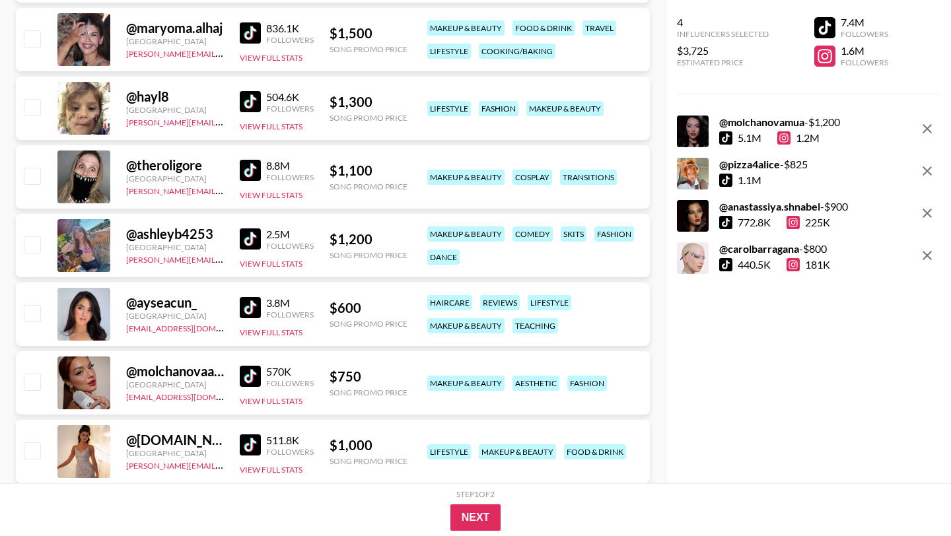
scroll to position [0, 0]
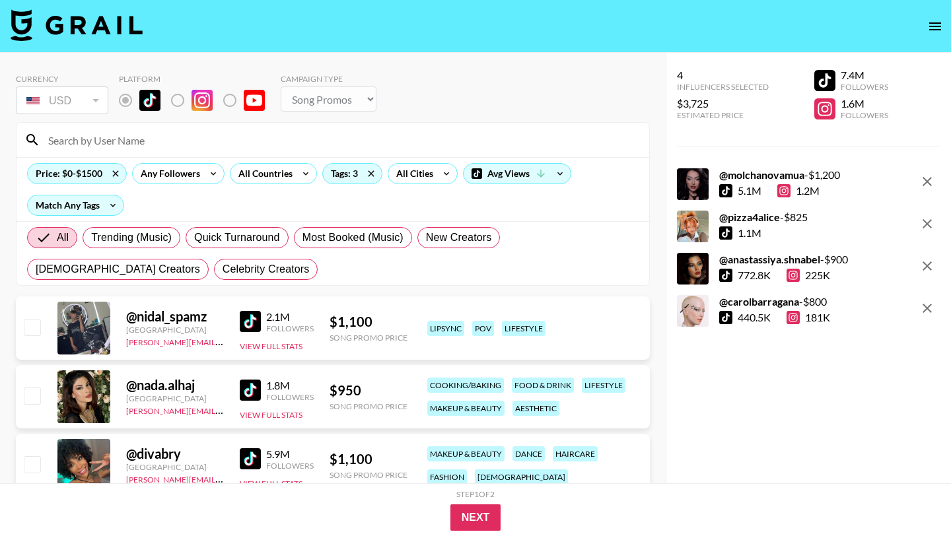
click at [117, 150] on input at bounding box center [340, 139] width 601 height 21
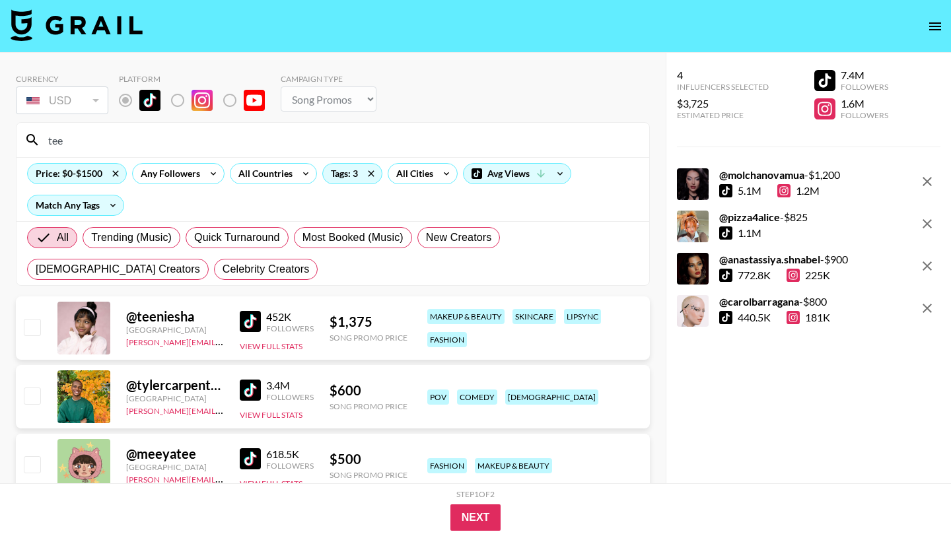
type input "tee"
click at [35, 324] on input "checkbox" at bounding box center [32, 327] width 16 height 16
checkbox input "true"
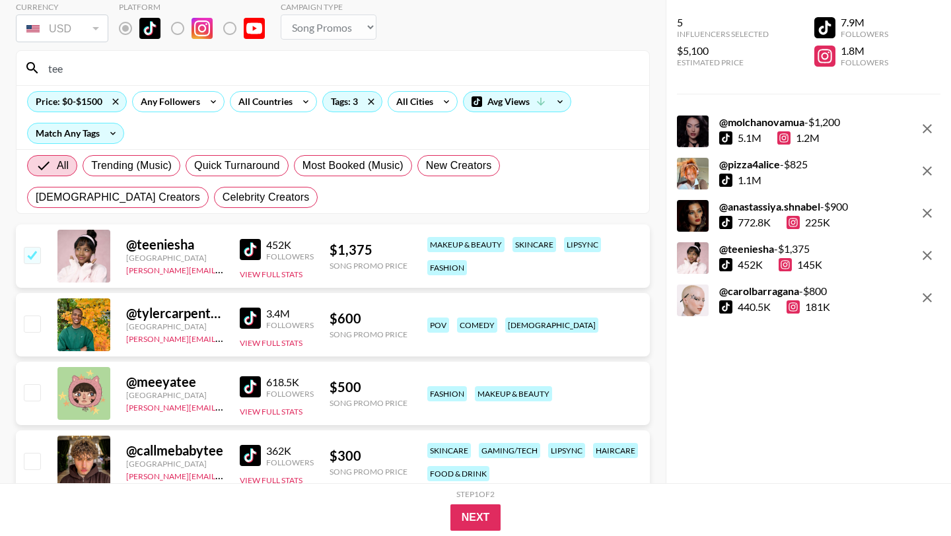
scroll to position [73, 0]
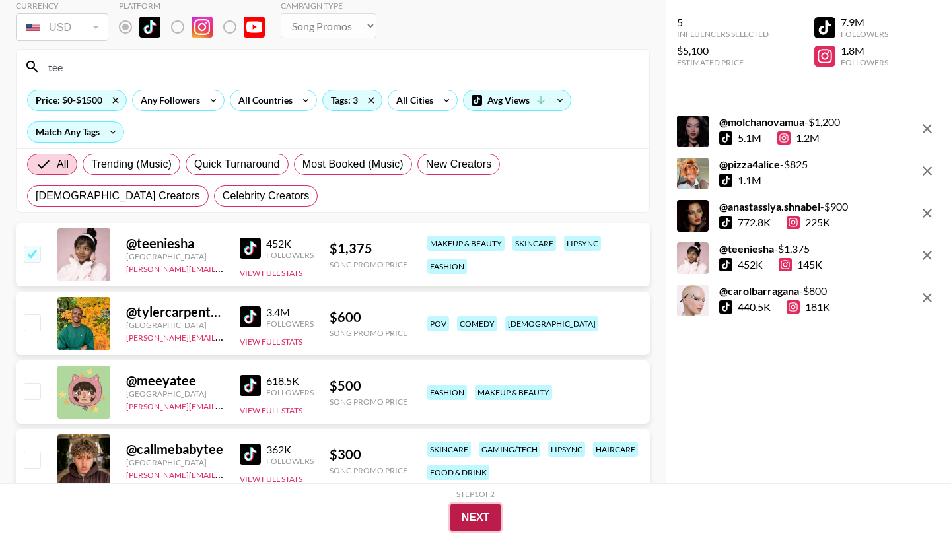
click at [472, 510] on button "Next" at bounding box center [475, 517] width 51 height 26
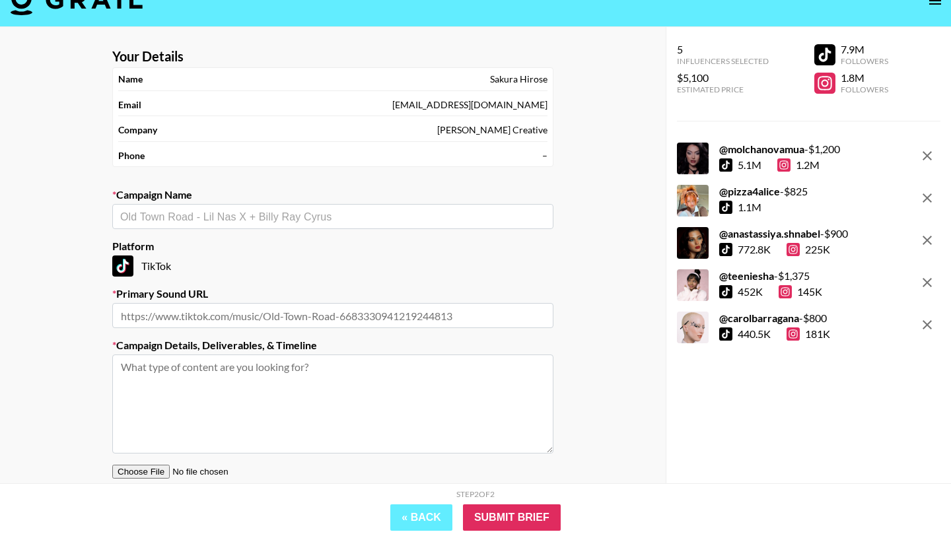
scroll to position [21, 0]
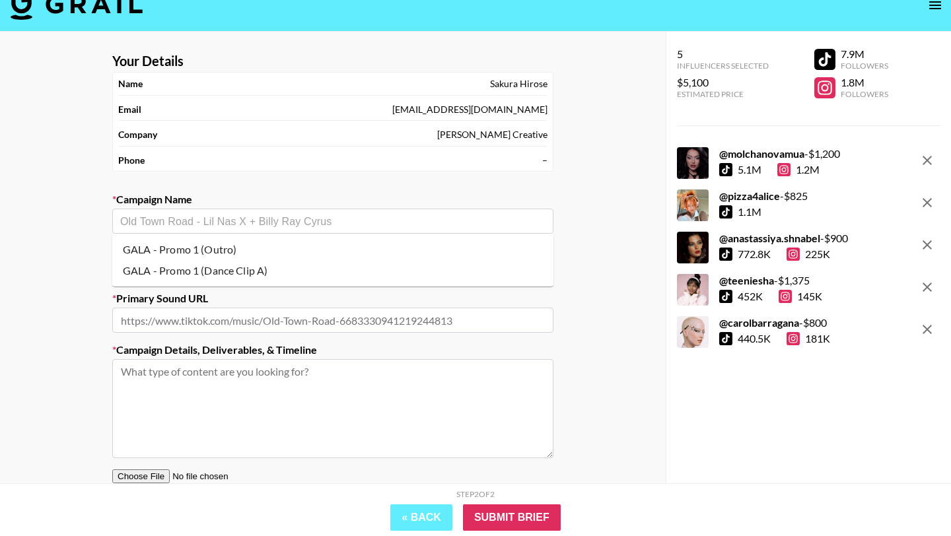
click at [310, 222] on input "text" at bounding box center [332, 221] width 425 height 15
paste input "GALA - Promo 1 (FASHION / HAIR & MAKEUP)"
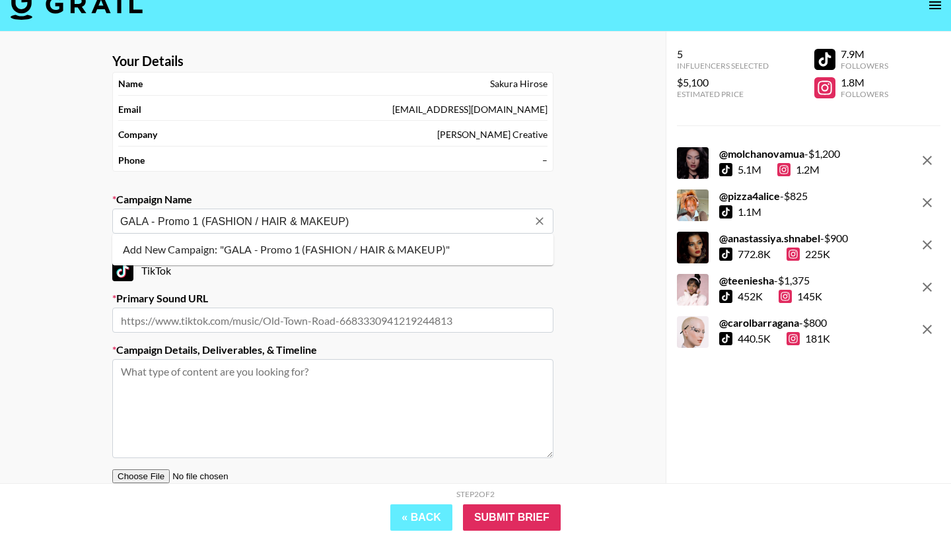
type input "GALA - Promo 1 (FASHION / HAIR & MAKEUP)"
click at [56, 238] on div "Your Details Name [PERSON_NAME] Email [EMAIL_ADDRESS][DOMAIN_NAME] Company [PER…" at bounding box center [332, 304] width 665 height 544
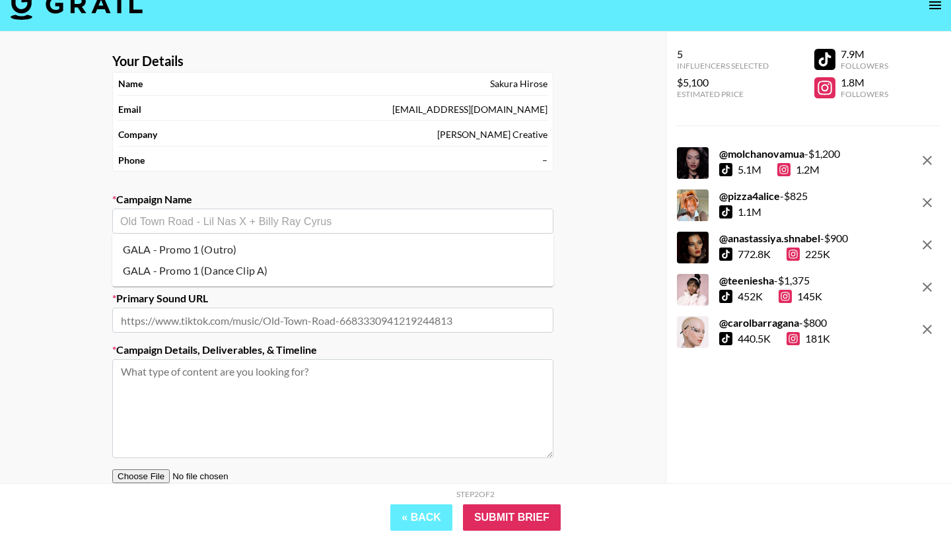
click at [169, 217] on input "text" at bounding box center [332, 221] width 425 height 15
paste input "GALA - Promo 1 (FASHION / HAIR & MAKEUP)"
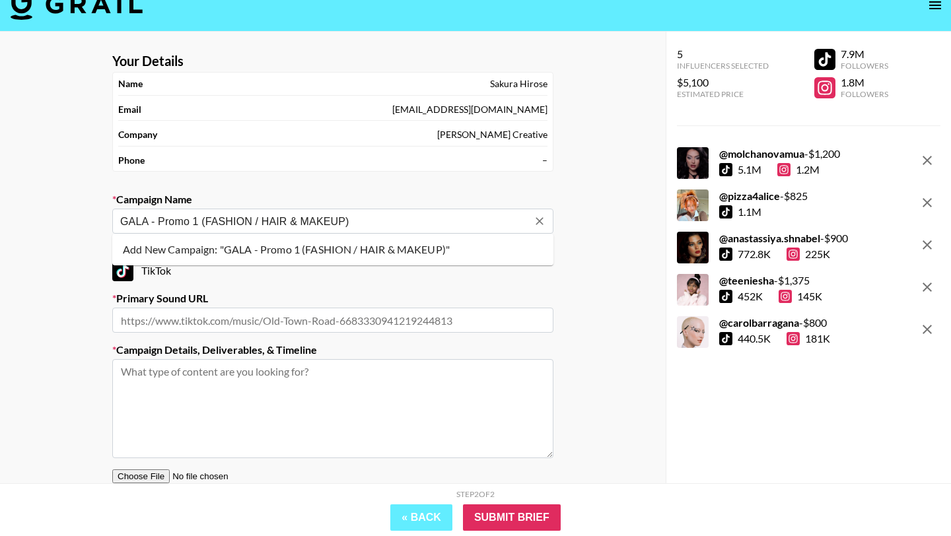
click at [196, 245] on li "Add New Campaign: "GALA - Promo 1 (FASHION / HAIR & MAKEUP)"" at bounding box center [332, 249] width 441 height 21
type input "GALA - Promo 1 (FASHION / HAIR & MAKEUP)"
click at [187, 316] on input "text" at bounding box center [332, 320] width 441 height 25
paste input "[URL][DOMAIN_NAME]"
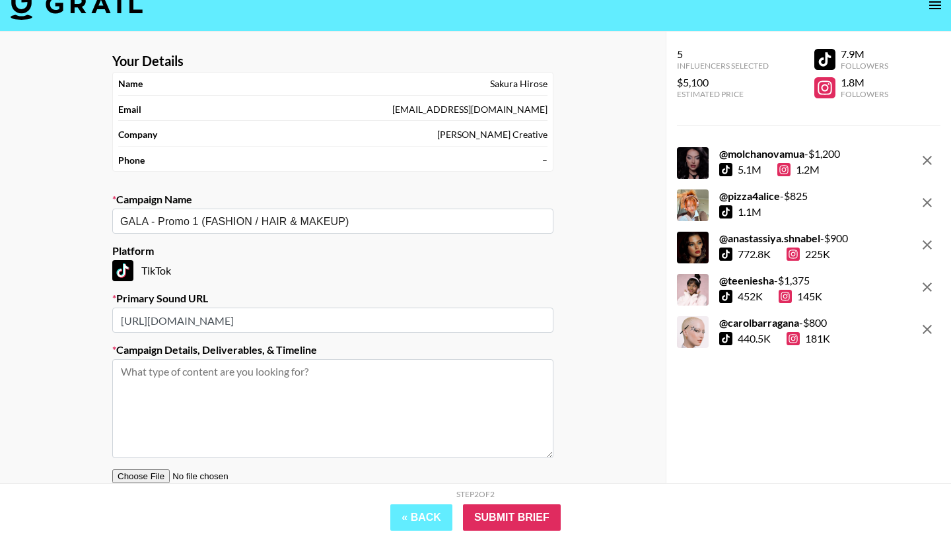
type input "[URL][DOMAIN_NAME]"
click at [266, 386] on textarea at bounding box center [332, 408] width 441 height 99
paste textarea "Content Type: Please post a content fashion or hair & makeup that is inspired b…"
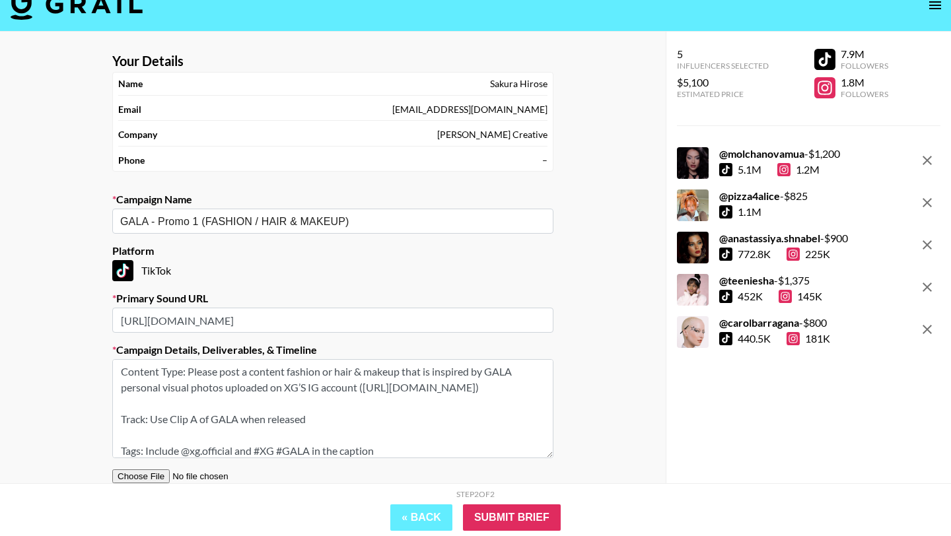
scroll to position [31, 0]
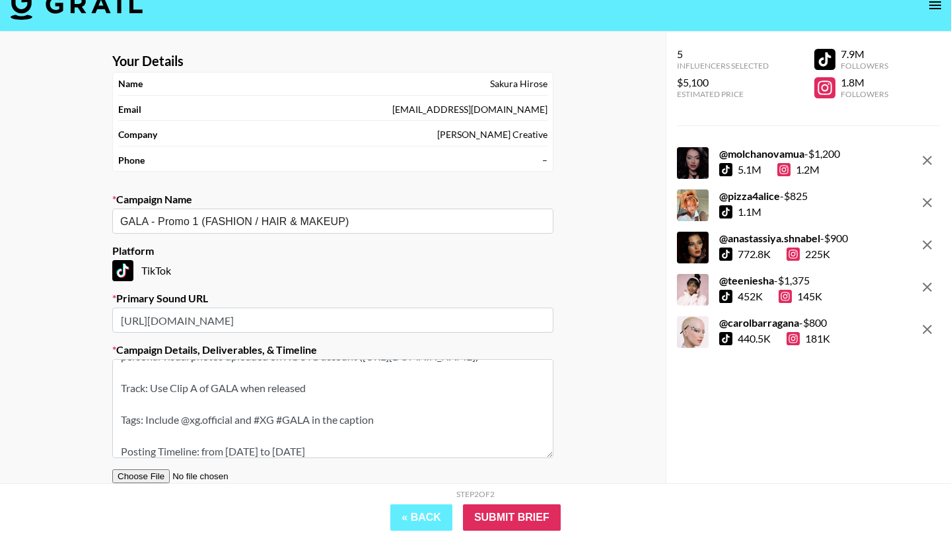
click at [314, 420] on textarea "Content Type: Please post a content fashion or hair & makeup that is inspired b…" at bounding box center [332, 408] width 441 height 99
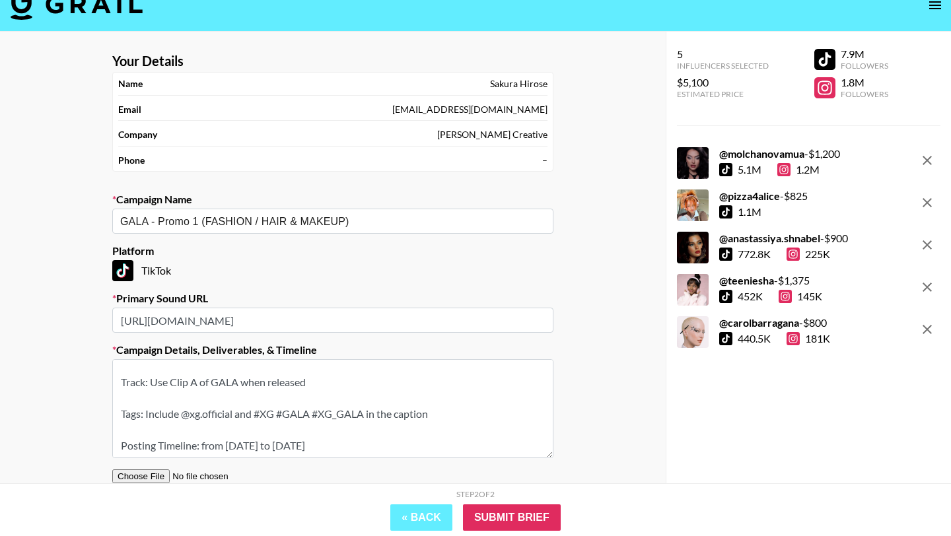
click at [340, 382] on textarea "Content Type: Please post a content fashion or hair & makeup that is inspired b…" at bounding box center [332, 408] width 441 height 99
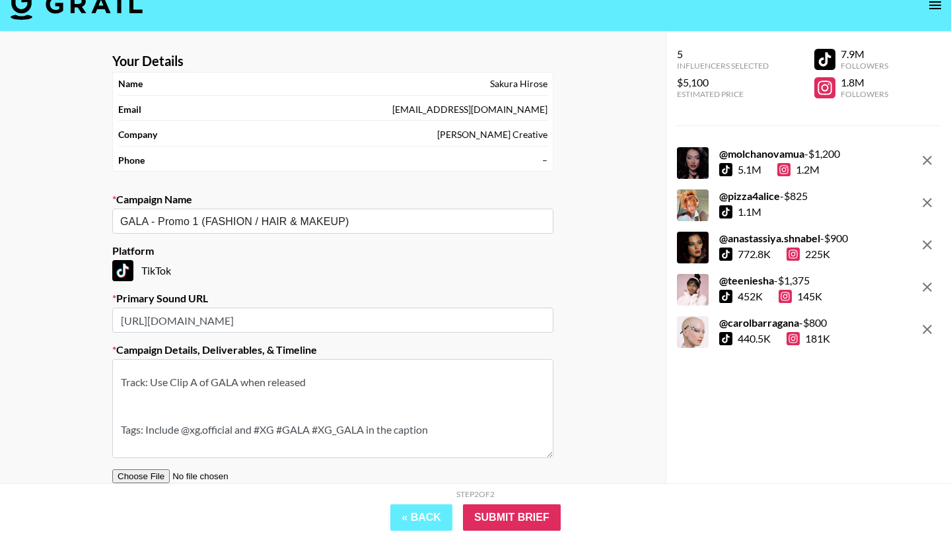
scroll to position [53, 0]
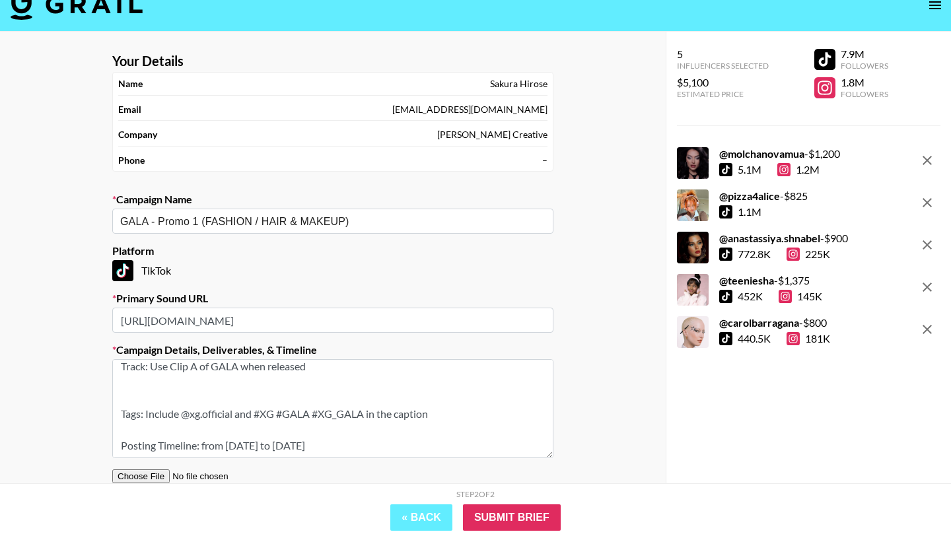
paste textarea "*The link in the [GEOGRAPHIC_DATA] URL is not the actual sound link so please b…"
click at [376, 447] on textarea "Content Type: Please post a content fashion or hair & makeup that is inspired b…" at bounding box center [332, 408] width 441 height 99
paste textarea "*Once the draft is ready, please send in the draft to me"
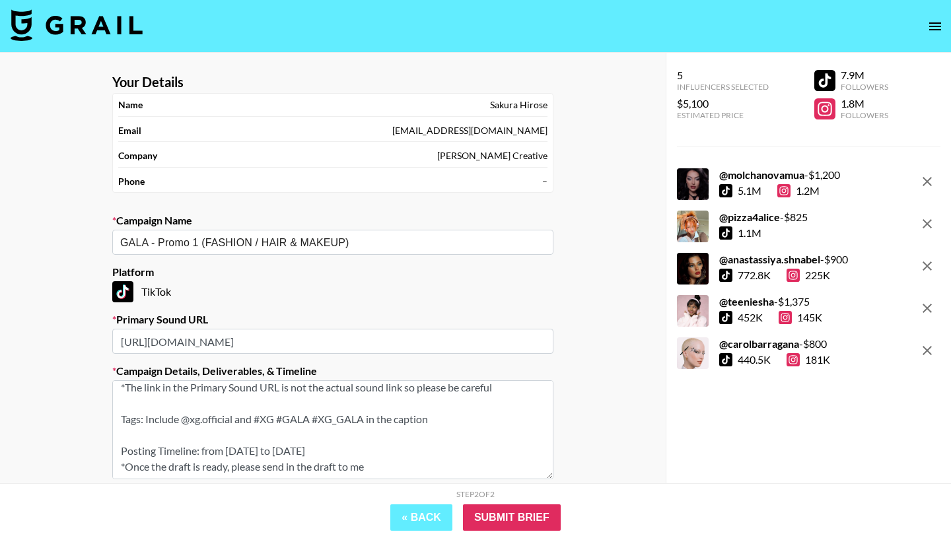
scroll to position [114, 0]
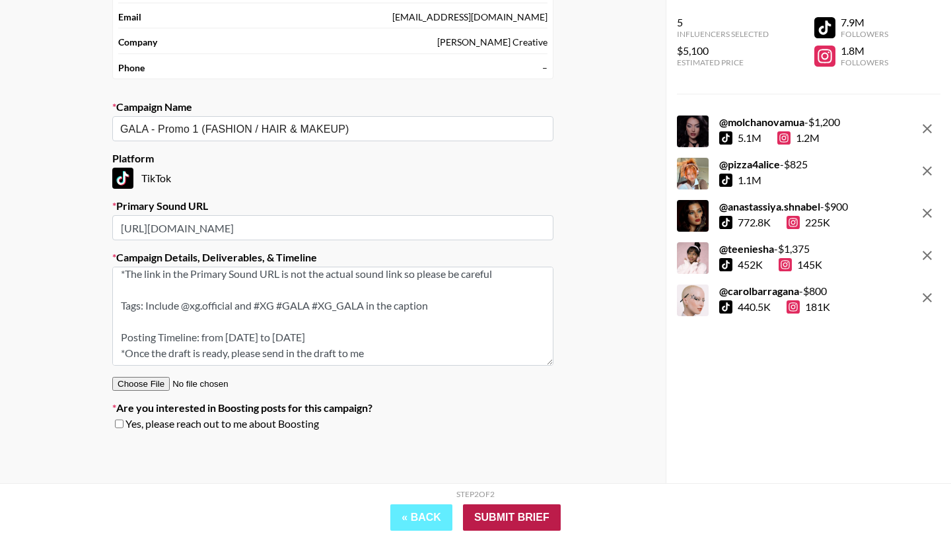
type textarea "Content Type: Please post a content fashion or hair & makeup that is inspired b…"
click at [504, 514] on input "Submit Brief" at bounding box center [512, 517] width 98 height 26
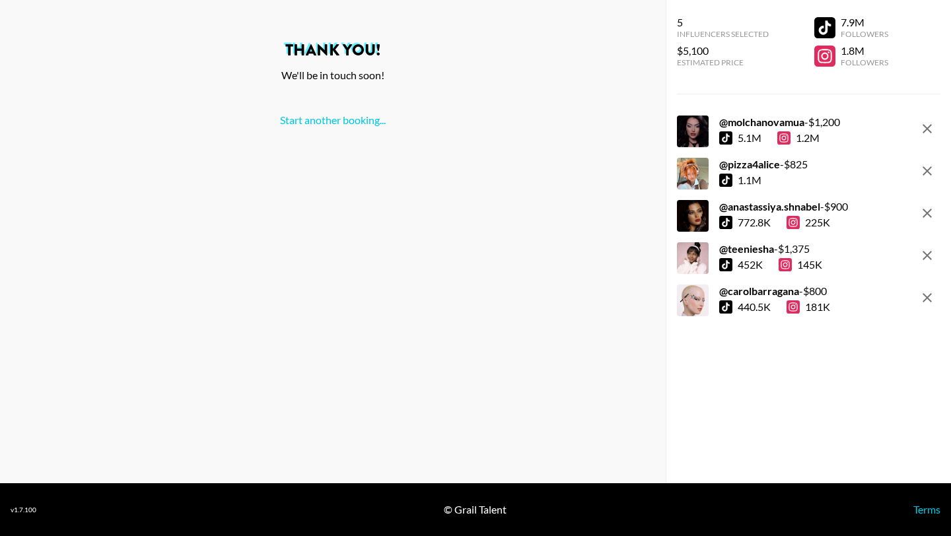
scroll to position [0, 0]
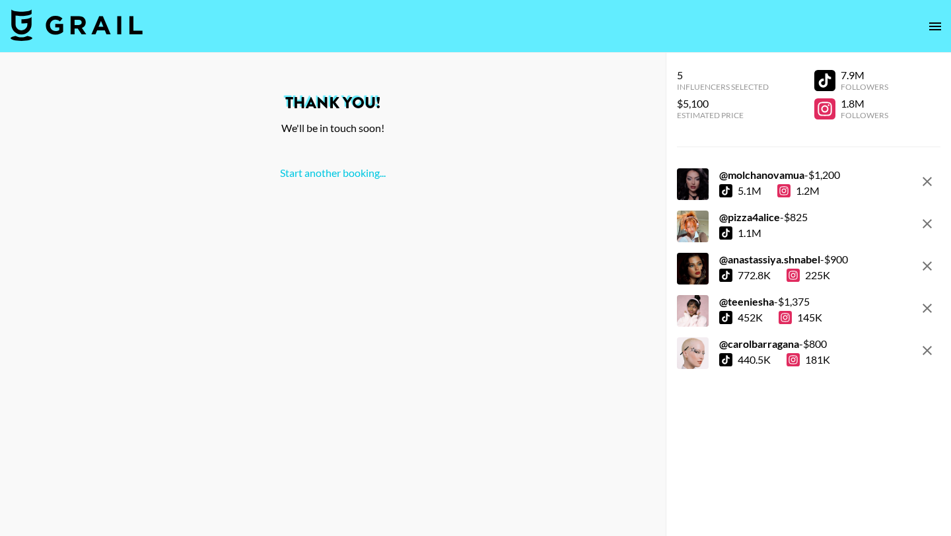
click at [927, 26] on icon "open drawer" at bounding box center [935, 26] width 16 height 16
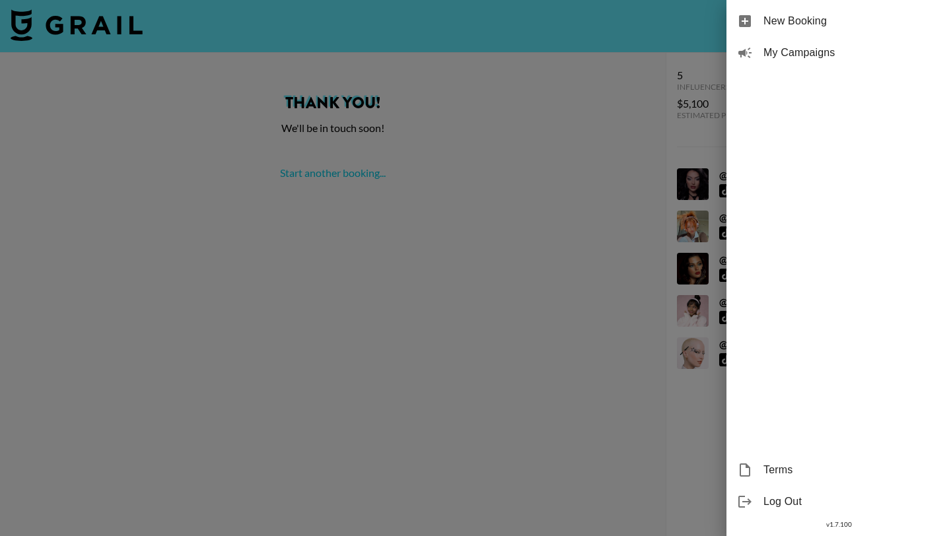
click at [813, 50] on span "My Campaigns" at bounding box center [851, 53] width 177 height 16
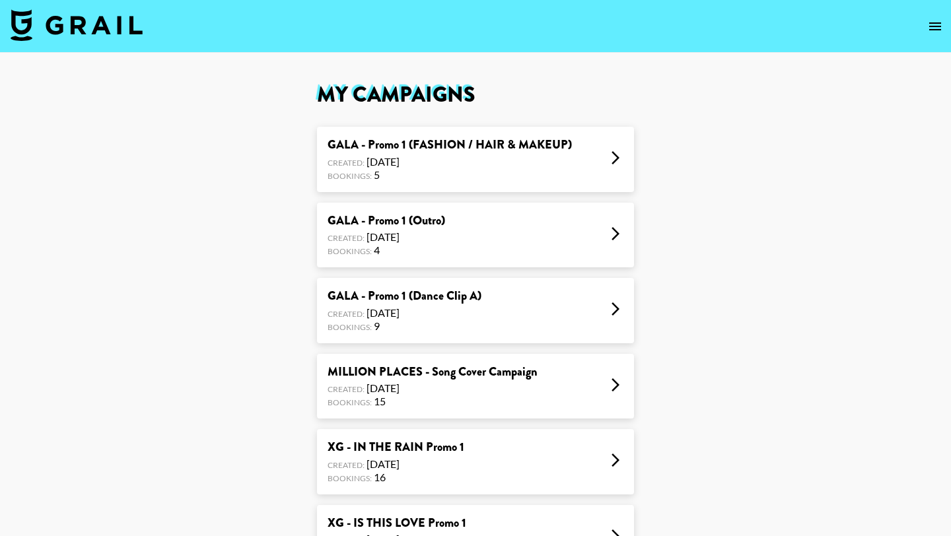
click at [510, 233] on div "GALA - Promo 1 (Outro) Created: [DATE] Bookings: 4" at bounding box center [475, 235] width 317 height 65
click at [510, 149] on div "GALA - Promo 1 (FASHION / HAIR & MAKEUP)" at bounding box center [449, 144] width 244 height 15
